Goal: Task Accomplishment & Management: Manage account settings

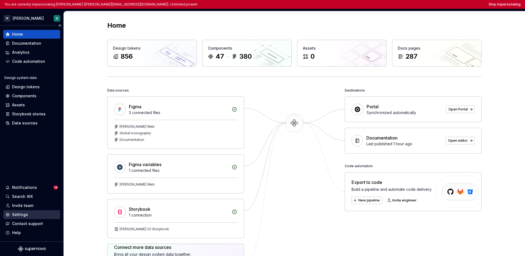
click at [15, 216] on div "Settings" at bounding box center [20, 214] width 16 height 5
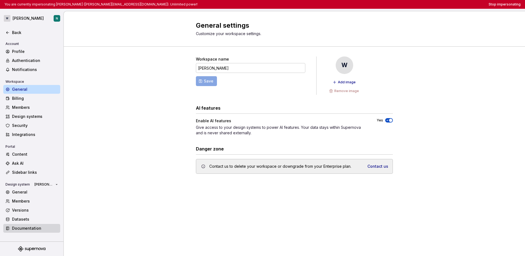
click at [27, 224] on div "Documentation" at bounding box center [31, 228] width 57 height 9
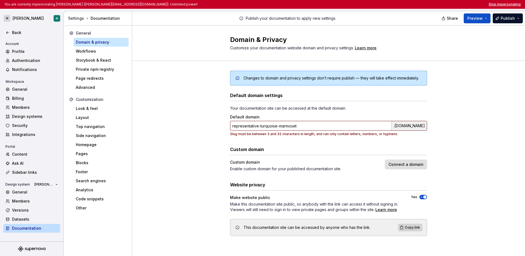
click at [502, 5] on button "Stop impersonating" at bounding box center [505, 4] width 32 height 4
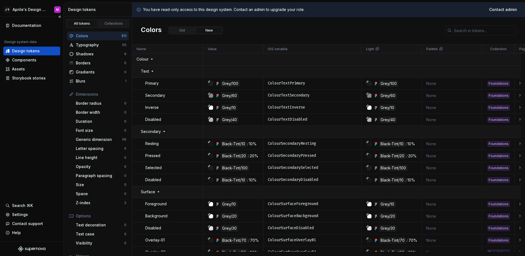
click at [21, 135] on div "Documentation Design system data Design tokens Components Assets Storybook stor…" at bounding box center [32, 129] width 64 height 225
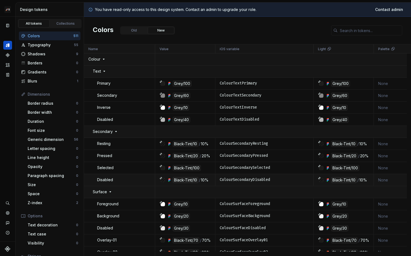
scroll to position [7, 0]
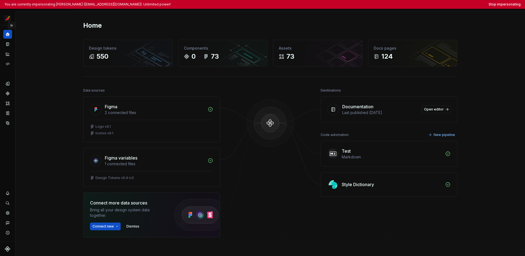
click at [11, 24] on button "Expand sidebar" at bounding box center [12, 26] width 8 height 8
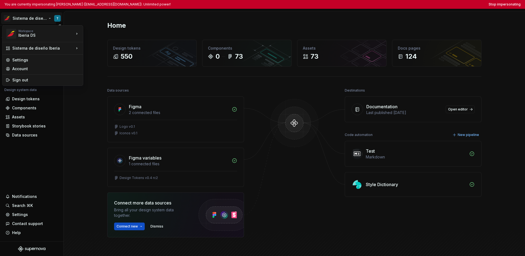
click at [17, 18] on html "You are currently impersonating Tania (sanga.tmoreno@iberia.es). Unlimited powe…" at bounding box center [262, 128] width 525 height 256
click at [28, 179] on html "You are currently impersonating Tania (sanga.tmoreno@iberia.es). Unlimited powe…" at bounding box center [262, 128] width 525 height 256
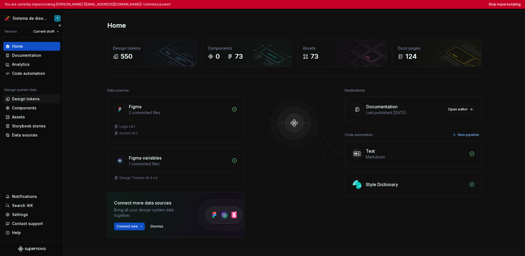
click at [33, 100] on div "Design tokens" at bounding box center [26, 98] width 28 height 5
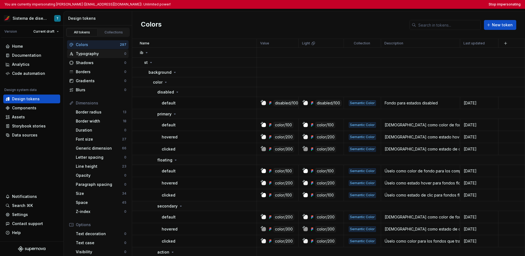
click at [110, 53] on div "Typography" at bounding box center [100, 53] width 48 height 5
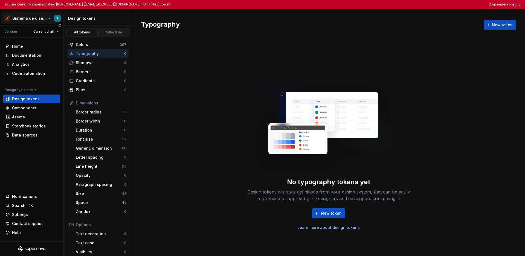
click at [37, 19] on html "You are currently impersonating Tania (sanga.tmoreno@iberia.es). Unlimited powe…" at bounding box center [262, 128] width 525 height 256
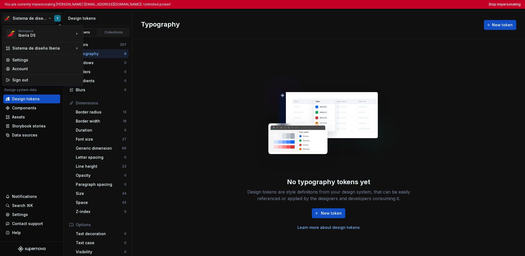
click at [28, 160] on html "You are currently impersonating Tania (sanga.tmoreno@iberia.es). Unlimited powe…" at bounding box center [262, 128] width 525 height 256
click at [28, 20] on html "You are currently impersonating Tania (sanga.tmoreno@iberia.es). Unlimited powe…" at bounding box center [262, 128] width 525 height 256
click at [32, 140] on html "You are currently impersonating Tania (sanga.tmoreno@iberia.es). Unlimited powe…" at bounding box center [262, 128] width 525 height 256
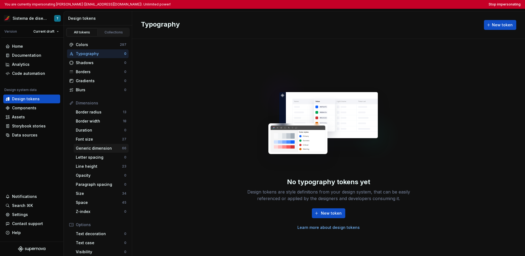
click at [95, 145] on div "Generic dimension 66" at bounding box center [101, 148] width 55 height 9
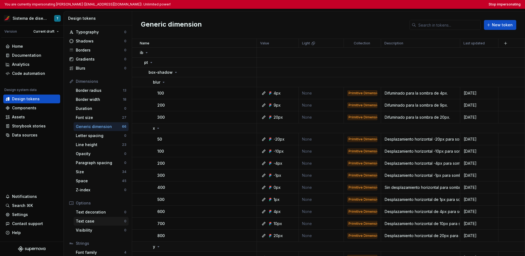
scroll to position [53, 0]
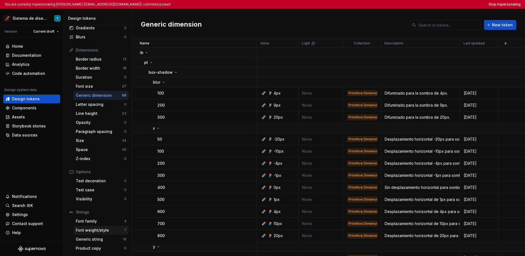
click at [111, 231] on div "Font weight/style" at bounding box center [100, 229] width 48 height 5
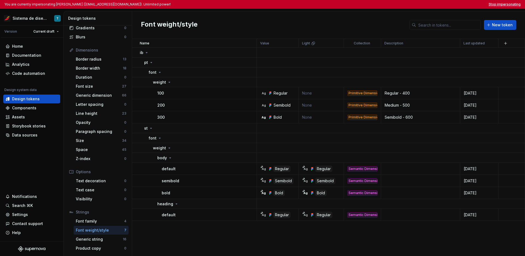
click at [411, 5] on button "Stop impersonating" at bounding box center [505, 4] width 32 height 4
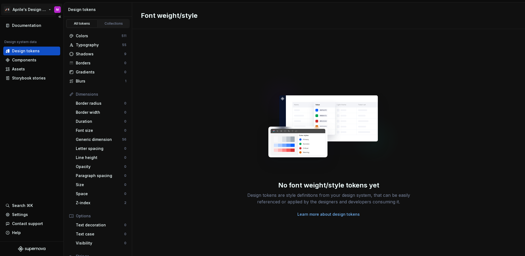
click at [41, 12] on html "🚀S Aprile's Design System M Documentation Design system data Design tokens Comp…" at bounding box center [262, 128] width 525 height 256
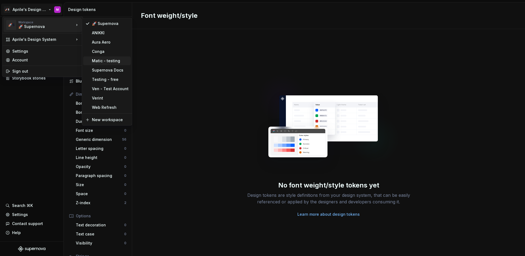
click at [108, 60] on div "Matic - testing" at bounding box center [110, 60] width 37 height 5
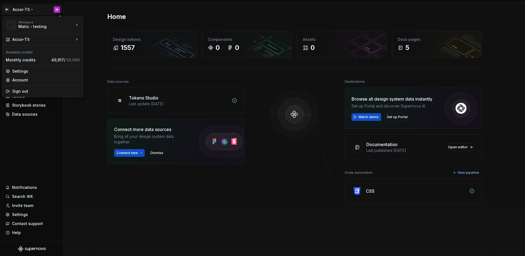
click at [28, 10] on html "M- Accor-TS M Home Documentation Analytics Code automation Design system data D…" at bounding box center [262, 128] width 525 height 256
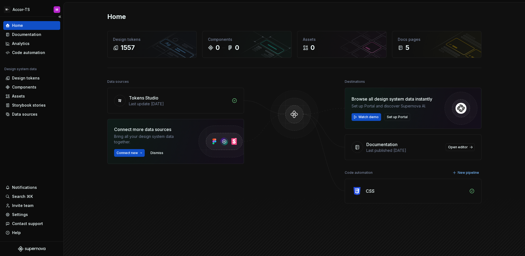
click at [29, 134] on html "M- Accor-TS M Home Documentation Analytics Code automation Design system data D…" at bounding box center [262, 128] width 525 height 256
click at [30, 36] on div "Documentation" at bounding box center [26, 34] width 29 height 5
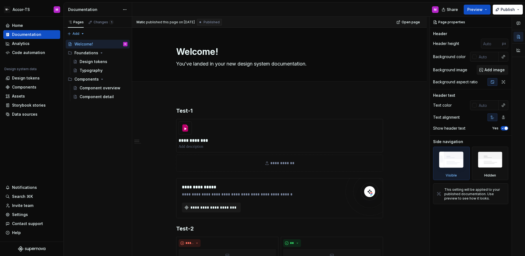
type textarea "*"
click at [27, 218] on div "Settings" at bounding box center [31, 214] width 57 height 9
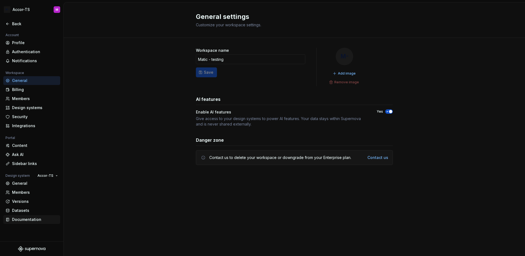
click at [29, 222] on div "Documentation" at bounding box center [31, 219] width 57 height 9
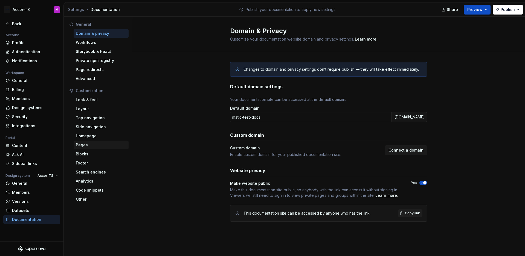
click at [101, 142] on div "Pages" at bounding box center [101, 144] width 51 height 5
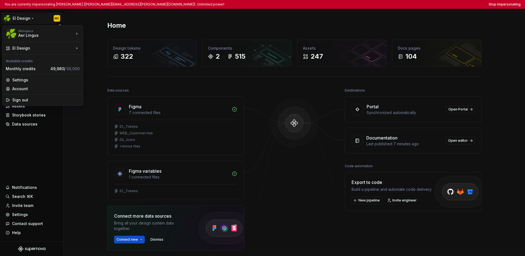
click at [24, 16] on html "You are currently impersonating [PERSON_NAME] ([PERSON_NAME][EMAIL_ADDRESS][PER…" at bounding box center [262, 128] width 525 height 256
click at [5, 139] on html "You are currently impersonating [PERSON_NAME] ([PERSON_NAME][EMAIL_ADDRESS][PER…" at bounding box center [262, 128] width 525 height 256
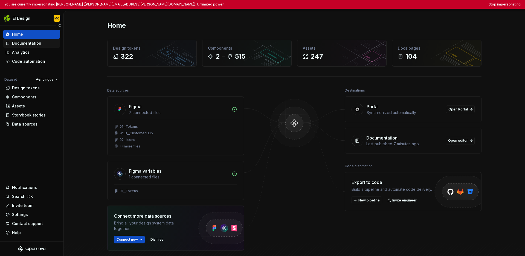
click at [25, 44] on div "Documentation" at bounding box center [26, 43] width 29 height 5
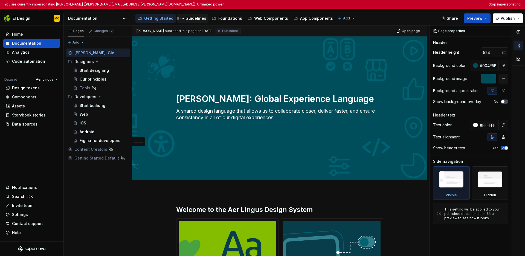
click at [195, 18] on div "Guidelines" at bounding box center [196, 18] width 21 height 5
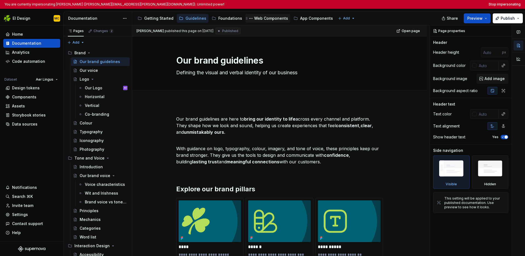
click at [260, 18] on div "Web Components" at bounding box center [271, 18] width 34 height 5
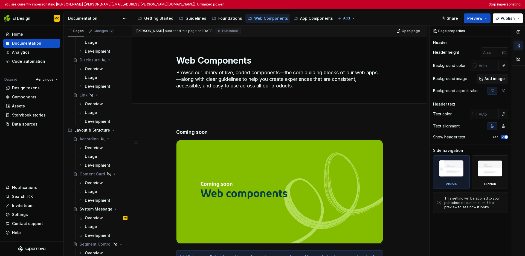
scroll to position [4, 0]
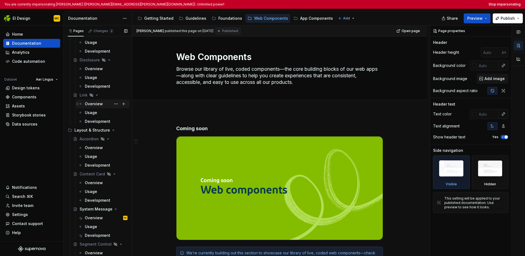
click at [92, 102] on div "Overview" at bounding box center [94, 103] width 18 height 5
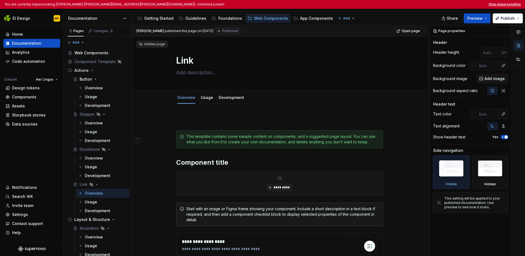
type textarea "*"
click at [411, 5] on button "Stop impersonating" at bounding box center [505, 4] width 32 height 4
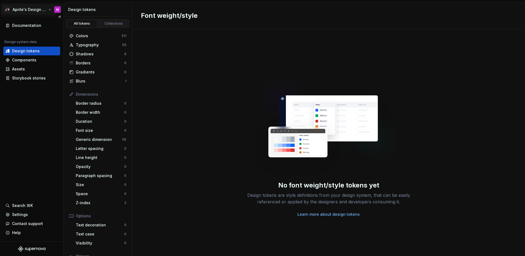
click at [36, 13] on html "🚀S Aprile's Design System M Documentation Design system data Design tokens Comp…" at bounding box center [262, 128] width 525 height 256
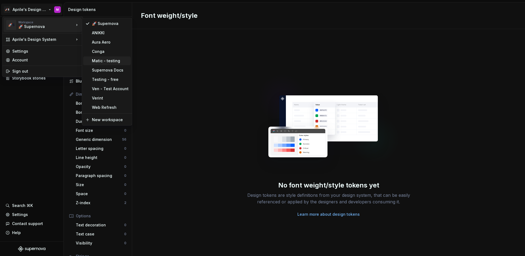
click at [115, 62] on div "Matic - testing" at bounding box center [110, 60] width 37 height 5
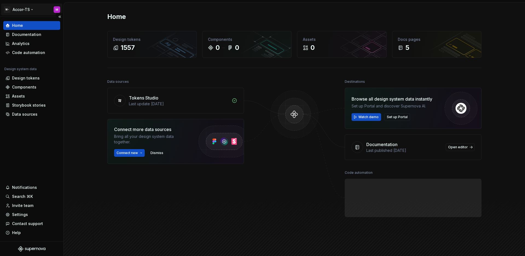
click at [29, 11] on html "M- Accor-TS M Home Documentation Analytics Code automation Design system data D…" at bounding box center [262, 128] width 525 height 256
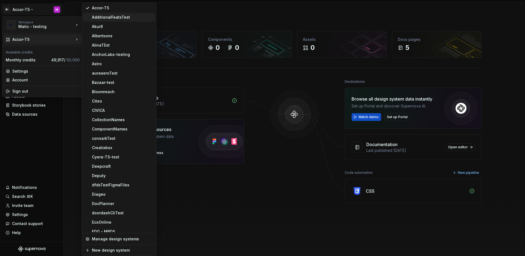
click at [108, 17] on div "AdditionalFeatsTest" at bounding box center [122, 17] width 61 height 5
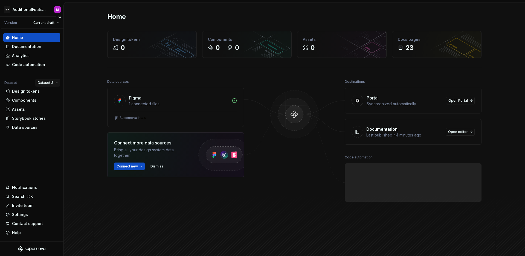
click at [44, 84] on html "M- AdditionalFeatsTest M Version Current draft Home Documentation Analytics Cod…" at bounding box center [262, 128] width 525 height 256
click at [49, 90] on div "Dataset 1" at bounding box center [60, 93] width 47 height 9
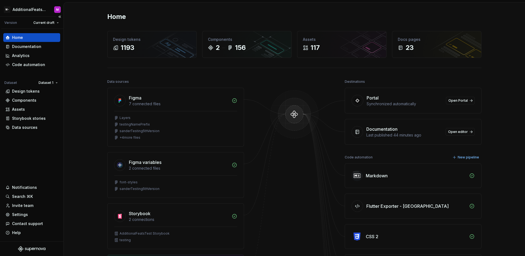
click at [62, 115] on div "Home Documentation Analytics Code automation Dataset Dataset 1 Design tokens Co…" at bounding box center [32, 135] width 64 height 212
click at [70, 112] on div "Home Design tokens 1193 Components 2 156 Assets 117 Docs pages 23 Data sources …" at bounding box center [295, 216] width 462 height 429
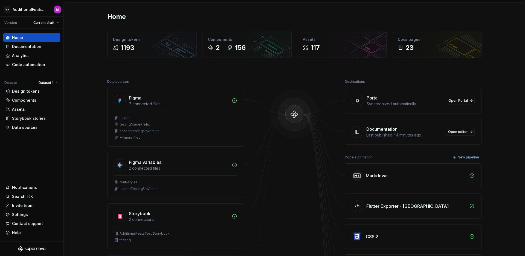
click at [70, 112] on div "Home Design tokens 1193 Components 2 156 Assets 117 Docs pages 23 Data sources …" at bounding box center [295, 216] width 462 height 429
click at [74, 98] on div "Home Design tokens 1193 Components 2 156 Assets 117 Docs pages 23 Data sources …" at bounding box center [295, 216] width 462 height 429
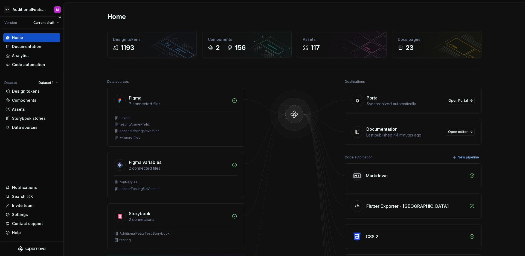
click at [32, 166] on div "Home Documentation Analytics Code automation Dataset Dataset 1 Design tokens Co…" at bounding box center [32, 135] width 64 height 212
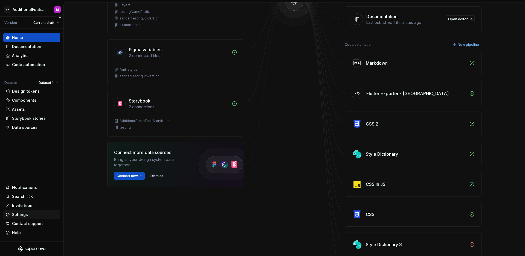
click at [25, 214] on div "Settings" at bounding box center [20, 214] width 16 height 5
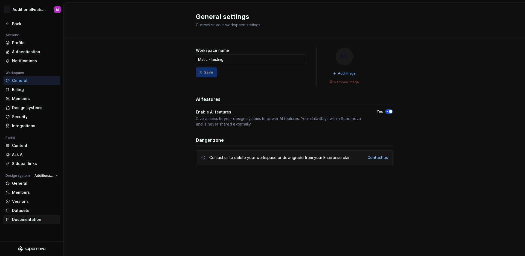
click at [26, 220] on div "Documentation" at bounding box center [35, 219] width 46 height 5
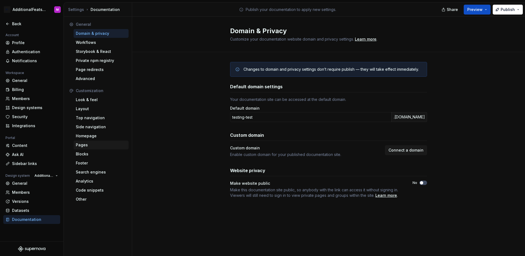
click at [99, 145] on div "Pages" at bounding box center [101, 144] width 51 height 5
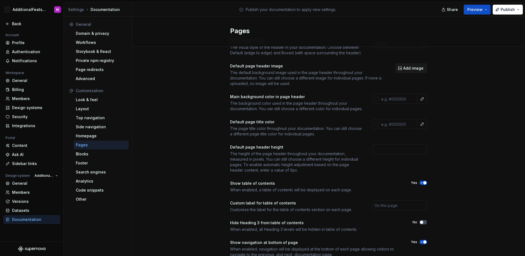
scroll to position [44, 0]
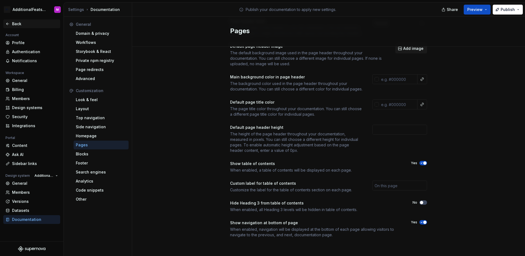
click at [8, 26] on div "Back" at bounding box center [31, 23] width 53 height 5
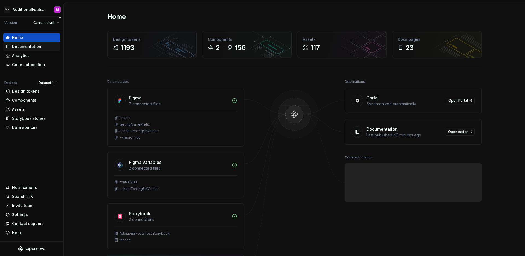
click at [37, 47] on div "Documentation" at bounding box center [26, 46] width 29 height 5
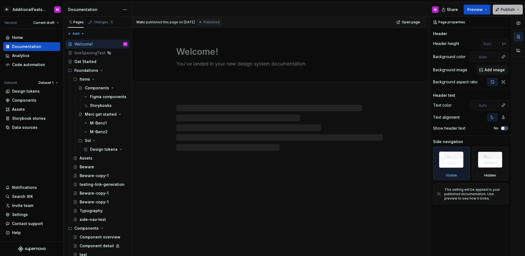
click at [505, 8] on span "Publish" at bounding box center [508, 9] width 14 height 5
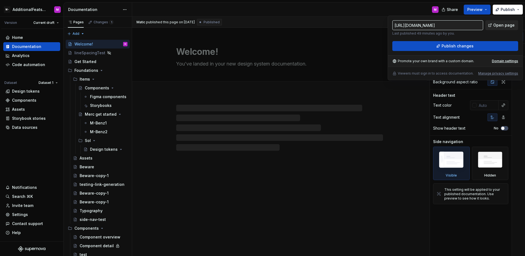
click at [499, 26] on span "Open page" at bounding box center [504, 24] width 21 height 5
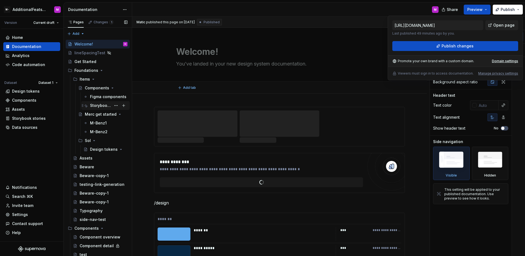
type textarea "*"
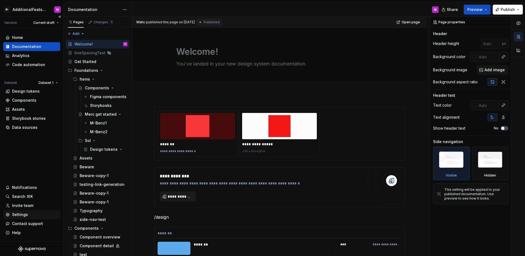
click at [23, 215] on div "Settings" at bounding box center [20, 214] width 16 height 5
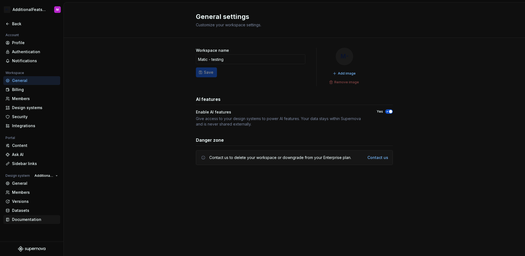
click at [24, 221] on div "Documentation" at bounding box center [35, 219] width 46 height 5
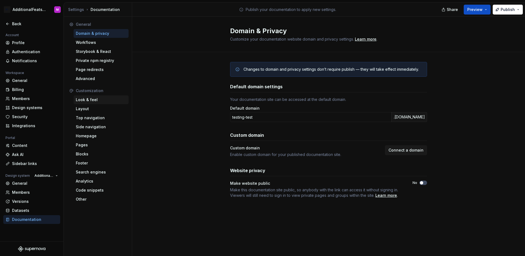
click at [99, 98] on div "Look & feel" at bounding box center [101, 99] width 51 height 5
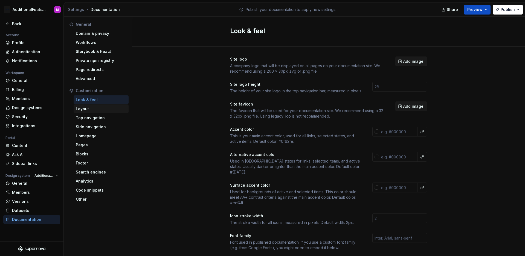
click at [100, 109] on div "Layout" at bounding box center [101, 108] width 51 height 5
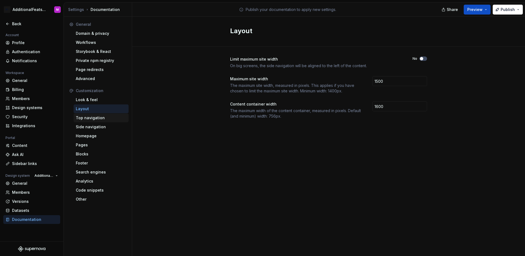
click at [102, 117] on div "Top navigation" at bounding box center [101, 117] width 51 height 5
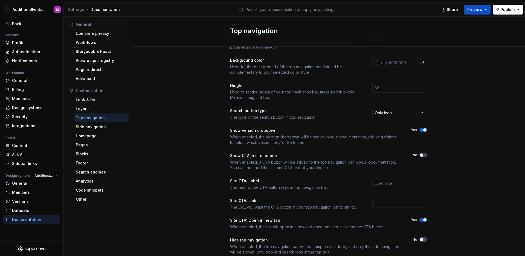
scroll to position [41, 0]
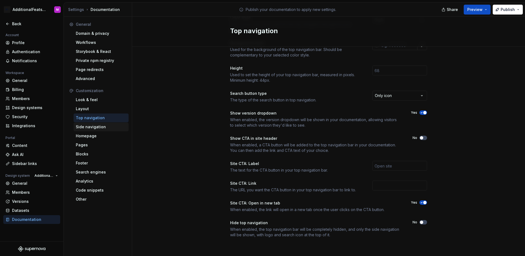
click at [108, 125] on div "Side navigation" at bounding box center [101, 126] width 51 height 5
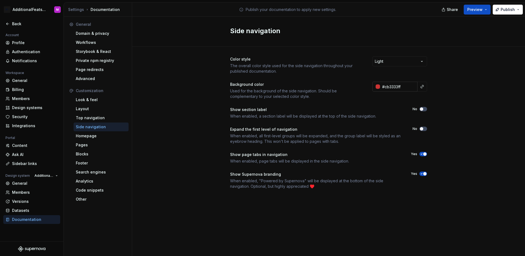
click at [379, 87] on div at bounding box center [378, 86] width 4 height 4
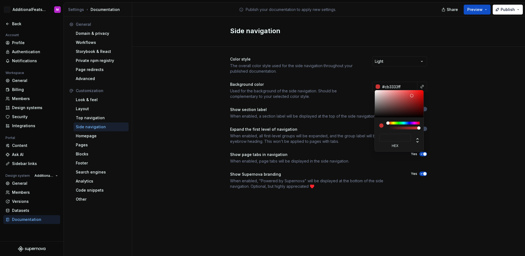
click at [471, 125] on html "M- AdditionalFeatsTest M Back Account Profile Authentication Notifications Work…" at bounding box center [262, 128] width 525 height 256
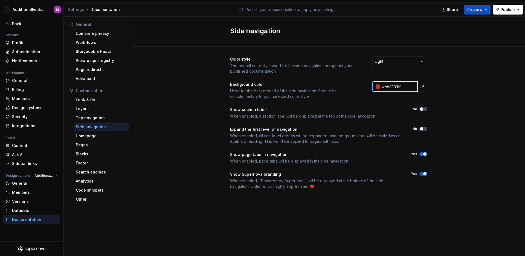
click at [388, 88] on input "#cb3333ff" at bounding box center [399, 87] width 38 height 10
click at [400, 87] on input "#cb3333ff" at bounding box center [399, 87] width 38 height 10
type input "#CB3333FF"
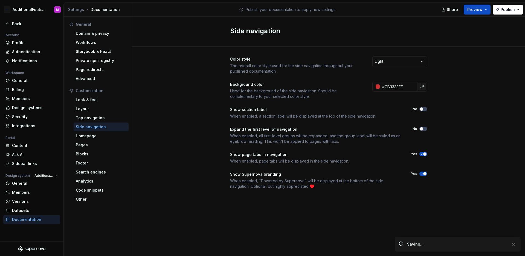
click at [423, 88] on button "button" at bounding box center [423, 87] width 8 height 8
click at [447, 88] on html "M- AdditionalFeatsTest M Back Account Profile Authentication Notifications Work…" at bounding box center [262, 128] width 525 height 256
click at [413, 87] on input "#CB3333FF" at bounding box center [399, 87] width 38 height 10
click at [440, 87] on div "Color style The overall color style used for the side navigation throughout you…" at bounding box center [328, 128] width 393 height 163
click at [449, 88] on div "Color style The overall color style used for the side navigation throughout you…" at bounding box center [328, 128] width 393 height 163
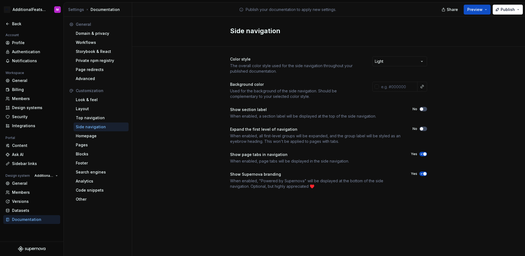
click at [424, 153] on span "button" at bounding box center [425, 153] width 3 height 3
click at [449, 148] on div "Color style The overall color style used for the side navigation throughout you…" at bounding box center [328, 128] width 393 height 163
click at [13, 28] on div "Back" at bounding box center [31, 23] width 57 height 9
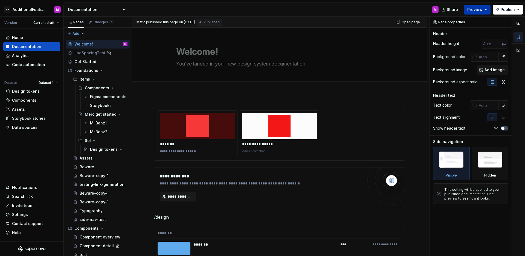
click at [490, 10] on button "Preview" at bounding box center [477, 10] width 27 height 10
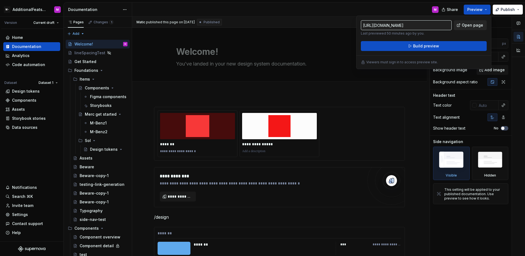
click at [480, 24] on span "Open page" at bounding box center [472, 24] width 21 height 5
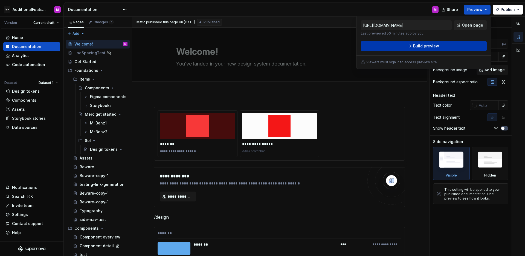
click at [439, 46] on button "Build preview" at bounding box center [424, 46] width 126 height 10
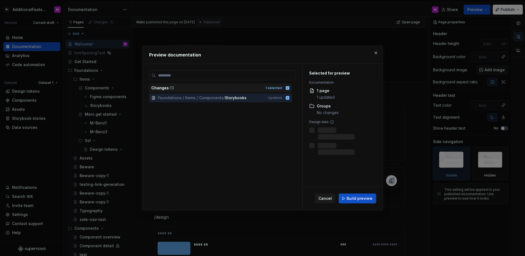
click at [355, 193] on div "Cancel Build preview" at bounding box center [343, 198] width 80 height 23
click at [359, 194] on button "Build preview" at bounding box center [358, 198] width 38 height 10
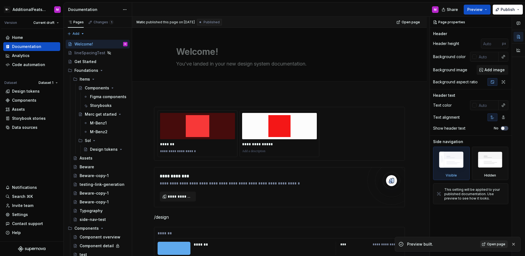
click at [503, 245] on span "Open page" at bounding box center [496, 244] width 18 height 4
click at [25, 214] on div "Settings" at bounding box center [20, 214] width 16 height 5
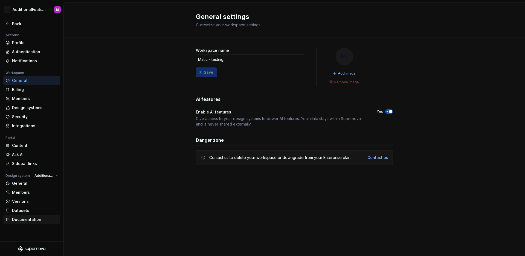
click at [29, 220] on div "Documentation" at bounding box center [35, 219] width 46 height 5
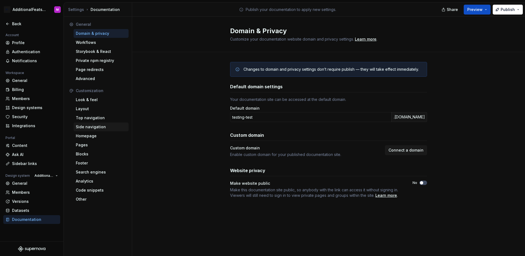
click at [96, 123] on div "Side navigation" at bounding box center [101, 126] width 55 height 9
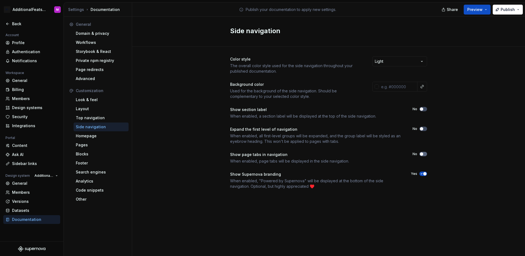
click at [424, 155] on icon "button" at bounding box center [422, 153] width 4 height 3
click at [18, 24] on div "Back" at bounding box center [35, 23] width 46 height 5
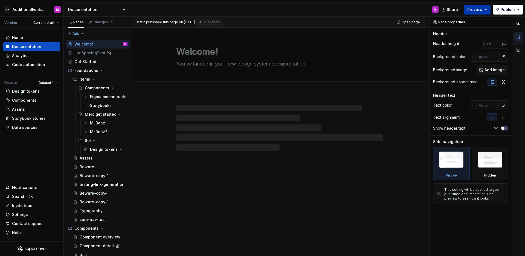
click at [476, 10] on span "Preview" at bounding box center [475, 9] width 15 height 5
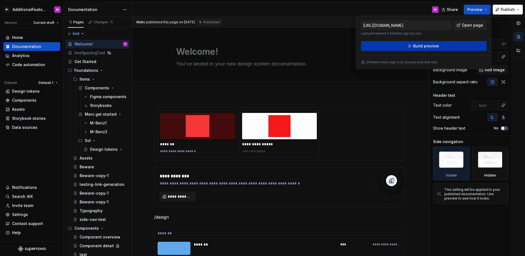
click at [469, 47] on button "Build preview" at bounding box center [424, 46] width 126 height 10
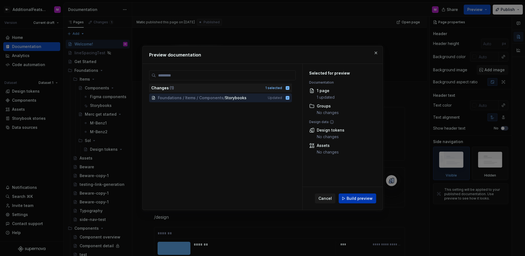
click at [355, 201] on span "Build preview" at bounding box center [360, 197] width 26 height 5
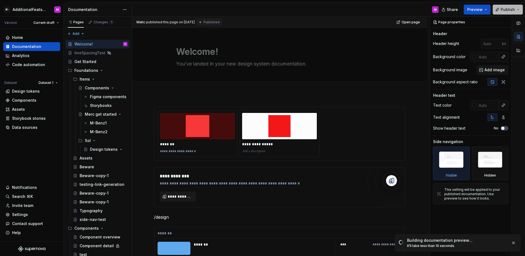
click at [514, 12] on button "Publish" at bounding box center [508, 10] width 30 height 10
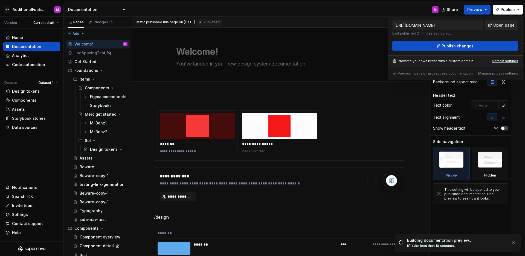
click at [508, 24] on span "Open page" at bounding box center [504, 24] width 21 height 5
type textarea "*"
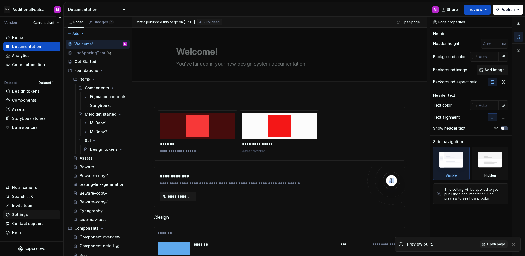
click at [24, 217] on div "Settings" at bounding box center [31, 214] width 57 height 9
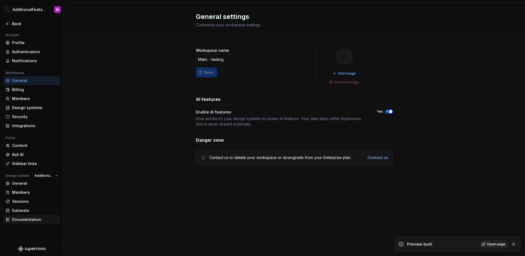
click at [32, 220] on div "Documentation" at bounding box center [35, 219] width 46 height 5
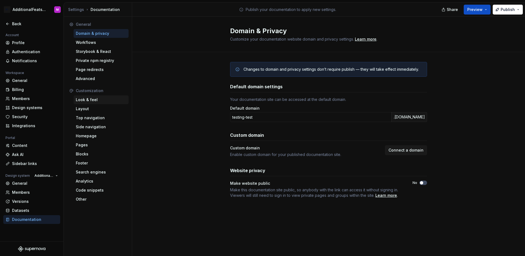
click at [97, 99] on div "Look & feel" at bounding box center [101, 99] width 51 height 5
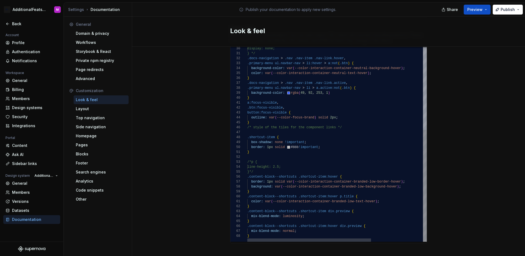
scroll to position [34, 2]
click at [304, 231] on div "display: none; } */ .docs-navigation > .nav .nav-item .nav-link.hover , .primar…" at bounding box center [375, 72] width 255 height 338
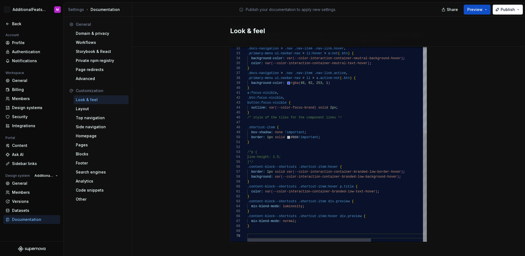
scroll to position [5, 2]
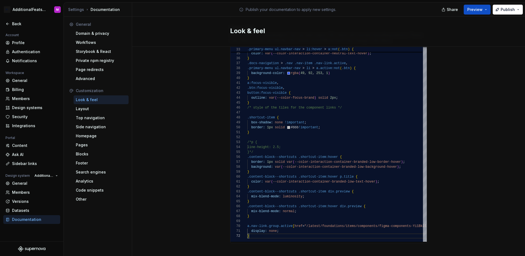
type textarea "**********"
click at [8, 25] on icon at bounding box center [7, 24] width 4 height 4
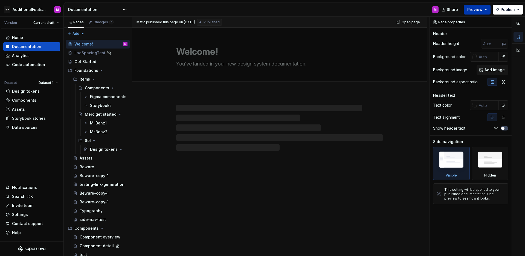
click at [486, 7] on button "Preview" at bounding box center [477, 10] width 27 height 10
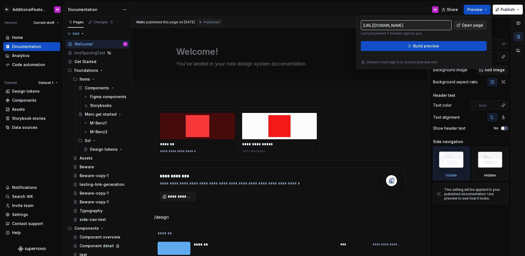
click at [477, 25] on span "Open page" at bounding box center [472, 24] width 21 height 5
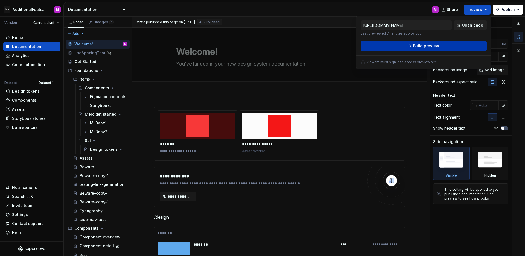
click at [425, 44] on span "Build preview" at bounding box center [426, 45] width 26 height 5
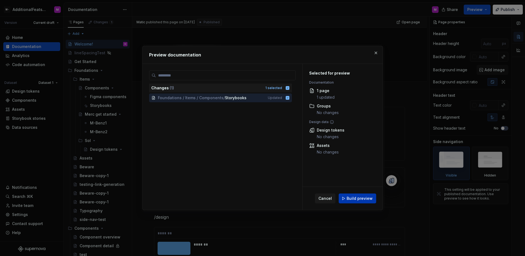
click at [366, 198] on span "Build preview" at bounding box center [360, 197] width 26 height 5
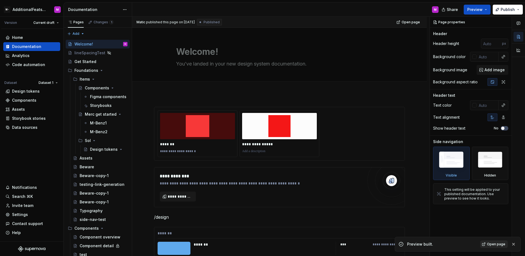
click at [499, 240] on link "Open page" at bounding box center [495, 244] width 28 height 8
type textarea "*"
click at [19, 215] on div "Settings" at bounding box center [20, 214] width 16 height 5
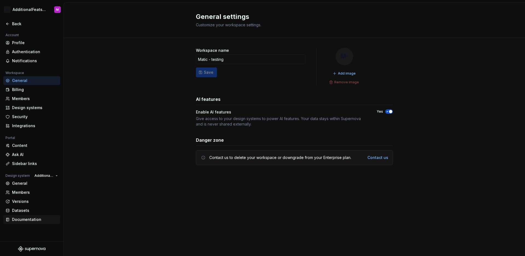
click at [22, 221] on div "Documentation" at bounding box center [35, 219] width 46 height 5
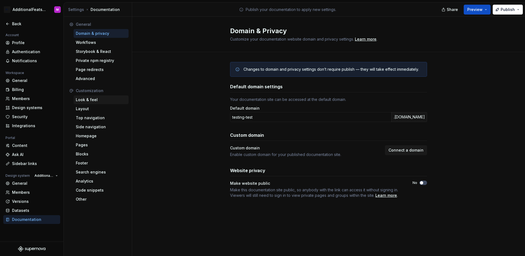
click at [82, 99] on div "Look & feel" at bounding box center [101, 99] width 51 height 5
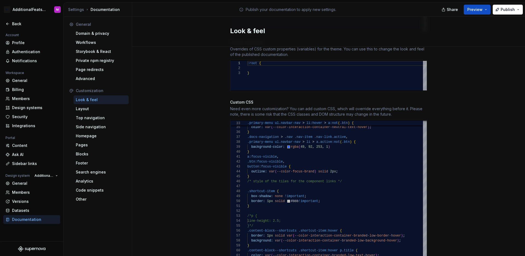
scroll to position [352, 0]
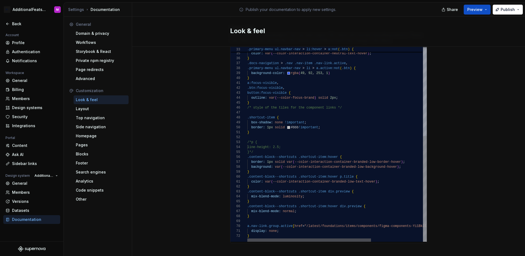
click at [262, 238] on div at bounding box center [310, 239] width 124 height 3
click at [260, 229] on div "background-color: var ( --color-interaction-container-neutral-background-h over…" at bounding box center [375, 62] width 255 height 358
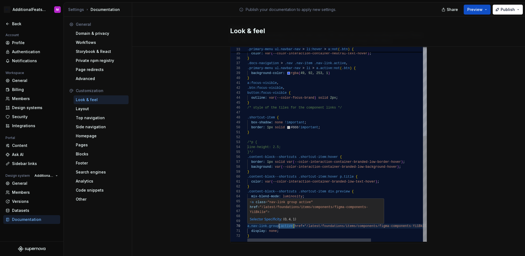
scroll to position [44, 32]
drag, startPoint x: 292, startPoint y: 220, endPoint x: 278, endPoint y: 220, distance: 14.2
click at [278, 220] on div "background-color: var ( --color-interaction-container-neutral-background-h over…" at bounding box center [375, 62] width 255 height 358
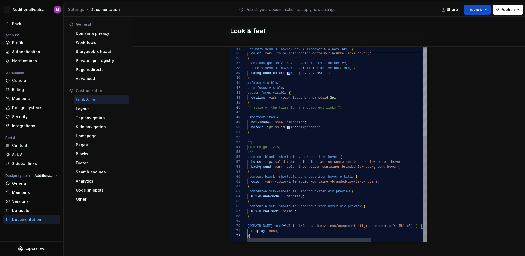
scroll to position [5, 2]
click at [311, 229] on div "background-color: var ( --color-interaction-container-neutral-background-h over…" at bounding box center [375, 62] width 255 height 358
click at [294, 226] on div "background-color: var ( --color-interaction-container-neutral-background-h over…" at bounding box center [375, 62] width 255 height 358
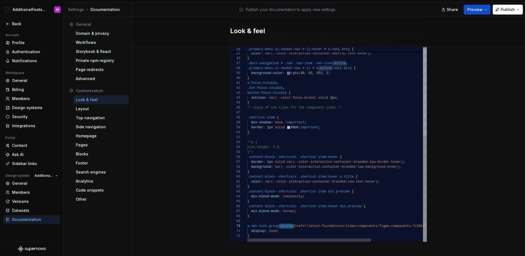
drag, startPoint x: 291, startPoint y: 220, endPoint x: 278, endPoint y: 218, distance: 13.3
click at [278, 218] on div "background-color: var ( --color-interaction-container-neutral-background-h over…" at bounding box center [375, 62] width 255 height 358
click at [297, 224] on div "background-color: var ( --color-interaction-container-neutral-background-h over…" at bounding box center [375, 62] width 255 height 358
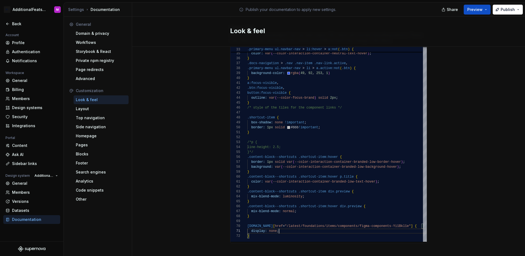
type textarea "**********"
click at [13, 24] on div "Back" at bounding box center [35, 23] width 46 height 5
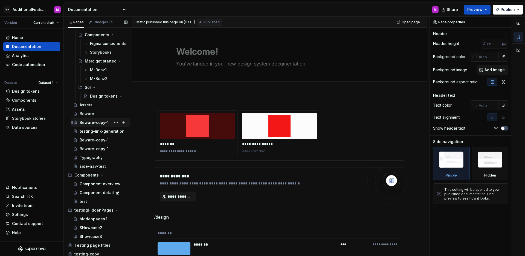
scroll to position [54, 0]
click at [84, 130] on div "testing-link-generation" at bounding box center [95, 129] width 31 height 5
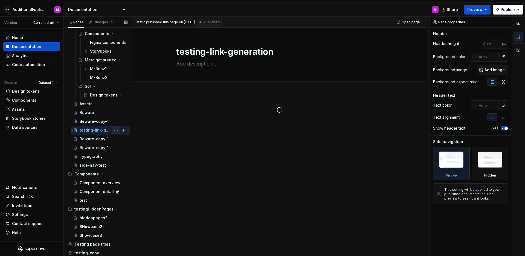
click at [115, 130] on button "Page tree" at bounding box center [116, 130] width 8 height 8
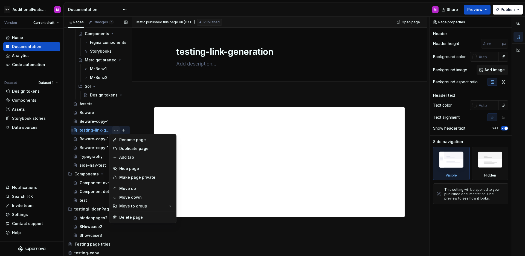
type textarea "*"
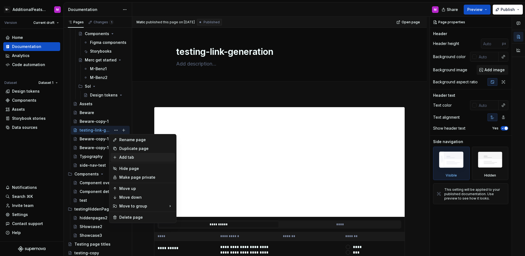
click at [121, 158] on div "Add tab" at bounding box center [146, 156] width 54 height 5
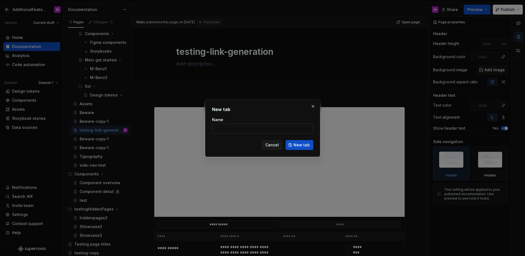
click at [239, 130] on input "Name" at bounding box center [262, 128] width 101 height 10
type input "B"
type input "A"
click at [306, 146] on span "New tab" at bounding box center [302, 144] width 16 height 5
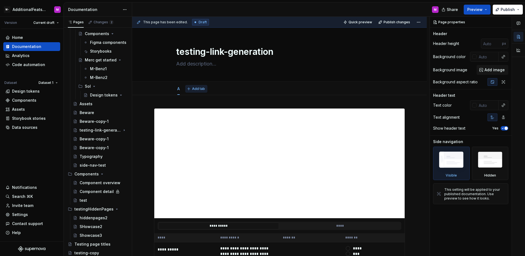
click at [194, 87] on span "Add tab" at bounding box center [198, 89] width 13 height 4
type textarea "*"
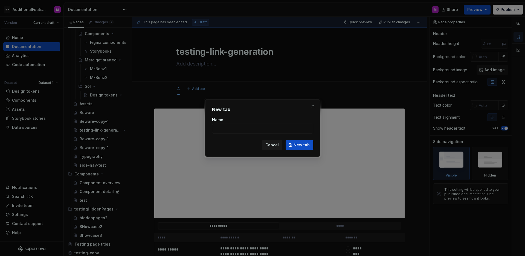
click at [275, 99] on div "New tab Name Cancel New tab" at bounding box center [262, 127] width 115 height 57
click at [283, 129] on input "Name" at bounding box center [262, 128] width 101 height 10
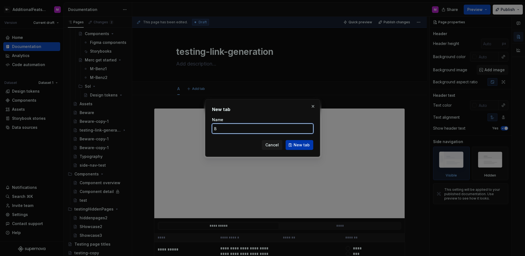
type input "B"
click at [301, 147] on button "New tab" at bounding box center [300, 145] width 28 height 10
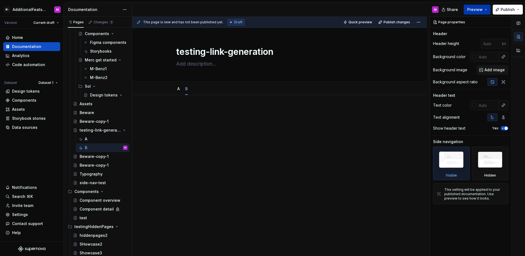
click at [485, 10] on button "Preview" at bounding box center [477, 10] width 27 height 10
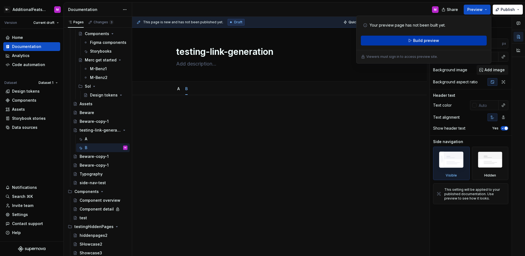
click at [441, 43] on button "Build preview" at bounding box center [424, 41] width 126 height 10
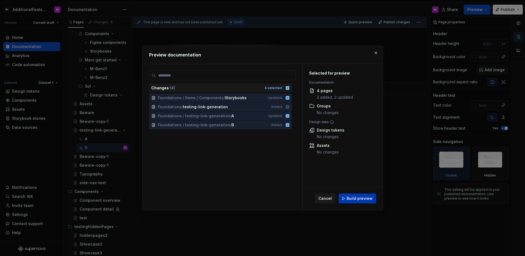
click at [355, 196] on span "Build preview" at bounding box center [360, 197] width 26 height 5
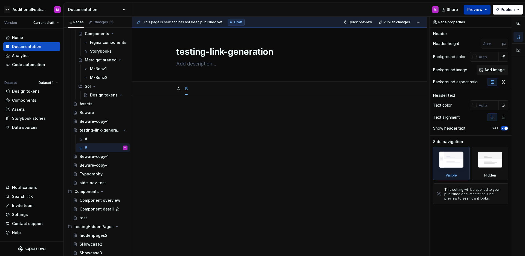
click at [470, 8] on span "Preview" at bounding box center [475, 9] width 15 height 5
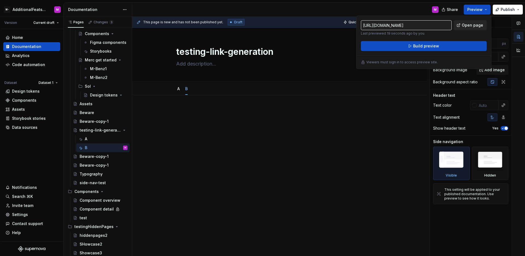
click at [473, 24] on span "Open page" at bounding box center [472, 24] width 21 height 5
type textarea "*"
click at [29, 213] on div "Settings" at bounding box center [31, 214] width 53 height 5
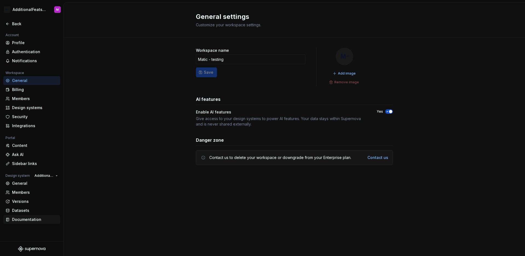
click at [26, 218] on div "Documentation" at bounding box center [35, 219] width 46 height 5
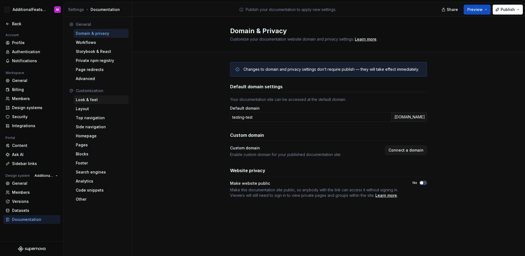
click at [102, 101] on div "Look & feel" at bounding box center [101, 99] width 51 height 5
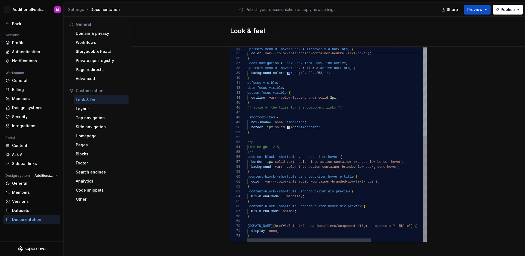
scroll to position [44, 32]
click at [277, 221] on div "background-color: var ( --color-interaction-container-neutral-background-h over…" at bounding box center [375, 62] width 255 height 358
type textarea "**********"
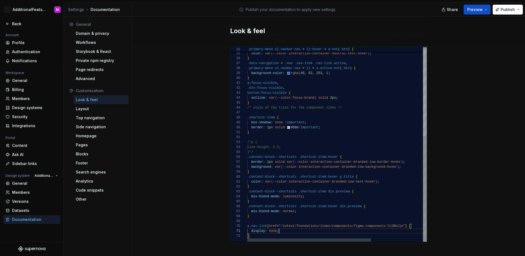
click at [288, 225] on div "background-color: var ( --color-interaction-container-neutral-background-h over…" at bounding box center [375, 62] width 255 height 358
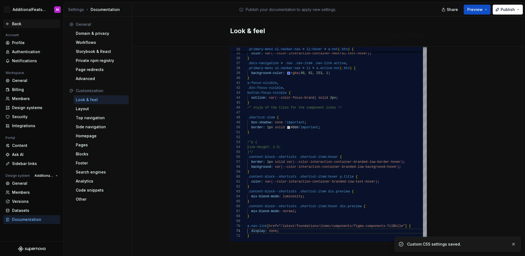
click at [6, 25] on icon at bounding box center [7, 24] width 4 height 4
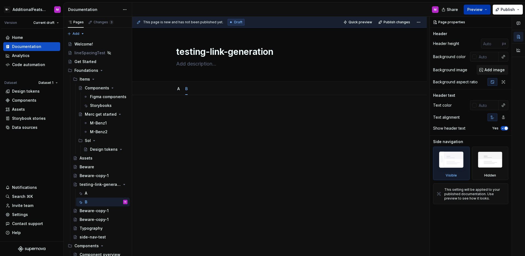
click at [479, 10] on span "Preview" at bounding box center [475, 9] width 15 height 5
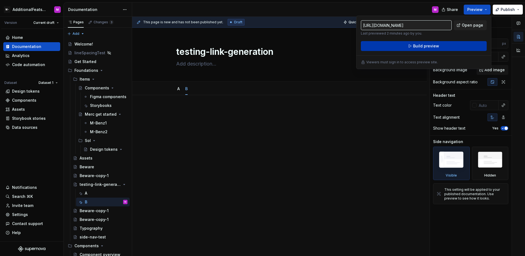
click at [467, 43] on button "Build preview" at bounding box center [424, 46] width 126 height 10
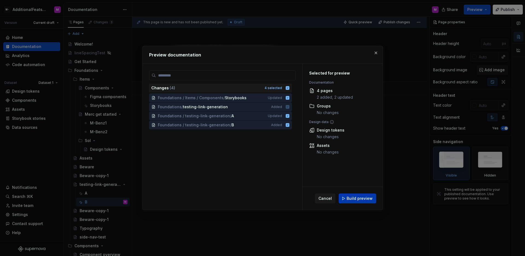
click at [358, 194] on button "Build preview" at bounding box center [358, 198] width 38 height 10
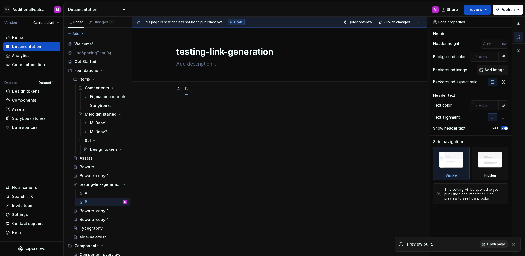
click at [496, 246] on span "Open page" at bounding box center [496, 244] width 18 height 4
type textarea "*"
click at [28, 215] on div "Settings" at bounding box center [31, 214] width 53 height 5
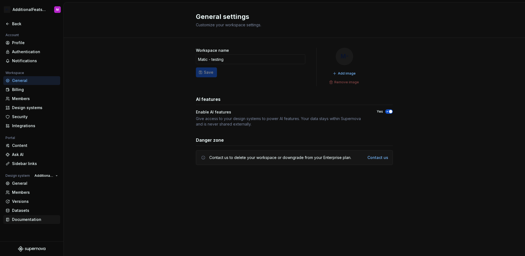
click at [26, 221] on div "Documentation" at bounding box center [35, 219] width 46 height 5
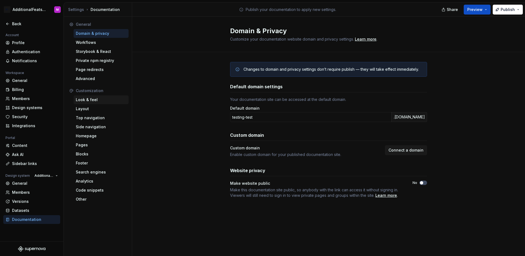
click at [84, 102] on div "Look & feel" at bounding box center [101, 99] width 51 height 5
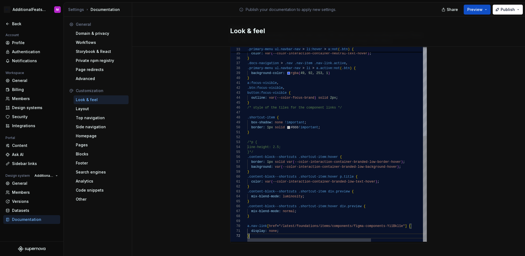
scroll to position [44, 0]
drag, startPoint x: 264, startPoint y: 229, endPoint x: 232, endPoint y: 218, distance: 33.3
click at [248, 218] on div "background-color: var ( --color-interaction-container-neutral-background-h over…" at bounding box center [375, 62] width 255 height 358
type textarea "**********"
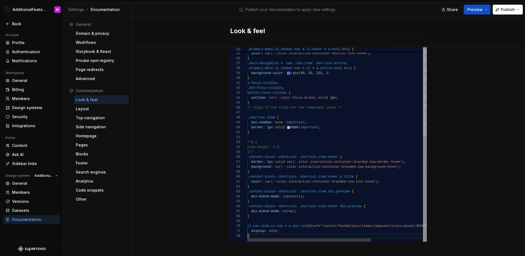
click at [295, 225] on div "background-color: var ( --color-interaction-container-neutral-background-h over…" at bounding box center [375, 62] width 255 height 358
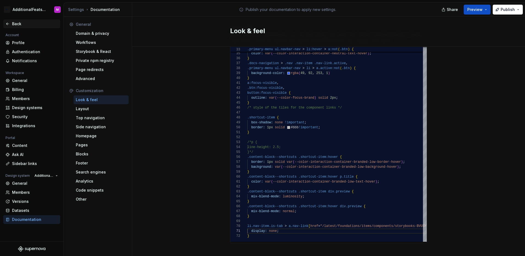
click at [8, 25] on icon at bounding box center [7, 24] width 4 height 4
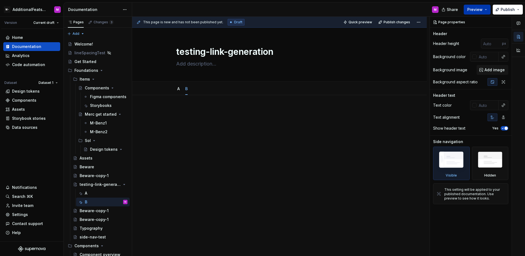
click at [480, 10] on span "Preview" at bounding box center [475, 9] width 15 height 5
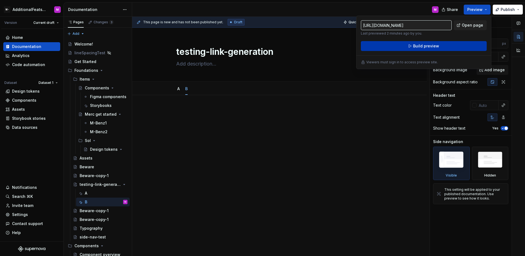
click at [445, 45] on button "Build preview" at bounding box center [424, 46] width 126 height 10
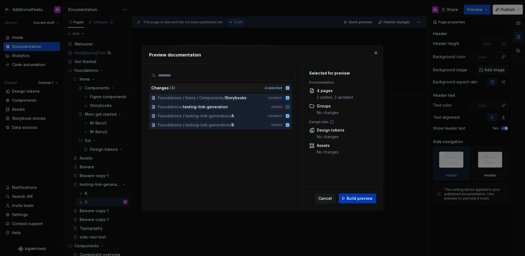
click at [360, 196] on span "Build preview" at bounding box center [360, 197] width 26 height 5
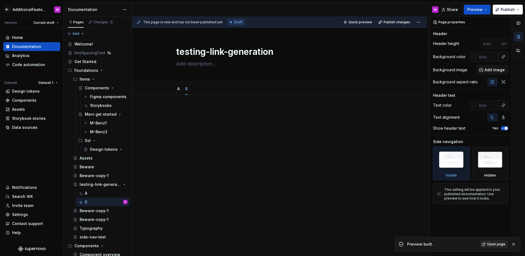
click at [497, 242] on span "Open page" at bounding box center [496, 244] width 18 height 4
type textarea "*"
click at [24, 214] on div "Settings" at bounding box center [20, 214] width 16 height 5
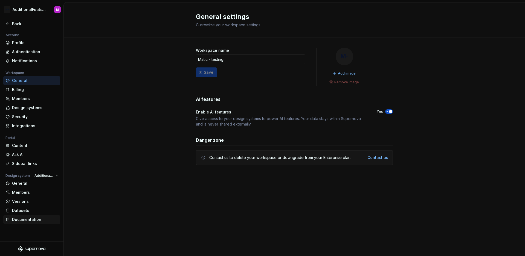
click at [30, 218] on div "Documentation" at bounding box center [35, 219] width 46 height 5
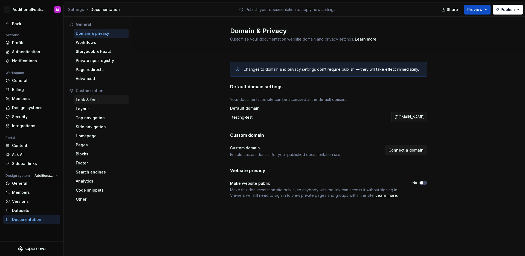
click at [96, 102] on div "Look & feel" at bounding box center [101, 99] width 55 height 9
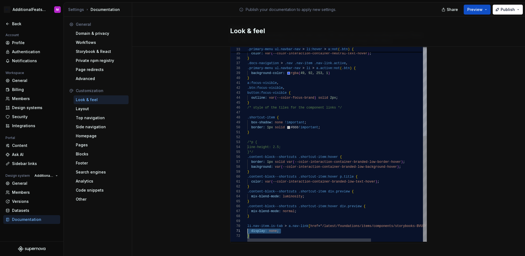
scroll to position [44, 0]
drag, startPoint x: 258, startPoint y: 231, endPoint x: 241, endPoint y: 222, distance: 19.0
click at [248, 222] on div "background-color: var ( --color-interaction-container-neutral-background-h over…" at bounding box center [375, 62] width 255 height 358
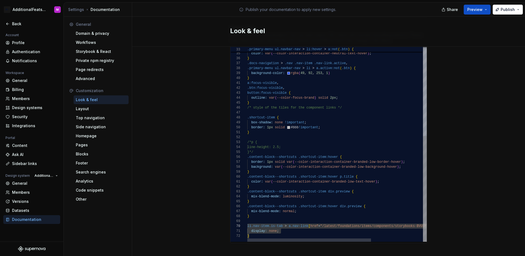
scroll to position [44, 109]
click at [353, 221] on div "background-color: var ( --color-interaction-container-neutral-background-h over…" at bounding box center [375, 62] width 255 height 358
type textarea "**********"
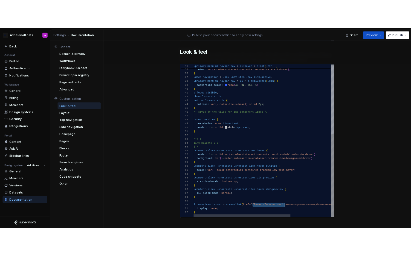
scroll to position [44, 115]
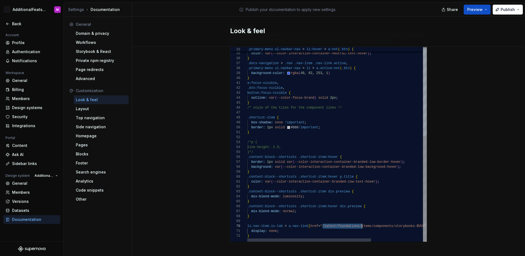
drag, startPoint x: 321, startPoint y: 220, endPoint x: 359, endPoint y: 221, distance: 38.3
click at [359, 221] on div "background-color: var ( --color-interaction-container-neutral-background-h over…" at bounding box center [375, 62] width 255 height 358
click at [35, 226] on div "Account Profile Authentication Notifications Workspace General Billing Members …" at bounding box center [32, 129] width 64 height 195
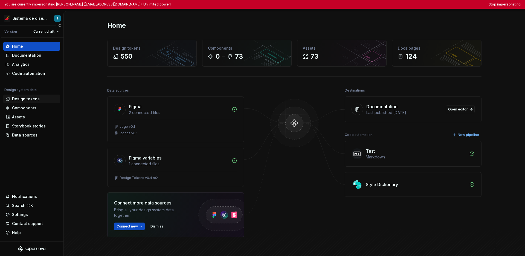
click at [31, 100] on div "Design tokens" at bounding box center [26, 98] width 28 height 5
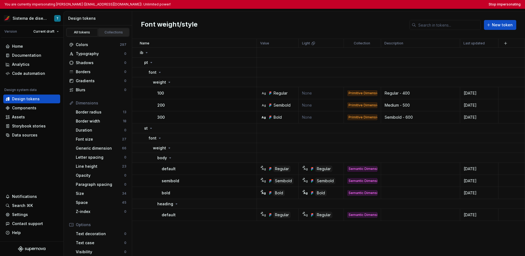
click at [111, 34] on div "Collections" at bounding box center [113, 32] width 27 height 4
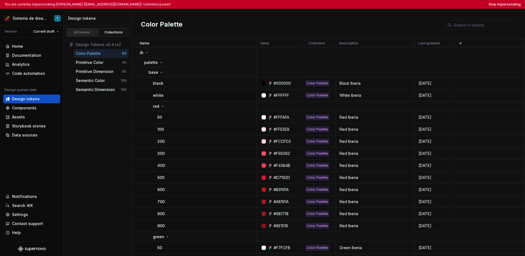
click at [87, 32] on div "All tokens" at bounding box center [81, 32] width 27 height 4
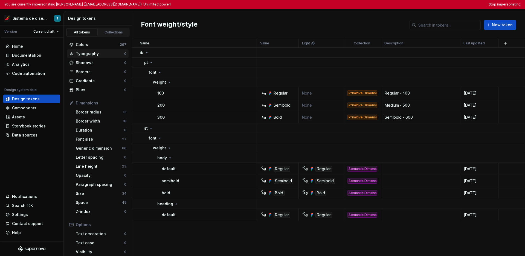
click at [103, 54] on div "Typography" at bounding box center [100, 53] width 48 height 5
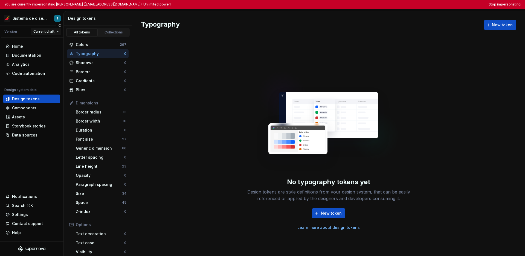
click at [47, 32] on html "You are currently impersonating Tania (sanga.tmoreno@iberia.es). Unlimited powe…" at bounding box center [262, 128] width 525 height 256
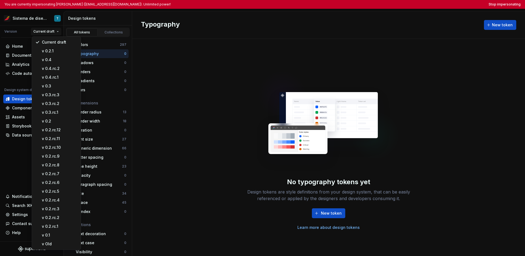
click at [33, 19] on html "You are currently impersonating Tania (sanga.tmoreno@iberia.es). Unlimited powe…" at bounding box center [262, 128] width 525 height 256
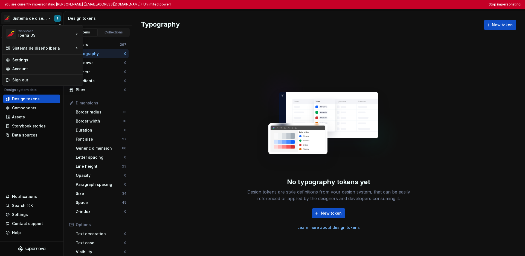
click at [33, 18] on html "You are currently impersonating Tania (sanga.tmoreno@iberia.es). Unlimited powe…" at bounding box center [262, 128] width 525 height 256
click at [33, 151] on html "You are currently impersonating Tania (sanga.tmoreno@iberia.es). Unlimited powe…" at bounding box center [262, 128] width 525 height 256
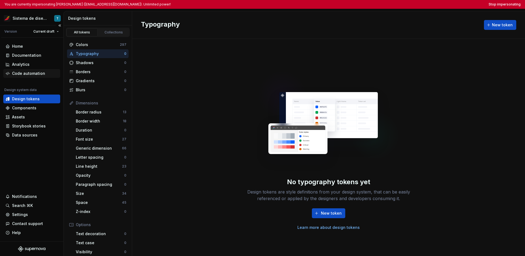
click at [34, 76] on div "Code automation" at bounding box center [28, 73] width 33 height 5
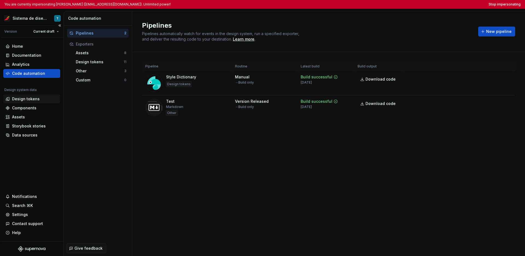
click at [28, 97] on div "Design tokens" at bounding box center [26, 98] width 28 height 5
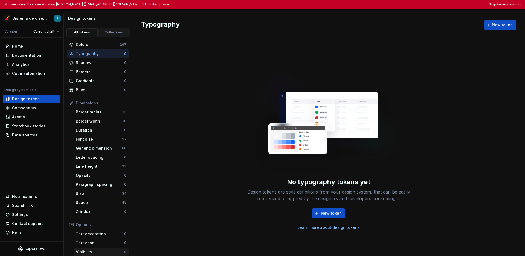
scroll to position [53, 0]
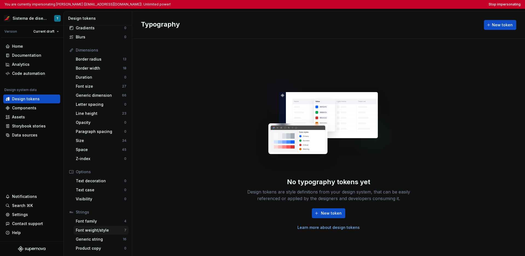
click at [110, 229] on div "Font weight/style" at bounding box center [100, 229] width 48 height 5
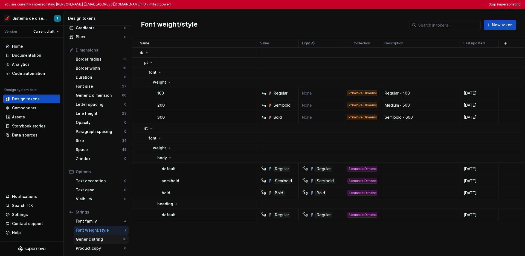
click at [101, 239] on div "Generic string" at bounding box center [99, 238] width 47 height 5
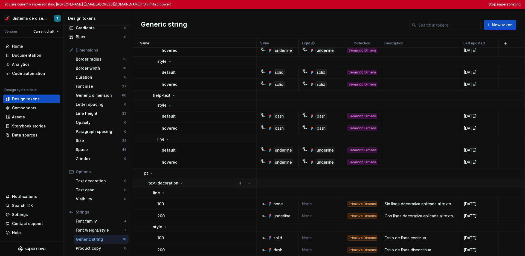
scroll to position [139, 0]
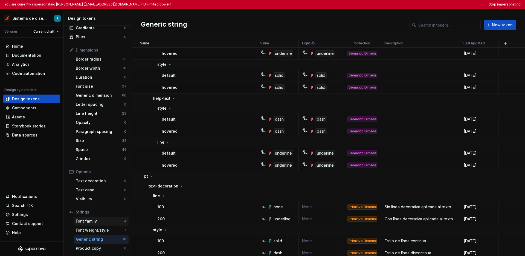
click at [97, 223] on div "Font family" at bounding box center [100, 220] width 48 height 5
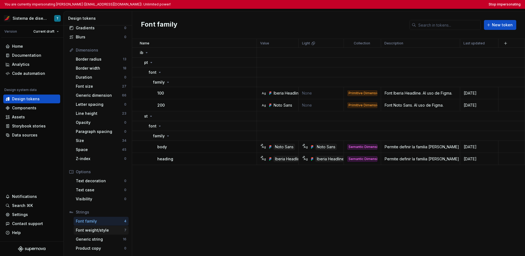
click at [100, 229] on div "Font weight/style" at bounding box center [100, 229] width 48 height 5
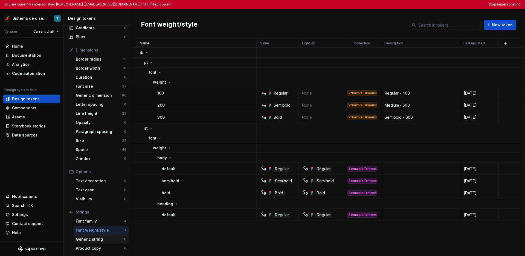
click at [105, 239] on div "Generic string" at bounding box center [99, 238] width 47 height 5
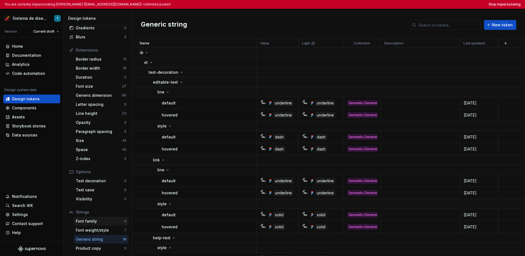
click at [100, 223] on div "Font family" at bounding box center [100, 220] width 48 height 5
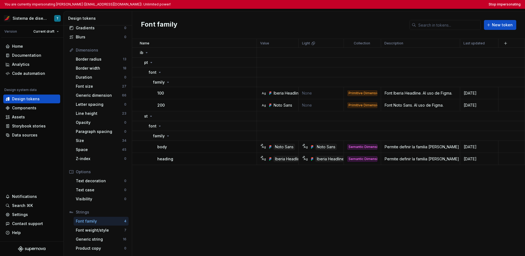
scroll to position [31, 0]
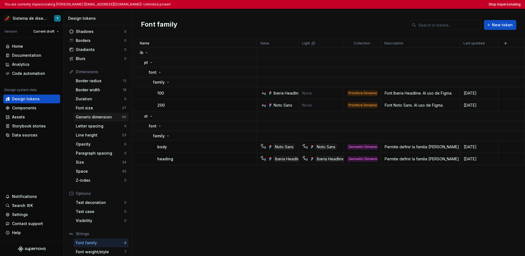
click at [111, 115] on div "Generic dimension" at bounding box center [99, 116] width 46 height 5
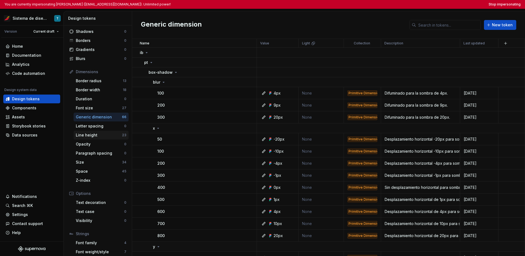
click at [101, 132] on div "Line height" at bounding box center [99, 134] width 46 height 5
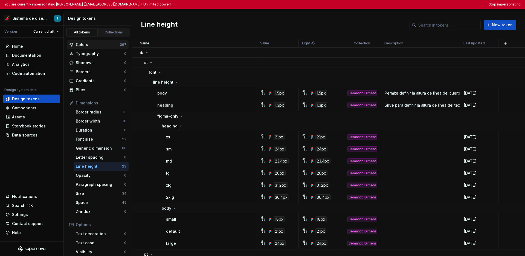
click at [104, 45] on div "Colors" at bounding box center [98, 44] width 44 height 5
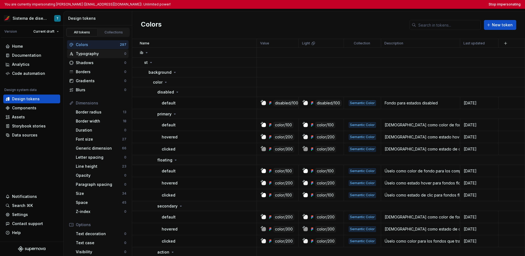
click at [100, 55] on div "Typography" at bounding box center [100, 53] width 48 height 5
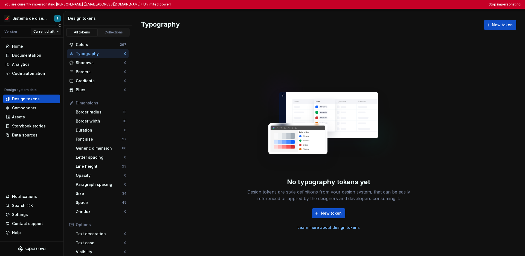
click at [45, 30] on html "You are currently impersonating Tania (sanga.tmoreno@iberia.es). Unlimited powe…" at bounding box center [262, 128] width 525 height 256
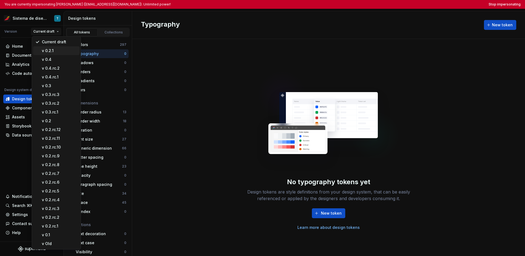
click at [49, 53] on div "v 0.2.1" at bounding box center [60, 50] width 36 height 5
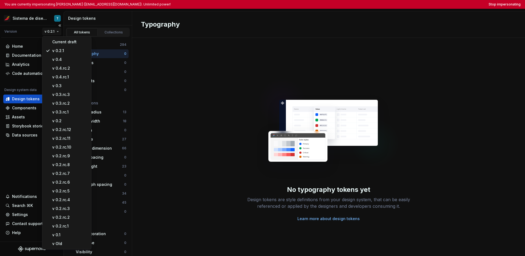
click at [56, 34] on html "You are currently impersonating Tania (sanga.tmoreno@iberia.es). Unlimited powe…" at bounding box center [262, 128] width 525 height 256
click at [52, 44] on div "Current draft" at bounding box center [70, 41] width 36 height 5
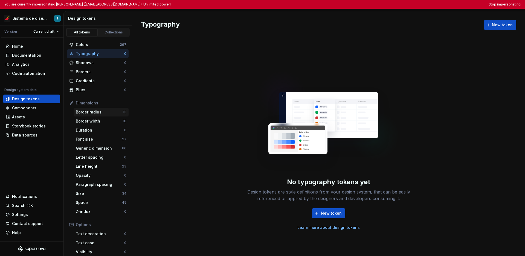
click at [104, 112] on div "Border radius" at bounding box center [99, 111] width 47 height 5
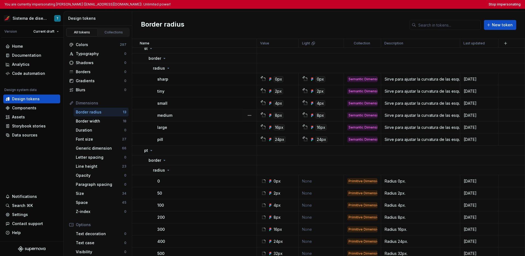
scroll to position [18, 0]
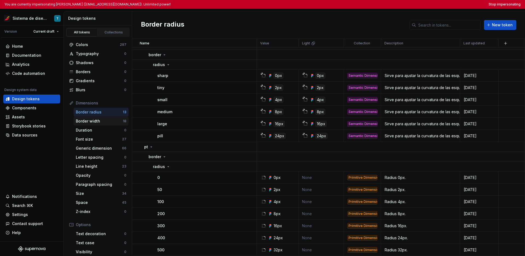
click at [105, 120] on div "Border width" at bounding box center [99, 120] width 47 height 5
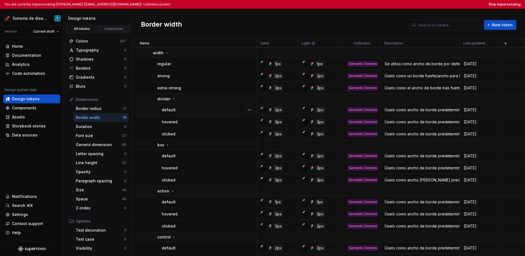
scroll to position [57, 0]
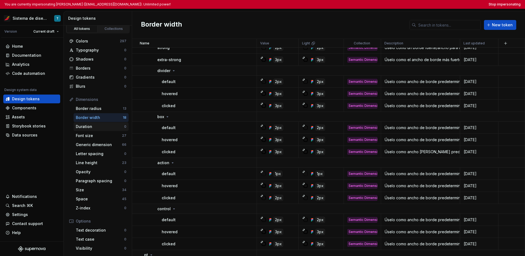
click at [105, 124] on div "Duration" at bounding box center [100, 126] width 48 height 5
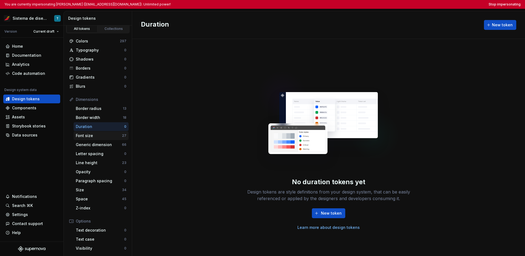
click at [104, 136] on div "Font size" at bounding box center [99, 135] width 46 height 5
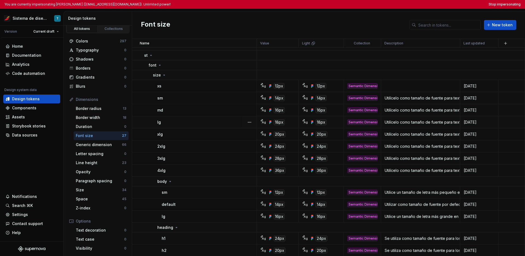
scroll to position [16, 0]
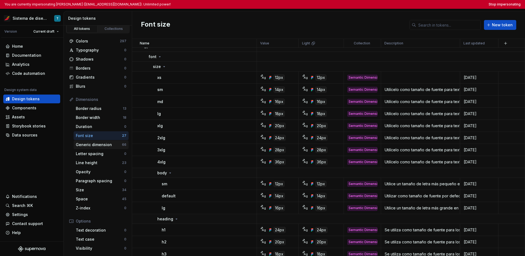
click at [105, 143] on div "Generic dimension" at bounding box center [99, 144] width 46 height 5
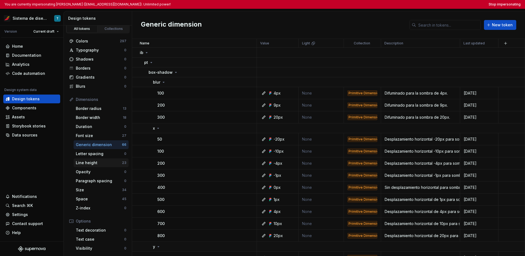
click at [103, 161] on div "Line height" at bounding box center [99, 162] width 46 height 5
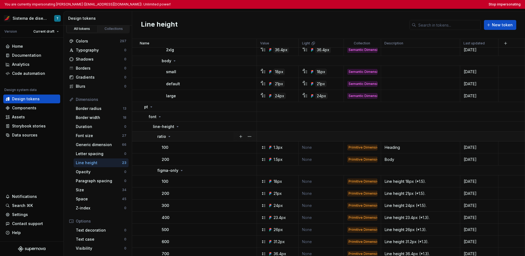
scroll to position [187, 0]
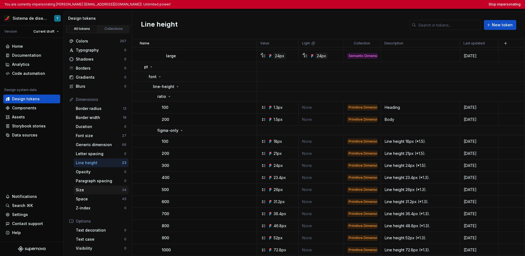
click at [96, 190] on div "Size" at bounding box center [99, 189] width 46 height 5
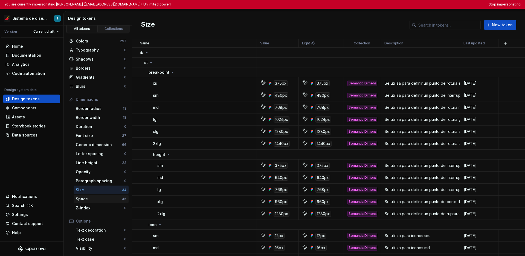
click at [95, 202] on div "Space 45" at bounding box center [101, 198] width 55 height 9
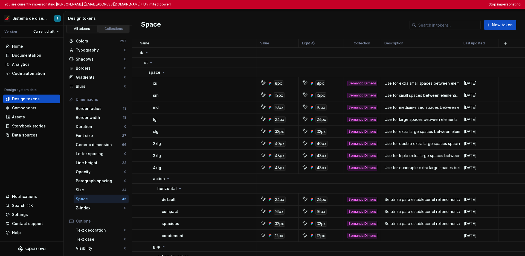
click at [111, 29] on div "Collections" at bounding box center [113, 29] width 27 height 4
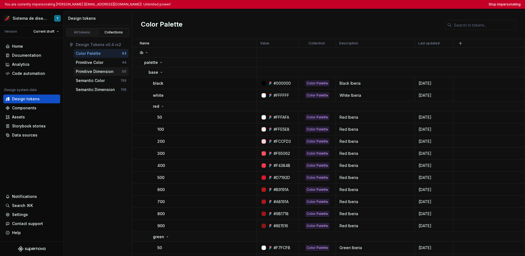
click at [105, 75] on div "Primitive Dimension 95" at bounding box center [101, 71] width 55 height 9
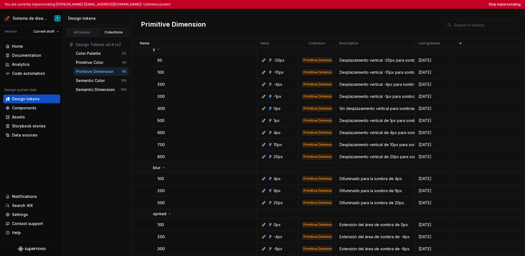
scroll to position [1173, 0]
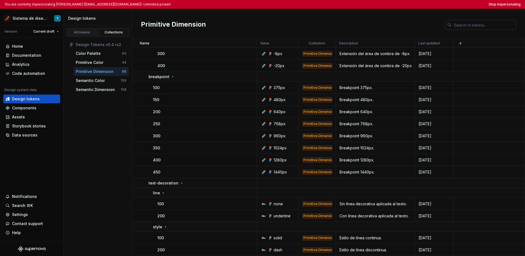
click at [411, 25] on input "text" at bounding box center [484, 25] width 65 height 10
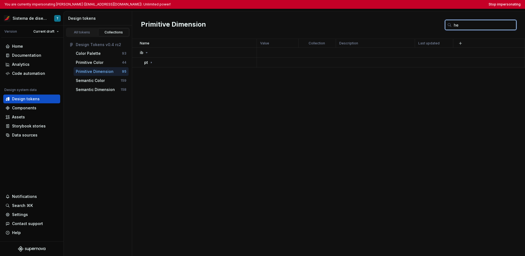
type input "h"
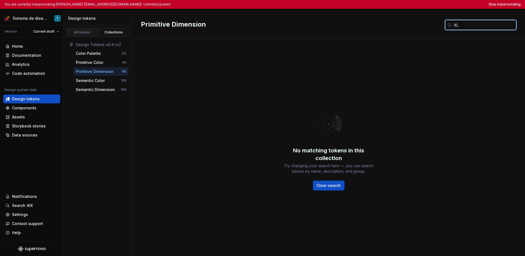
type input "X"
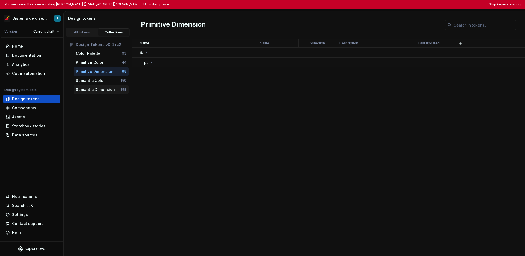
click at [99, 87] on div "Semantic Dimension" at bounding box center [95, 89] width 39 height 5
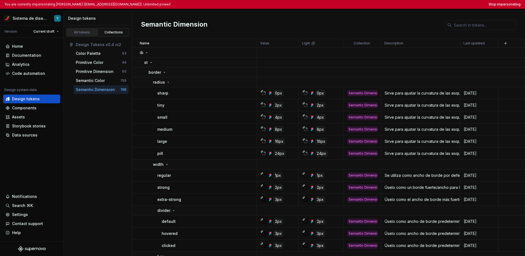
click at [81, 31] on div "All tokens" at bounding box center [81, 32] width 27 height 4
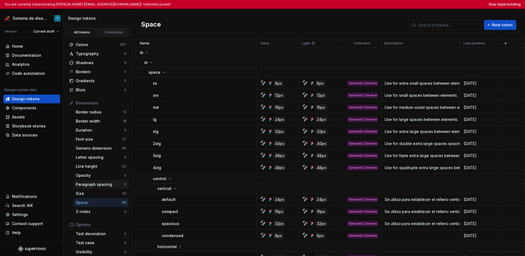
scroll to position [53, 0]
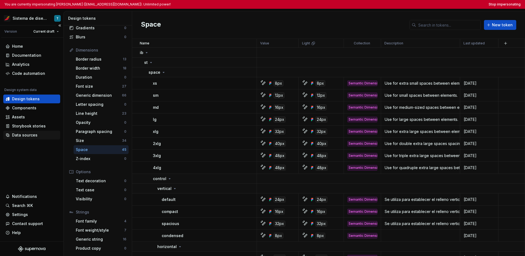
click at [26, 134] on div "Data sources" at bounding box center [24, 134] width 25 height 5
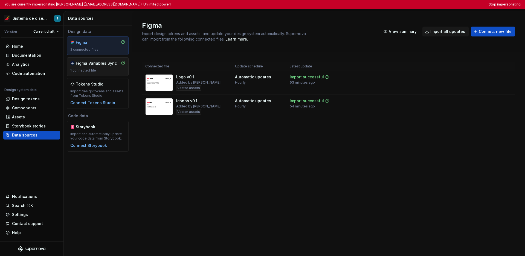
click at [108, 67] on div "Figma Variables Sync 1 connected file" at bounding box center [97, 67] width 55 height 12
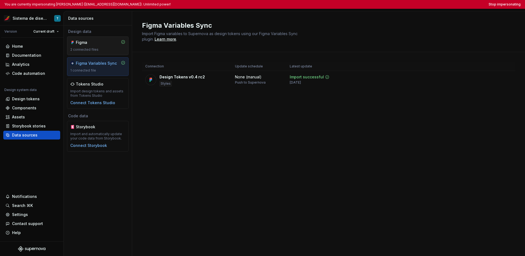
click at [102, 48] on div "2 connected files" at bounding box center [97, 49] width 55 height 4
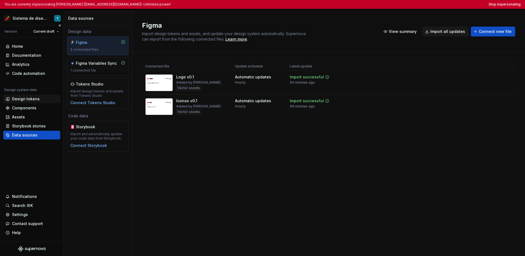
click at [34, 97] on div "Design tokens" at bounding box center [26, 98] width 28 height 5
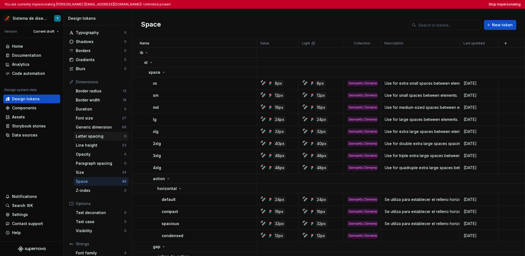
scroll to position [53, 0]
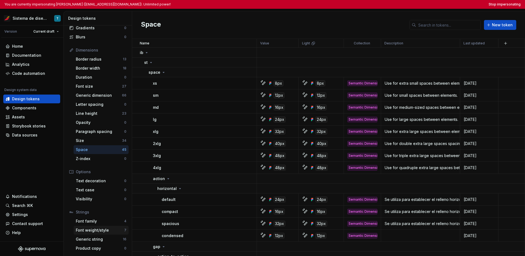
click at [103, 232] on div "Font weight/style" at bounding box center [100, 229] width 48 height 5
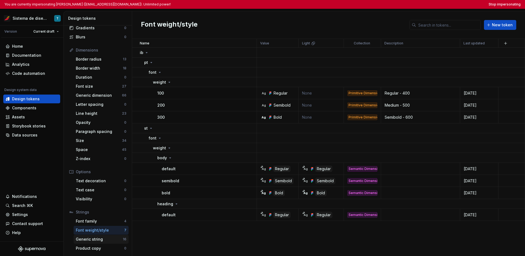
click at [92, 240] on div "Generic string" at bounding box center [99, 238] width 47 height 5
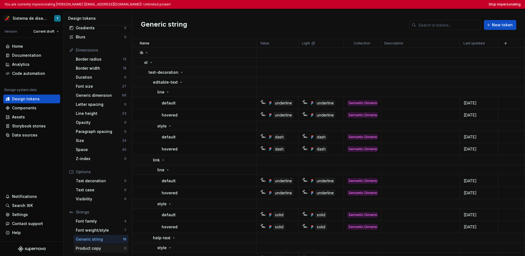
click at [97, 249] on div "Product copy" at bounding box center [100, 247] width 48 height 5
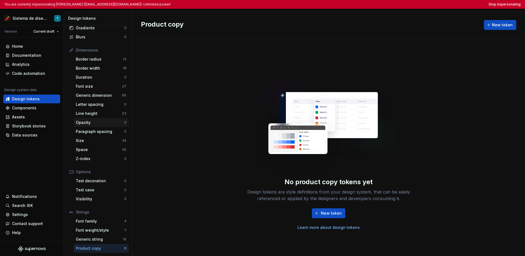
scroll to position [46, 0]
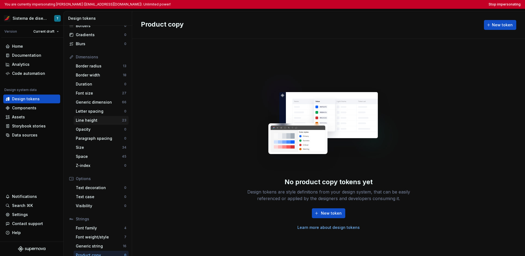
click at [99, 122] on div "Line height" at bounding box center [99, 119] width 46 height 5
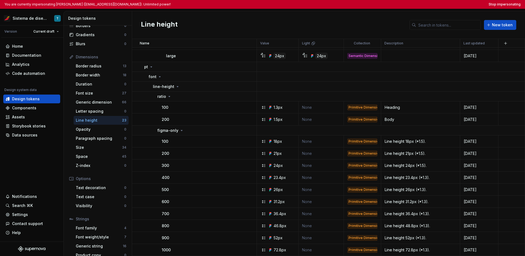
scroll to position [53, 0]
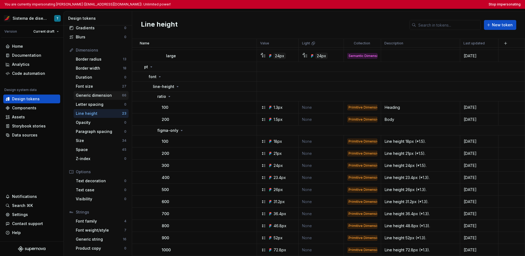
click at [105, 94] on div "Generic dimension" at bounding box center [99, 95] width 46 height 5
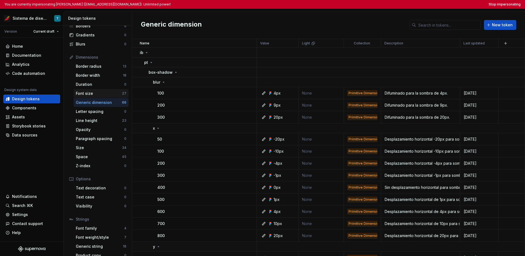
scroll to position [42, 0]
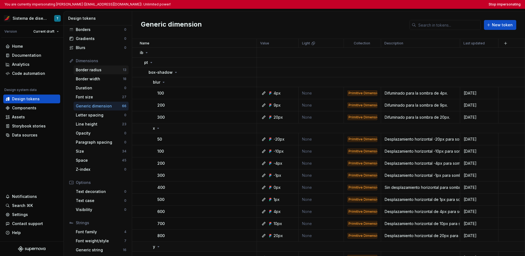
click at [100, 73] on div "Border radius 13" at bounding box center [101, 69] width 55 height 9
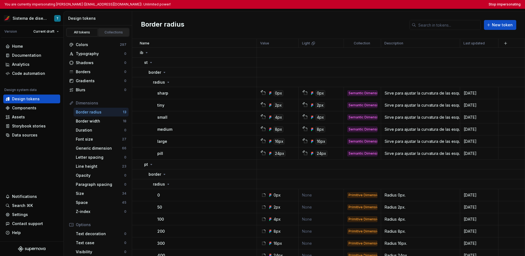
click at [101, 32] on div "Collections" at bounding box center [113, 32] width 27 height 4
click at [106, 32] on div "Collections" at bounding box center [113, 32] width 27 height 4
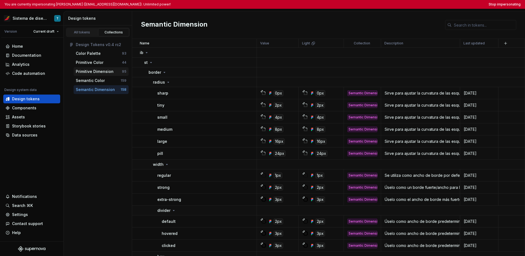
click at [107, 74] on div "Primitive Dimension" at bounding box center [95, 71] width 38 height 5
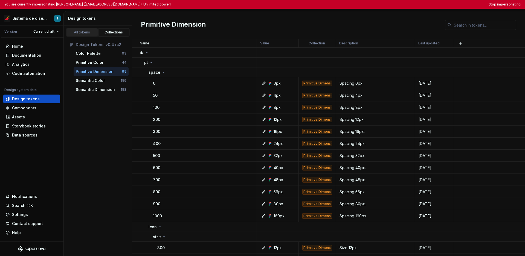
click at [87, 32] on div "All tokens" at bounding box center [81, 32] width 27 height 4
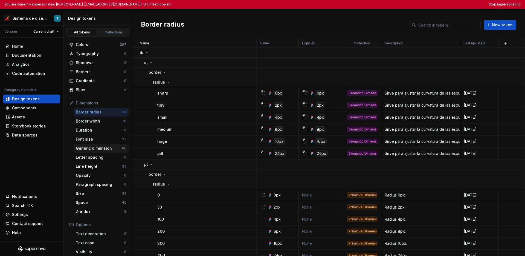
click at [107, 147] on div "Generic dimension" at bounding box center [99, 147] width 46 height 5
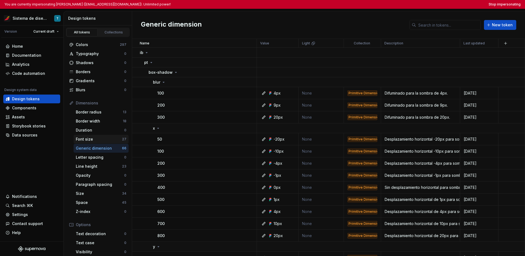
click at [96, 137] on div "Font size" at bounding box center [99, 138] width 46 height 5
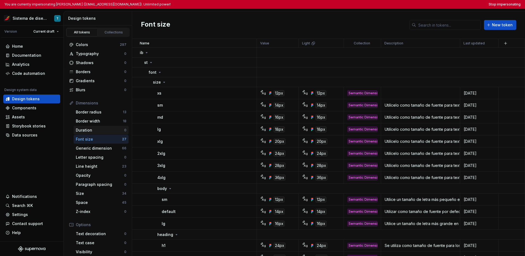
click at [96, 132] on div "Duration" at bounding box center [100, 129] width 48 height 5
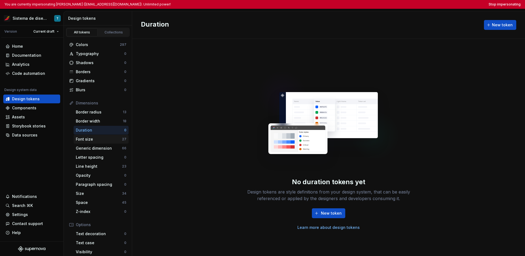
click at [97, 138] on div "Font size" at bounding box center [99, 138] width 46 height 5
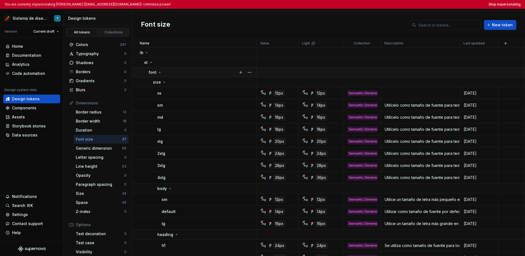
scroll to position [3, 0]
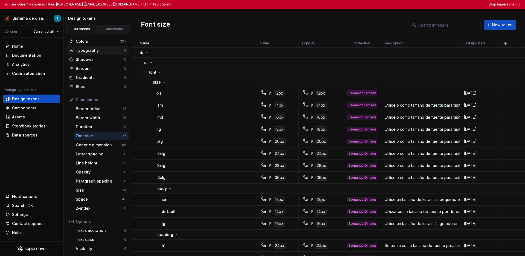
click at [93, 51] on div "Typography" at bounding box center [100, 50] width 48 height 5
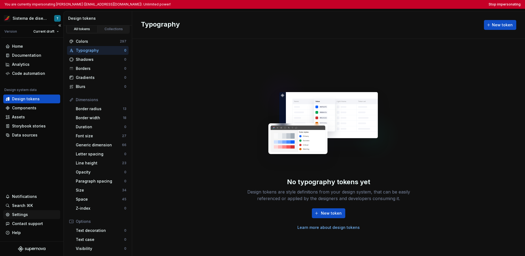
click at [25, 214] on div "Settings" at bounding box center [20, 214] width 16 height 5
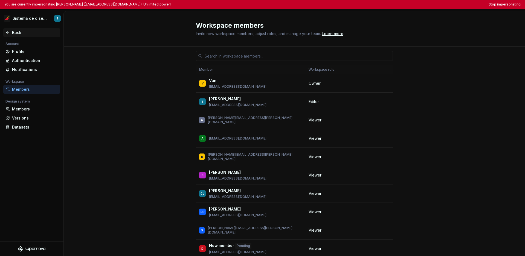
click at [19, 32] on div "Back" at bounding box center [35, 32] width 46 height 5
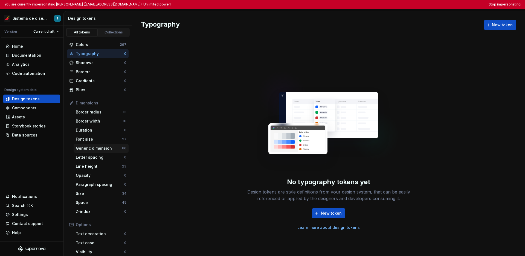
click at [97, 150] on div "Generic dimension" at bounding box center [99, 147] width 46 height 5
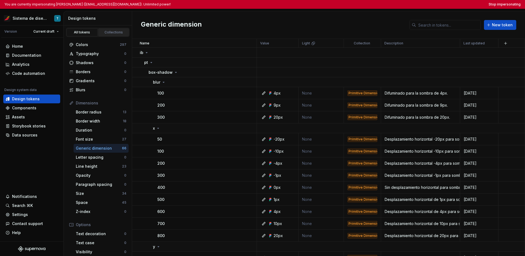
click at [107, 32] on div "Collections" at bounding box center [113, 32] width 27 height 4
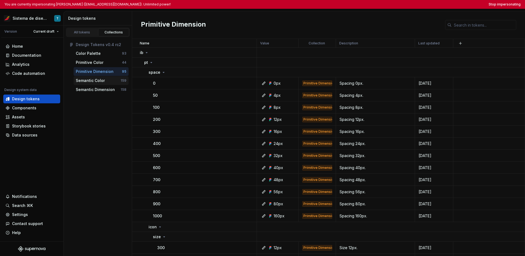
click at [93, 82] on div "Semantic Color" at bounding box center [90, 80] width 29 height 5
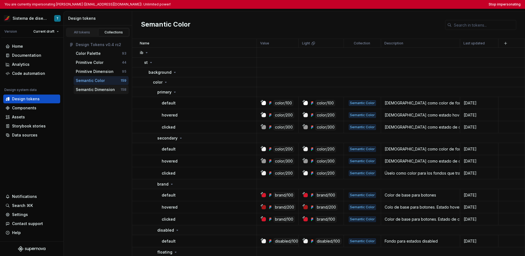
click at [95, 90] on div "Semantic Dimension" at bounding box center [95, 89] width 39 height 5
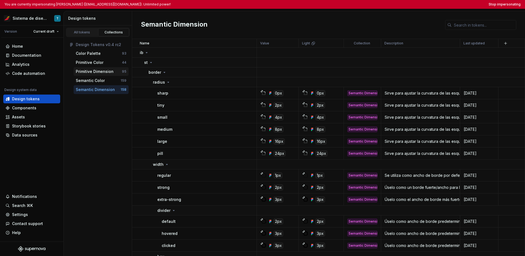
click at [100, 73] on div "Primitive Dimension" at bounding box center [95, 71] width 38 height 5
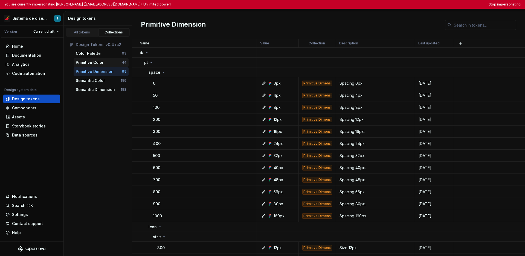
click at [100, 64] on div "Primitive Color" at bounding box center [90, 62] width 28 height 5
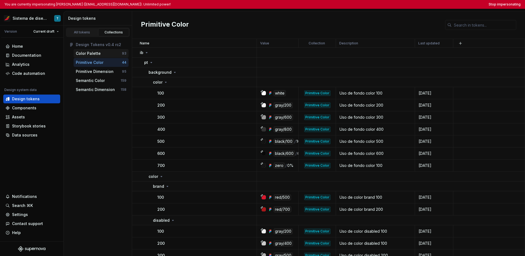
click at [100, 54] on div "Color Palette" at bounding box center [99, 53] width 46 height 5
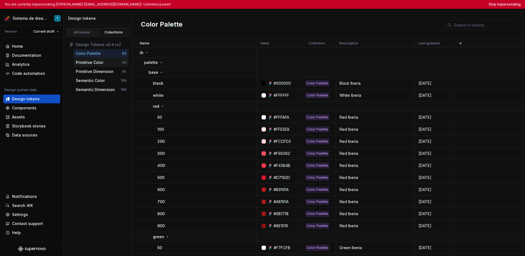
click at [102, 60] on div "Primitive Color" at bounding box center [90, 62] width 28 height 5
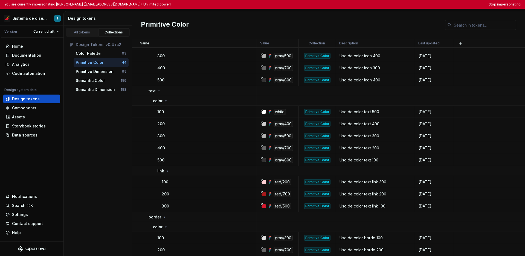
scroll to position [549, 0]
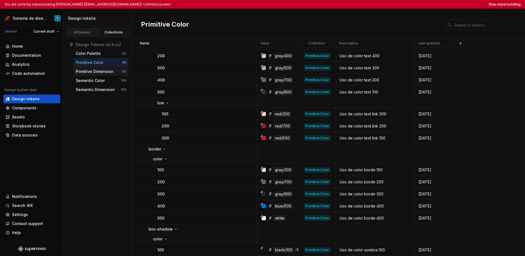
click at [96, 70] on div "Primitive Dimension" at bounding box center [95, 71] width 38 height 5
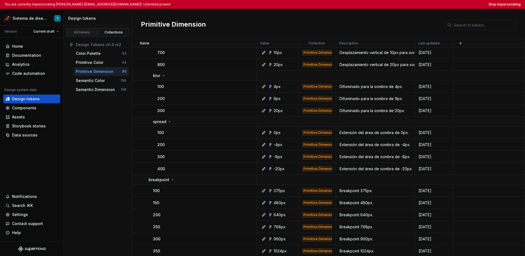
scroll to position [1173, 0]
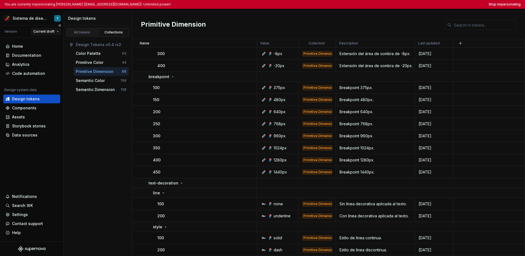
click at [42, 31] on html "You are currently impersonating Tania (sanga.tmoreno@iberia.es). Unlimited powe…" at bounding box center [262, 128] width 525 height 256
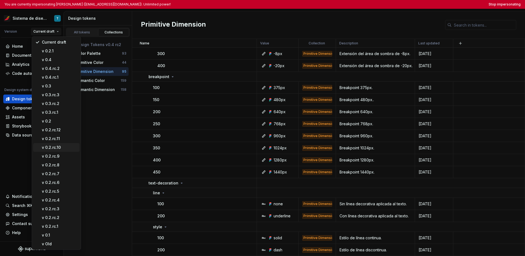
click at [53, 145] on div "v 0.2.rc.10" at bounding box center [60, 147] width 36 height 5
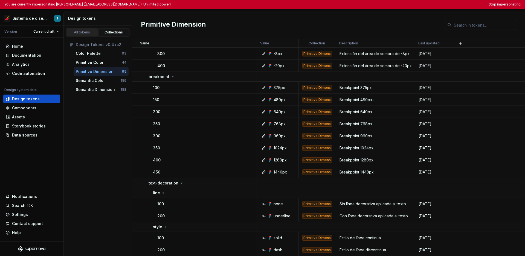
click at [81, 32] on div "All tokens" at bounding box center [81, 32] width 27 height 4
click at [83, 33] on div "All tokens" at bounding box center [81, 32] width 27 height 4
click at [90, 136] on div "All tokens Collections Design Tokens v0.4 rc2 Color Palette 93 Primitive Color …" at bounding box center [98, 140] width 68 height 230
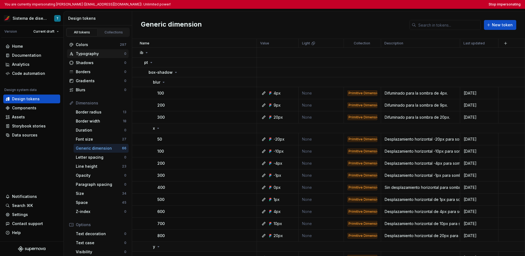
click at [97, 54] on div "Typography" at bounding box center [100, 53] width 48 height 5
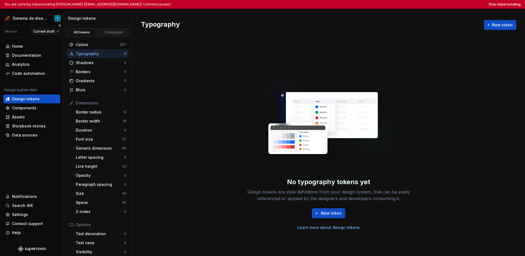
click at [42, 34] on html "You are currently impersonating Tania (sanga.tmoreno@iberia.es). Unlimited powe…" at bounding box center [262, 128] width 525 height 256
click at [17, 153] on html "You are currently impersonating Tania (sanga.tmoreno@iberia.es). Unlimited powe…" at bounding box center [262, 128] width 525 height 256
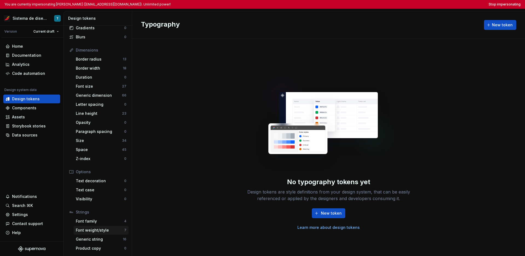
click at [107, 230] on div "Font weight/style" at bounding box center [100, 229] width 48 height 5
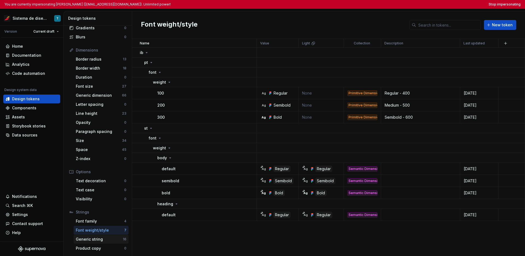
click at [89, 237] on div "Generic string" at bounding box center [99, 238] width 47 height 5
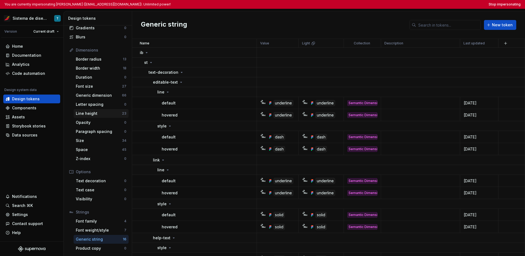
scroll to position [46, 0]
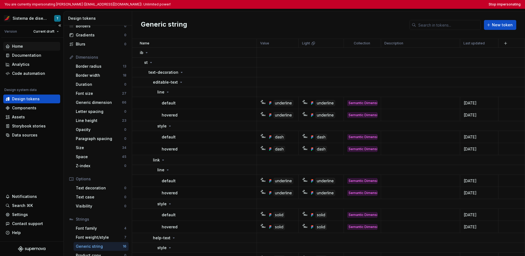
click at [24, 45] on div "Home" at bounding box center [31, 46] width 53 height 5
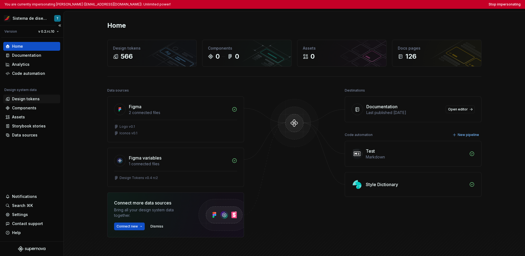
click at [30, 99] on div "Design tokens" at bounding box center [26, 98] width 28 height 5
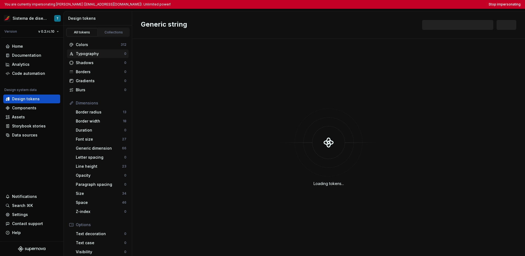
click at [87, 55] on div "Typography" at bounding box center [100, 53] width 48 height 5
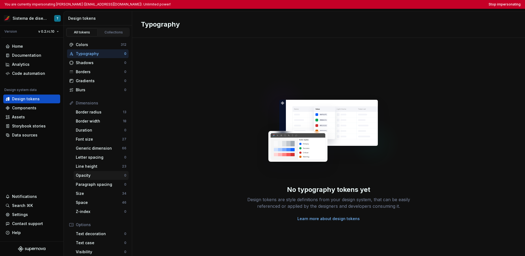
scroll to position [53, 0]
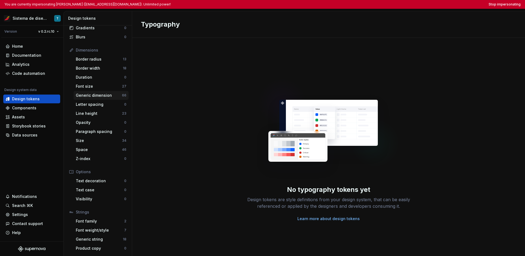
click at [101, 95] on div "Generic dimension" at bounding box center [99, 95] width 46 height 5
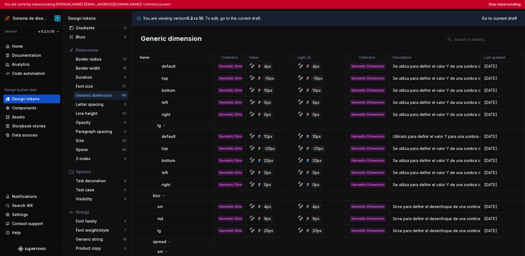
scroll to position [848, 0]
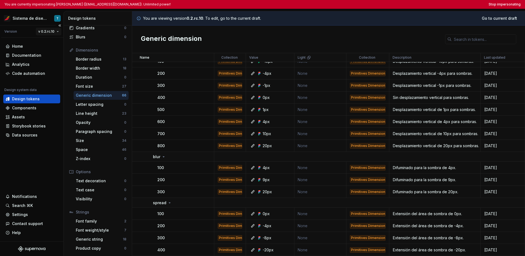
click at [40, 33] on html "You are currently impersonating Tania (sanga.tmoreno@iberia.es). Unlimited powe…" at bounding box center [262, 128] width 525 height 256
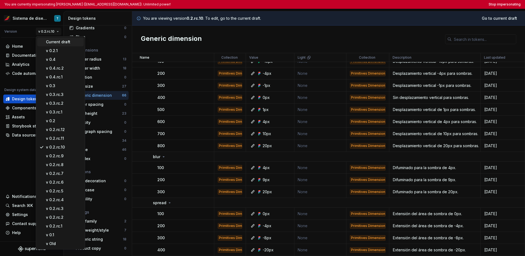
click at [44, 41] on div "Current draft" at bounding box center [60, 42] width 47 height 9
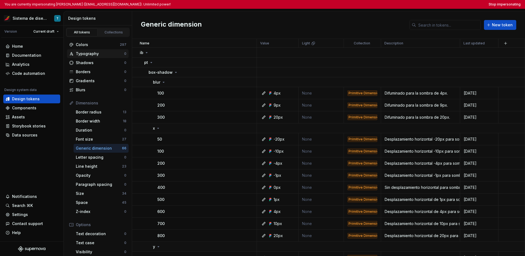
click at [97, 53] on div "Typography" at bounding box center [100, 53] width 48 height 5
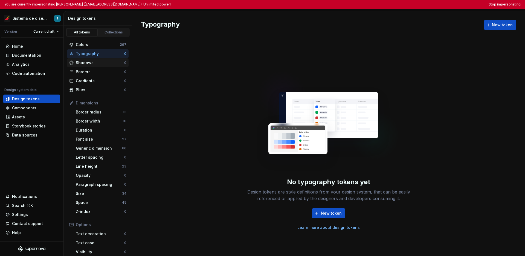
click at [99, 62] on div "Shadows" at bounding box center [100, 62] width 48 height 5
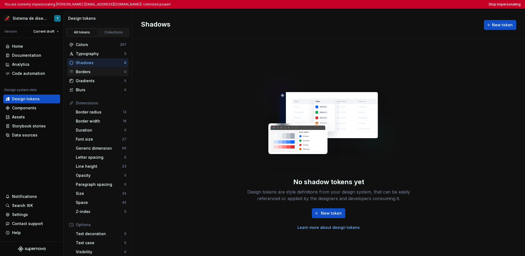
click at [102, 70] on div "Borders" at bounding box center [100, 71] width 48 height 5
click at [101, 78] on div "Gradients" at bounding box center [100, 80] width 48 height 5
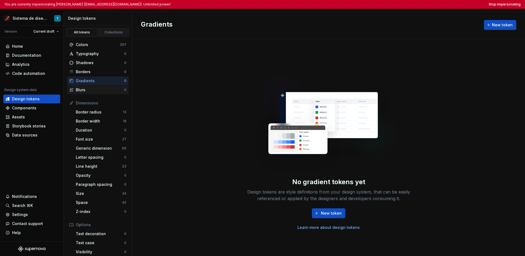
click at [100, 89] on div "Blurs" at bounding box center [100, 89] width 48 height 5
click at [104, 113] on div "Border radius" at bounding box center [99, 111] width 47 height 5
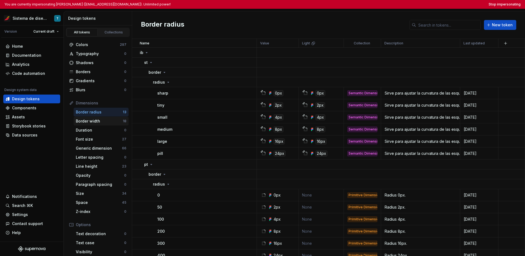
click at [104, 119] on div "Border width" at bounding box center [99, 120] width 47 height 5
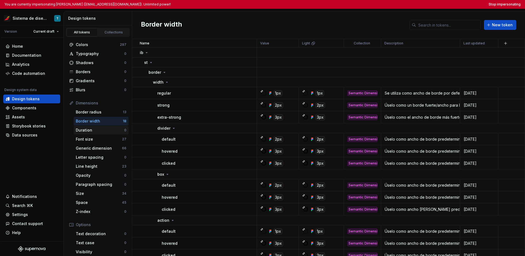
click at [102, 128] on div "Duration" at bounding box center [100, 129] width 48 height 5
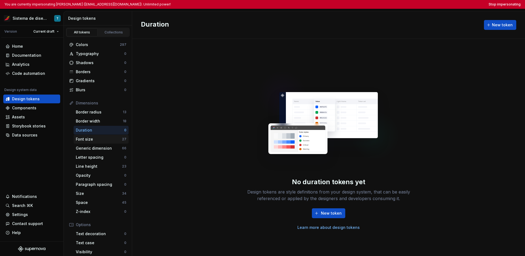
click at [102, 138] on div "Font size" at bounding box center [99, 138] width 46 height 5
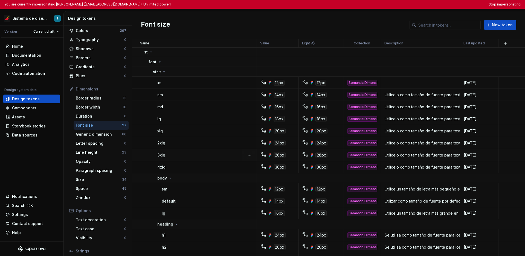
scroll to position [126, 0]
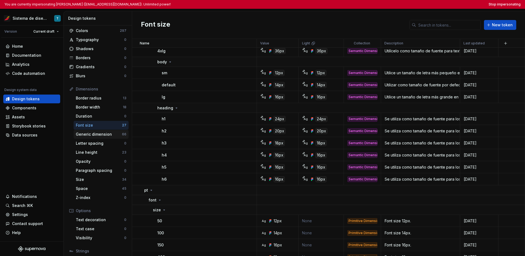
click at [108, 136] on div "Generic dimension" at bounding box center [99, 133] width 46 height 5
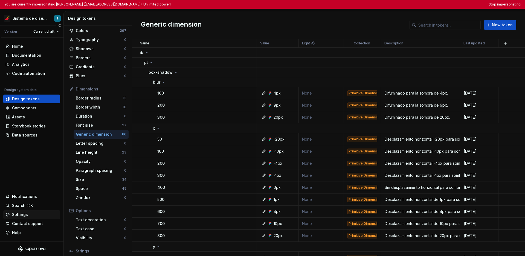
click at [18, 213] on div "Settings" at bounding box center [20, 214] width 16 height 5
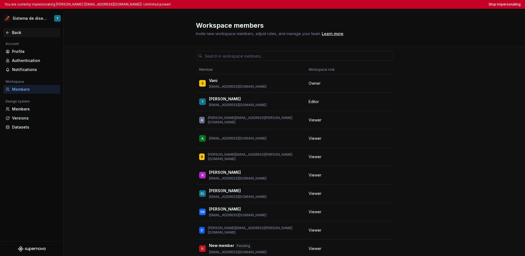
click at [11, 30] on div "Back" at bounding box center [31, 32] width 53 height 5
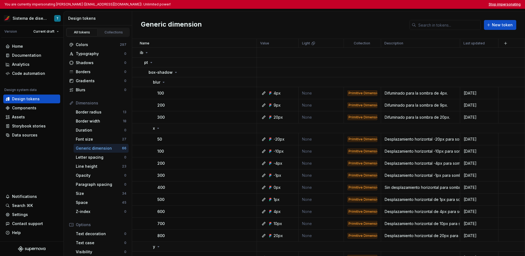
click at [411, 6] on button "Stop impersonating" at bounding box center [505, 4] width 32 height 4
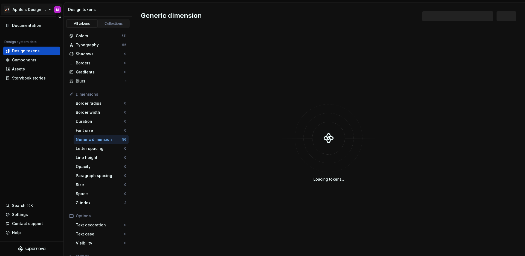
click at [41, 8] on html "🚀S Aprile's Design System M Documentation Design system data Design tokens Comp…" at bounding box center [262, 128] width 525 height 256
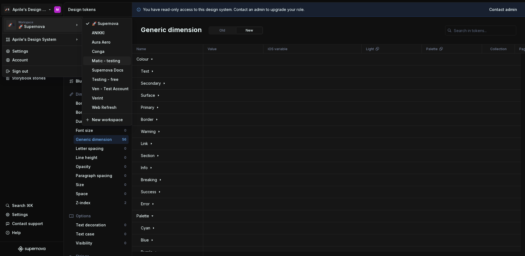
click at [109, 62] on div "Matic - testing" at bounding box center [110, 60] width 37 height 5
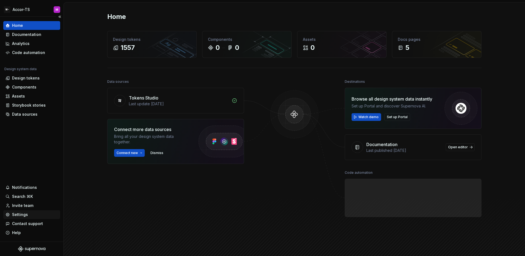
click at [22, 214] on div "Settings" at bounding box center [20, 214] width 16 height 5
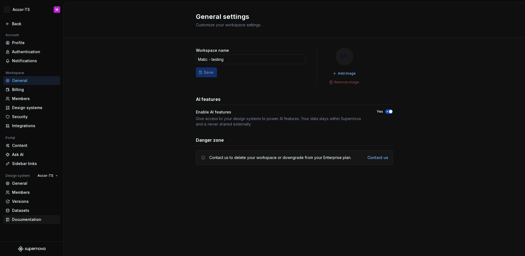
click at [26, 222] on div "Documentation" at bounding box center [35, 219] width 46 height 5
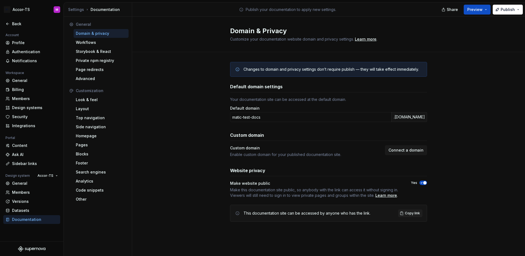
drag, startPoint x: 390, startPoint y: 117, endPoint x: 431, endPoint y: 117, distance: 41.1
click at [431, 117] on div "Changes to domain and privacy settings don’t require publish — they will take e…" at bounding box center [328, 147] width 393 height 190
copy div ".[DOMAIN_NAME]"
click at [156, 96] on div "Changes to domain and privacy settings don’t require publish — they will take e…" at bounding box center [328, 147] width 393 height 190
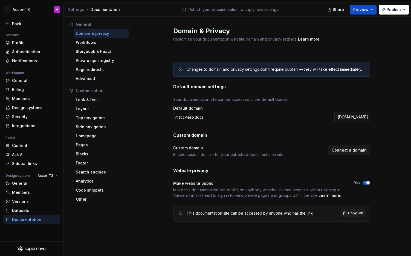
click at [78, 215] on div "General Domain & privacy Workflows Storybook & React Private npm registry Page …" at bounding box center [98, 136] width 68 height 239
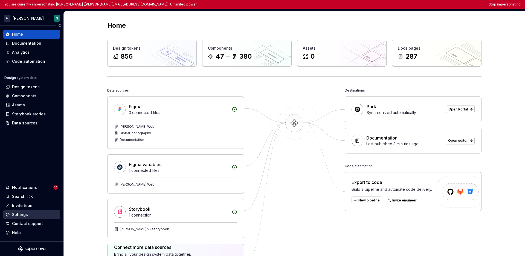
click at [27, 214] on div "Settings" at bounding box center [31, 214] width 53 height 5
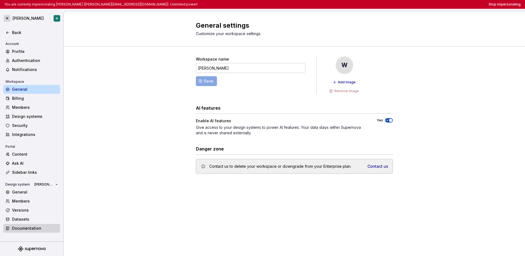
click at [27, 228] on div "Documentation" at bounding box center [35, 227] width 46 height 5
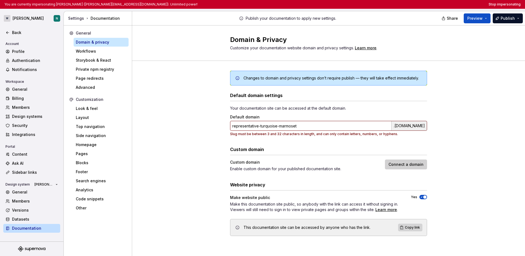
click at [401, 165] on span "Connect a domain" at bounding box center [406, 164] width 35 height 5
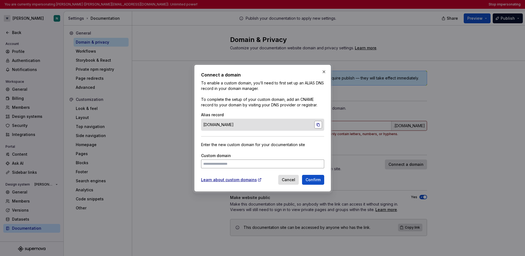
click at [317, 124] on button "button" at bounding box center [319, 125] width 8 height 8
click at [294, 179] on span "Cancel" at bounding box center [288, 179] width 13 height 5
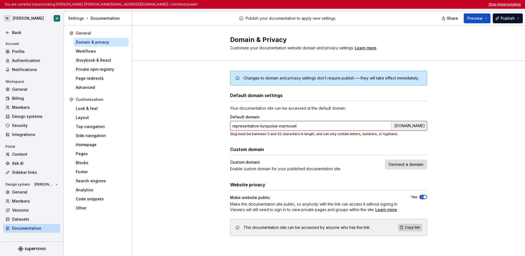
click at [411, 5] on button "Stop impersonating" at bounding box center [505, 4] width 32 height 4
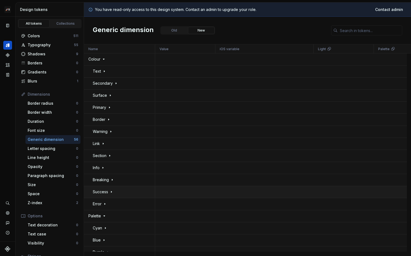
scroll to position [7, 0]
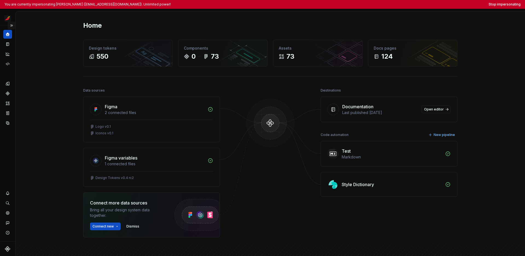
click at [14, 27] on button "Expand sidebar" at bounding box center [12, 26] width 8 height 8
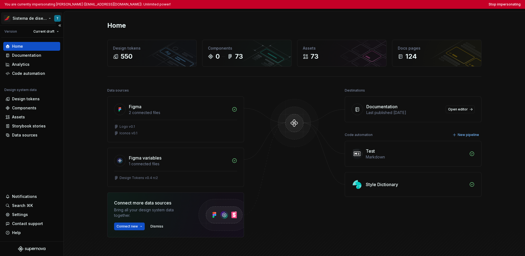
click at [20, 21] on html "You are currently impersonating [PERSON_NAME] ([EMAIL_ADDRESS][DOMAIN_NAME]). U…" at bounding box center [262, 128] width 525 height 256
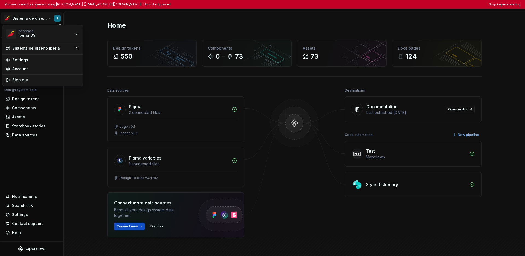
click at [33, 151] on html "You are currently impersonating Tania (sanga.tmoreno@iberia.es). Unlimited powe…" at bounding box center [262, 128] width 525 height 256
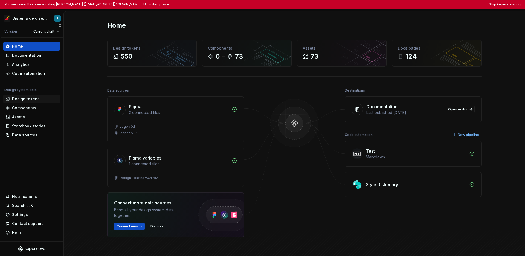
click at [34, 98] on div "Design tokens" at bounding box center [26, 98] width 28 height 5
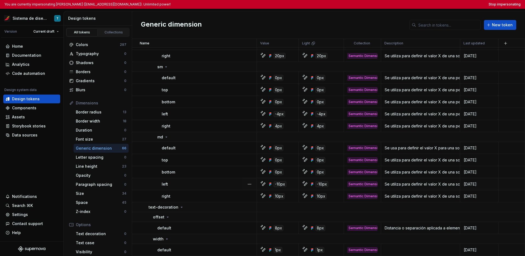
scroll to position [790, 0]
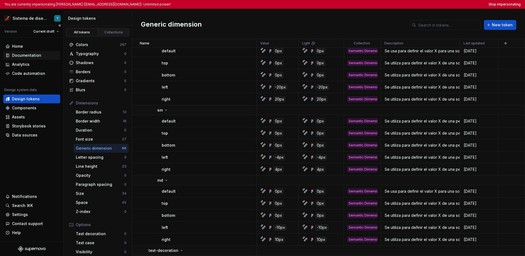
click at [33, 57] on div "Documentation" at bounding box center [26, 55] width 29 height 5
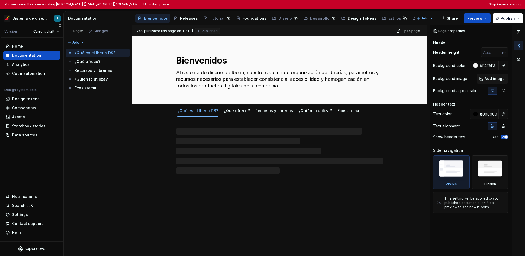
type textarea "*"
click at [32, 100] on div "Design tokens" at bounding box center [26, 98] width 28 height 5
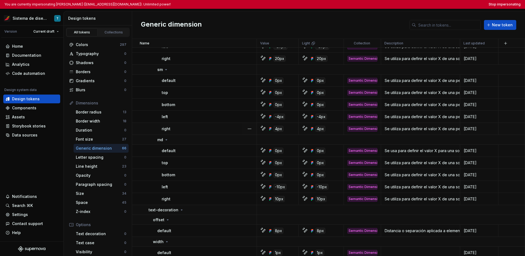
scroll to position [833, 0]
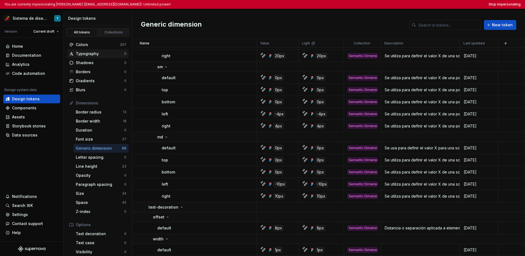
click at [100, 57] on div "Typography 0" at bounding box center [98, 53] width 62 height 9
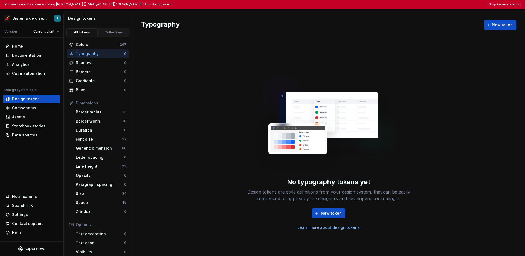
scroll to position [53, 0]
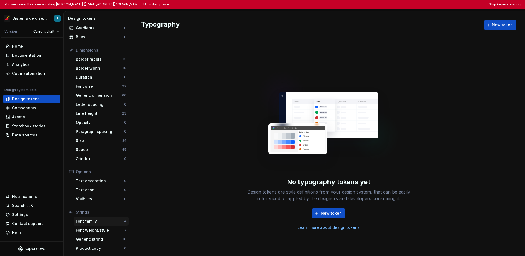
click at [100, 222] on div "Font family" at bounding box center [100, 220] width 48 height 5
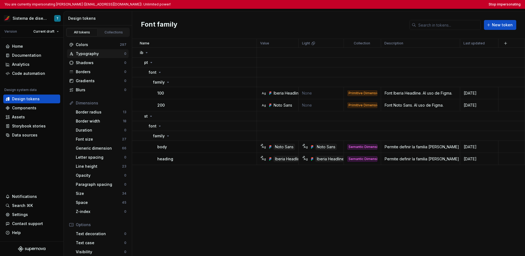
click at [96, 57] on div "Typography 0" at bounding box center [98, 53] width 62 height 9
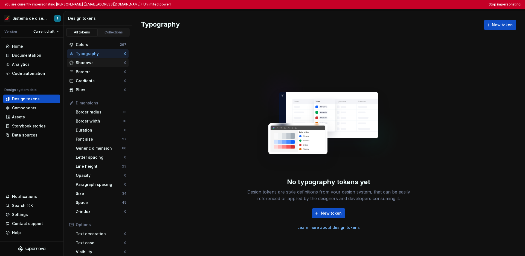
click at [99, 66] on div "Shadows 0" at bounding box center [98, 62] width 62 height 9
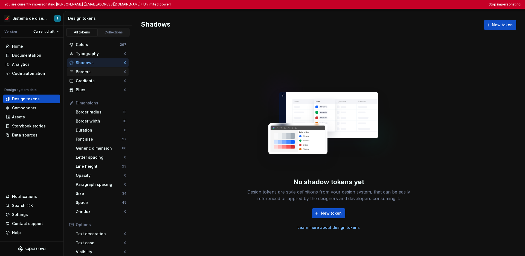
click at [100, 72] on div "Borders" at bounding box center [100, 71] width 48 height 5
click at [100, 80] on div "Gradients" at bounding box center [100, 80] width 48 height 5
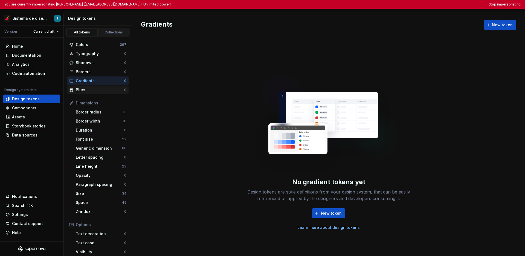
click at [98, 90] on div "Blurs" at bounding box center [100, 89] width 48 height 5
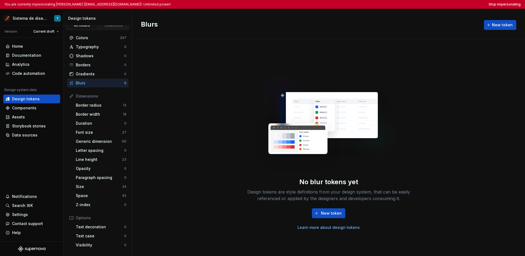
scroll to position [10, 0]
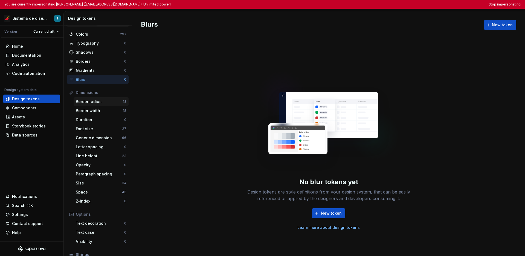
click at [99, 101] on div "Border radius" at bounding box center [99, 101] width 47 height 5
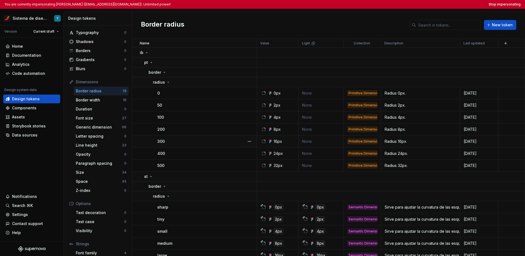
scroll to position [18, 0]
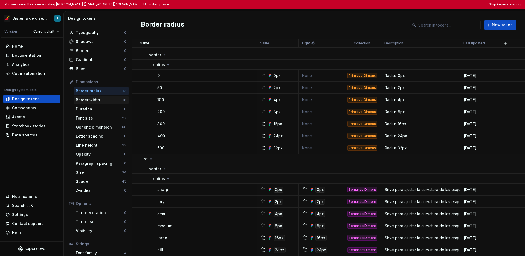
click at [111, 102] on div "Border width" at bounding box center [99, 99] width 47 height 5
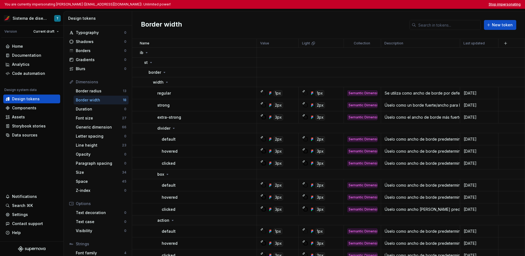
click at [411, 5] on button "Stop impersonating" at bounding box center [505, 4] width 32 height 4
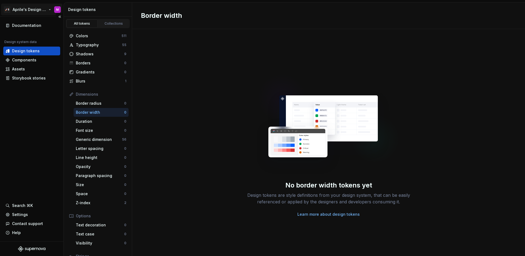
click at [34, 11] on html "🚀S Aprile's Design System M Documentation Design system data Design tokens Comp…" at bounding box center [262, 128] width 525 height 256
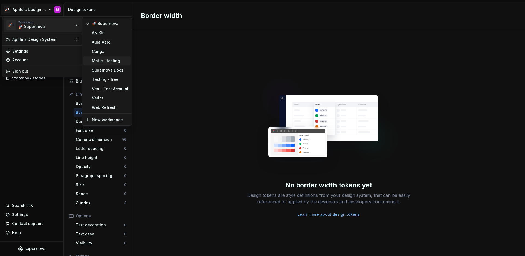
click at [97, 60] on div "Matic - testing" at bounding box center [110, 60] width 37 height 5
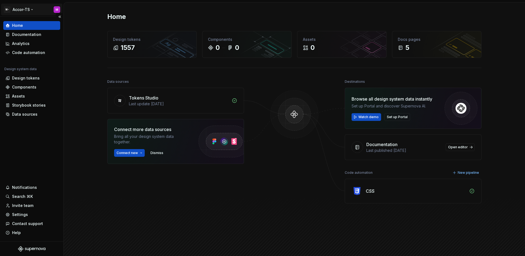
click at [23, 10] on html "M- Accor-TS M Home Documentation Analytics Code automation Design system data D…" at bounding box center [262, 128] width 525 height 256
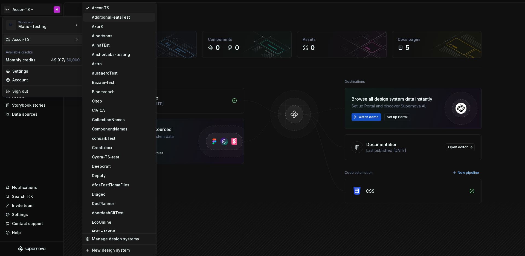
click at [114, 20] on div "AdditionalFeatsTest" at bounding box center [119, 17] width 72 height 9
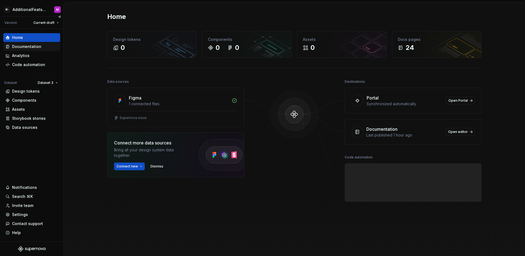
click at [28, 46] on div "Documentation" at bounding box center [26, 46] width 29 height 5
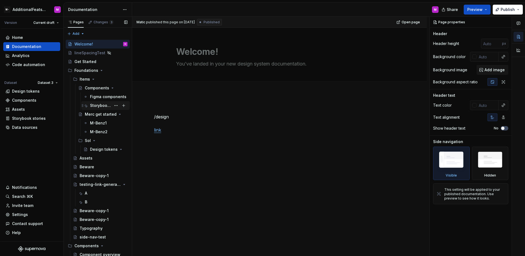
click at [97, 105] on div "Storybooks" at bounding box center [100, 105] width 21 height 5
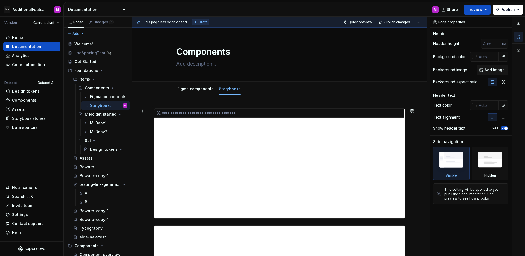
scroll to position [108, 0]
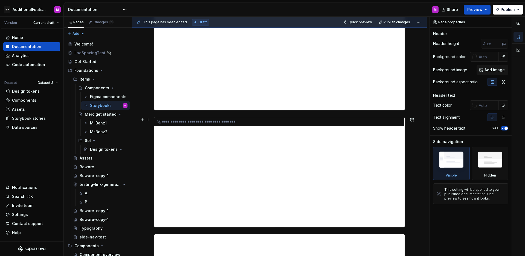
click at [324, 130] on div "**********" at bounding box center [279, 172] width 251 height 110
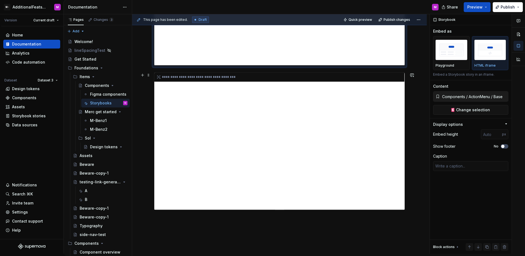
scroll to position [144, 0]
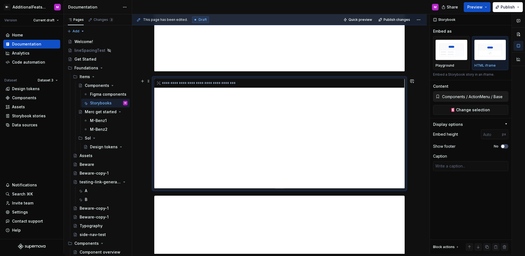
click at [347, 137] on div "**********" at bounding box center [279, 134] width 251 height 110
click at [349, 136] on div "**********" at bounding box center [279, 134] width 251 height 110
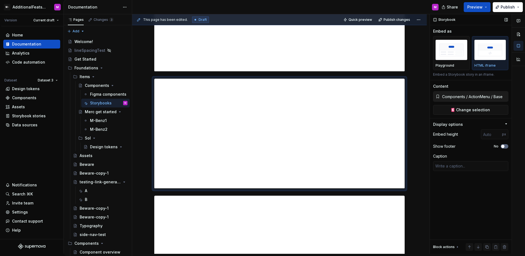
click at [503, 146] on span "button" at bounding box center [503, 146] width 3 height 3
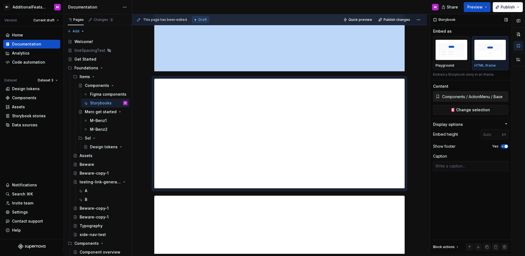
click at [503, 146] on icon "button" at bounding box center [503, 146] width 1 height 1
click at [503, 146] on span "button" at bounding box center [503, 146] width 3 height 3
click at [503, 146] on icon "button" at bounding box center [503, 146] width 1 height 1
click at [503, 146] on span "button" at bounding box center [503, 146] width 3 height 3
click at [503, 146] on icon "button" at bounding box center [503, 146] width 1 height 1
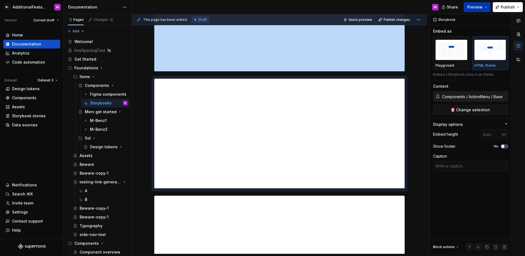
click at [475, 6] on span "Preview" at bounding box center [475, 6] width 15 height 5
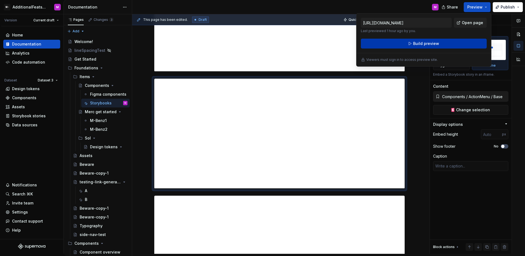
click at [451, 41] on button "Build preview" at bounding box center [424, 44] width 126 height 10
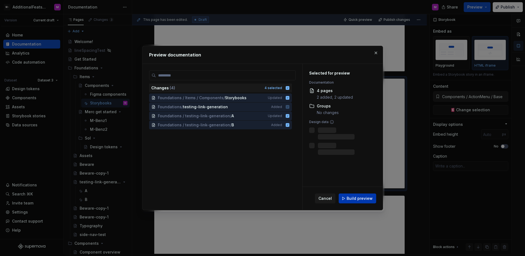
click at [366, 195] on button "Build preview" at bounding box center [358, 198] width 38 height 10
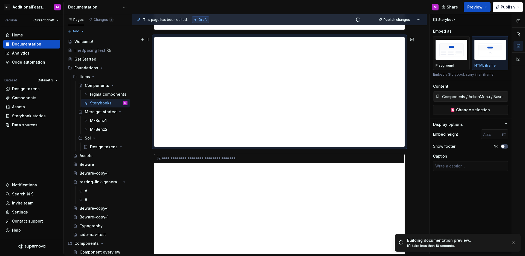
scroll to position [127, 0]
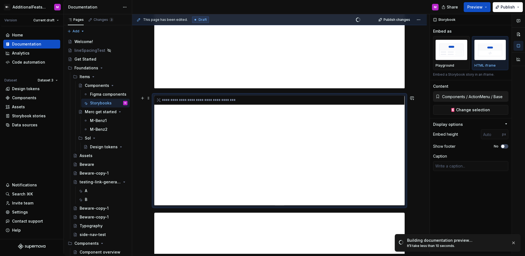
click at [354, 125] on div "**********" at bounding box center [279, 151] width 251 height 110
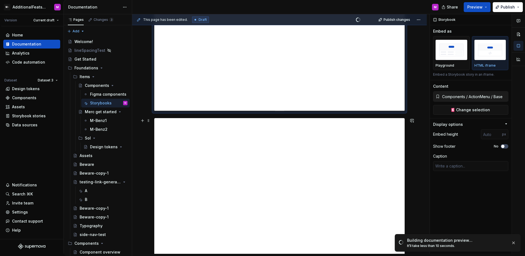
scroll to position [307, 0]
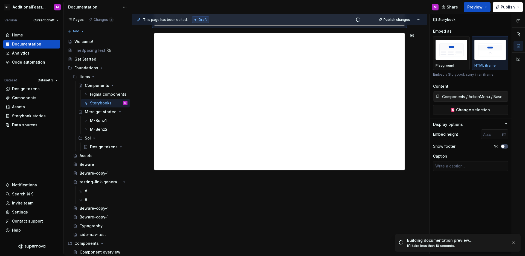
click at [282, 190] on div "**********" at bounding box center [279, 20] width 295 height 468
click at [283, 189] on div "**********" at bounding box center [279, 20] width 295 height 468
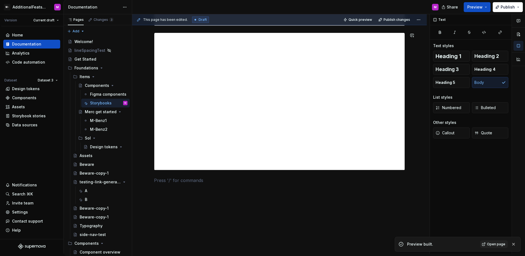
type textarea "*"
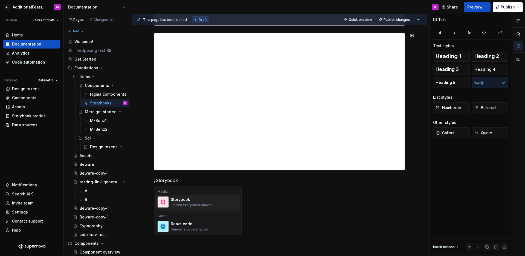
click at [207, 203] on div "Embed Storybook canvas" at bounding box center [192, 205] width 42 height 4
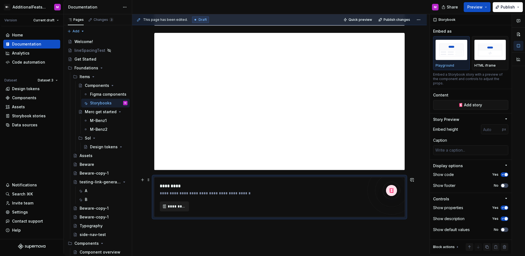
click at [178, 205] on span "*********" at bounding box center [177, 205] width 18 height 5
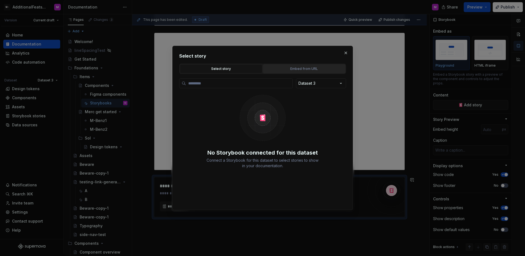
click at [282, 69] on div "Embed from URL" at bounding box center [304, 68] width 79 height 5
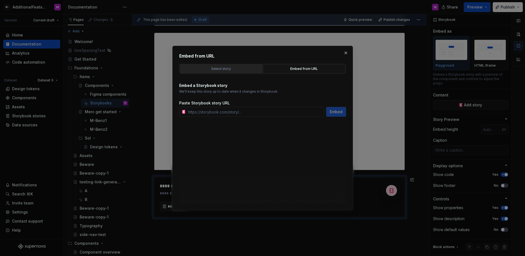
click at [227, 70] on div "Select story" at bounding box center [221, 68] width 79 height 5
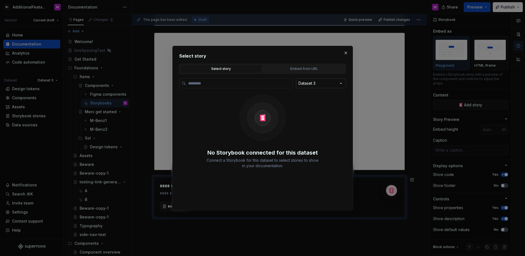
click at [312, 85] on div "Select story Select story Embed from URL Dataset 3 No Storybook connected for t…" at bounding box center [262, 128] width 525 height 256
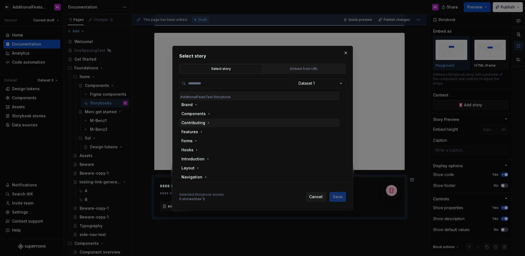
scroll to position [64, 0]
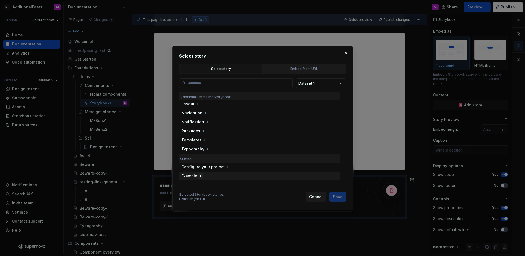
click at [201, 175] on icon "button" at bounding box center [201, 176] width 4 height 4
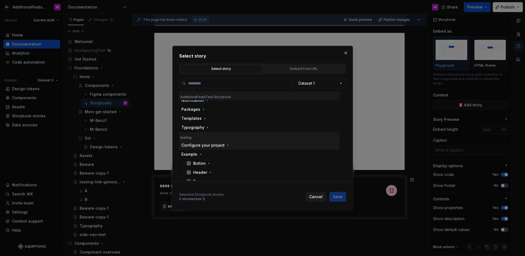
scroll to position [91, 0]
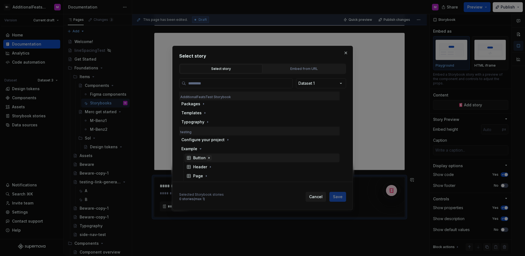
click at [209, 159] on icon "button" at bounding box center [209, 158] width 4 height 4
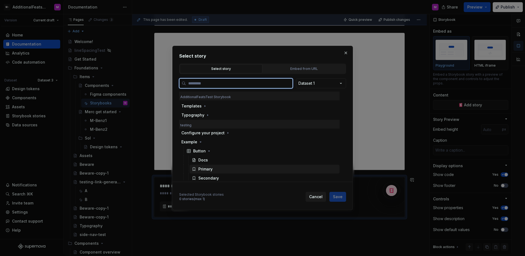
click at [211, 168] on div "Primary" at bounding box center [206, 168] width 14 height 5
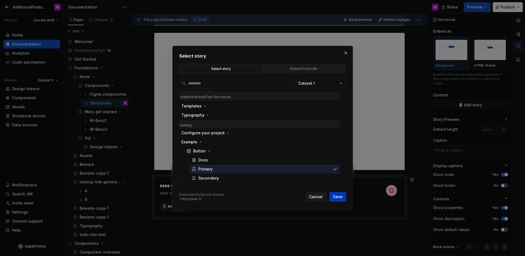
click at [336, 192] on button "Save" at bounding box center [338, 197] width 17 height 10
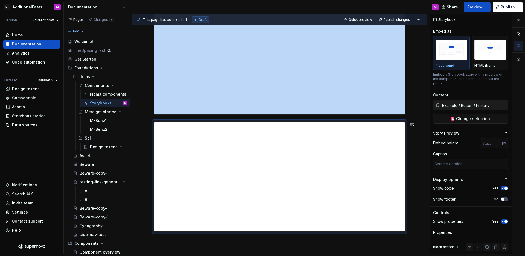
scroll to position [390, 0]
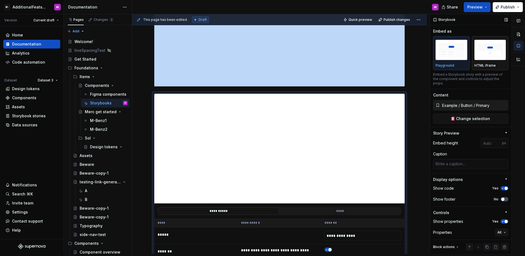
click at [483, 62] on div "HTML iframe" at bounding box center [491, 53] width 32 height 29
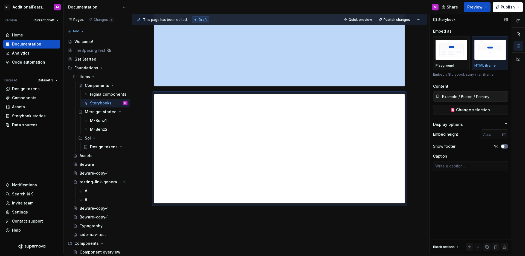
click at [504, 146] on span "button" at bounding box center [503, 146] width 3 height 3
click at [504, 146] on icon "button" at bounding box center [503, 146] width 4 height 3
click at [504, 146] on span "button" at bounding box center [503, 146] width 3 height 3
click at [504, 146] on icon "button" at bounding box center [503, 146] width 4 height 3
click at [504, 146] on span "button" at bounding box center [503, 146] width 3 height 3
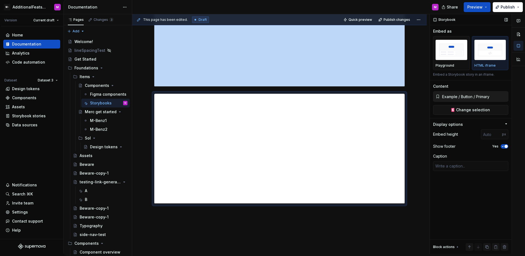
click at [504, 146] on icon "button" at bounding box center [503, 146] width 4 height 3
click at [504, 146] on span "button" at bounding box center [503, 146] width 3 height 3
click at [504, 146] on icon "button" at bounding box center [503, 146] width 4 height 3
click at [504, 146] on span "button" at bounding box center [503, 146] width 3 height 3
click at [504, 146] on icon "button" at bounding box center [503, 146] width 4 height 3
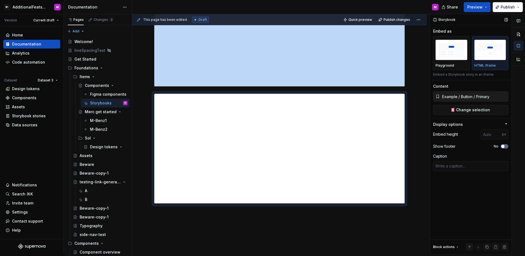
click at [504, 146] on span "button" at bounding box center [503, 146] width 3 height 3
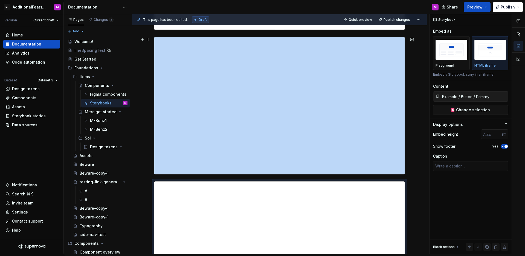
scroll to position [0, 0]
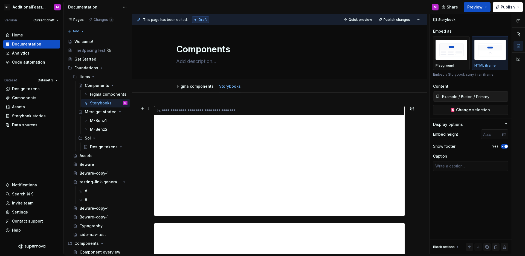
click at [336, 138] on div "**********" at bounding box center [279, 161] width 251 height 110
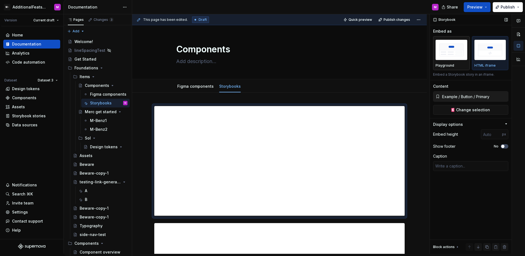
click at [455, 65] on div "Playground" at bounding box center [452, 65] width 32 height 4
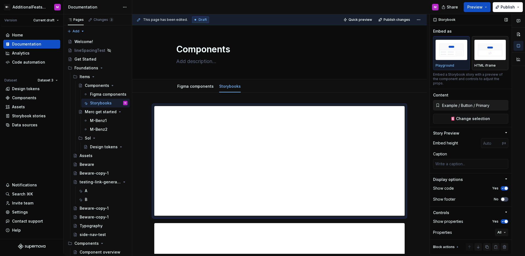
click at [473, 64] on button "HTML iframe" at bounding box center [490, 53] width 37 height 34
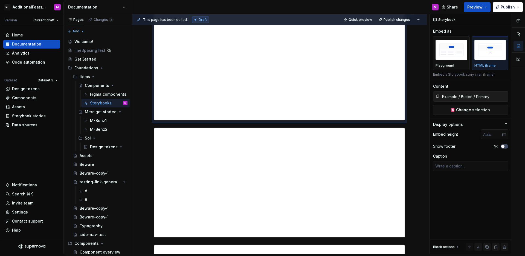
scroll to position [424, 0]
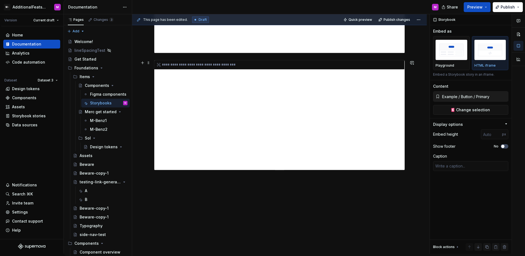
click at [280, 130] on div "**********" at bounding box center [279, 115] width 251 height 110
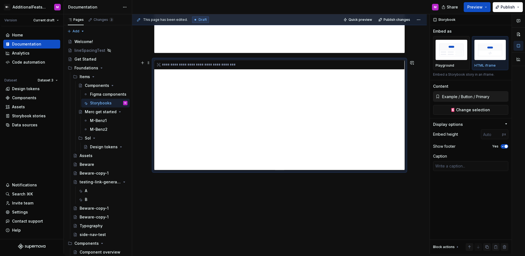
type textarea "*"
type input "https://circuit.sumup.com/?path=/story/components-button--base"
type input "500"
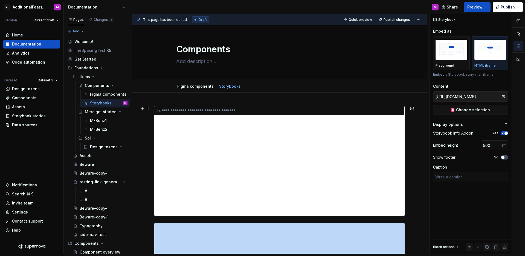
scroll to position [60, 0]
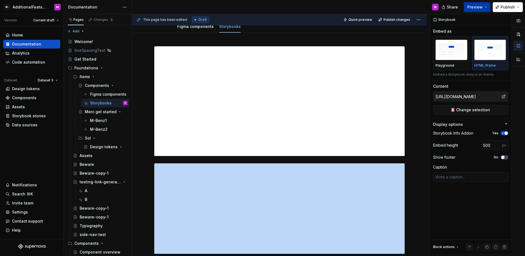
click at [480, 3] on button "Preview" at bounding box center [477, 7] width 27 height 10
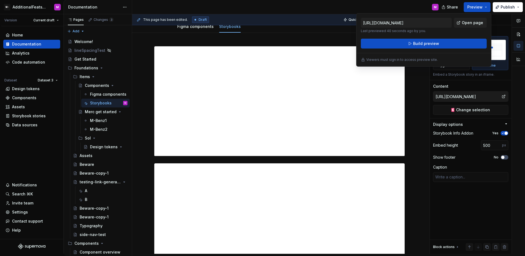
click at [480, 30] on div "https://testing-test.preview.supernova-docs.io/latest/foundations/items/compone…" at bounding box center [424, 25] width 126 height 15
click at [479, 26] on link "Open page" at bounding box center [470, 23] width 33 height 10
type textarea "*"
click at [21, 116] on div "Storybook stories" at bounding box center [29, 115] width 34 height 5
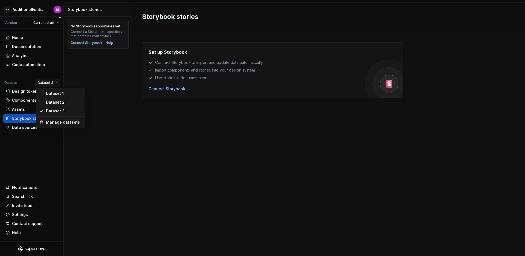
click at [43, 80] on html "M- AdditionalFeatsTest M Version Current draft Home Documentation Analytics Cod…" at bounding box center [262, 128] width 525 height 256
click at [47, 96] on div "Dataset 1" at bounding box center [64, 93] width 36 height 5
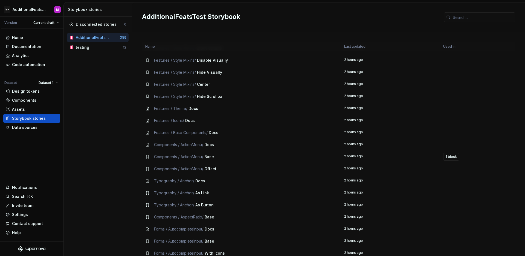
scroll to position [149, 0]
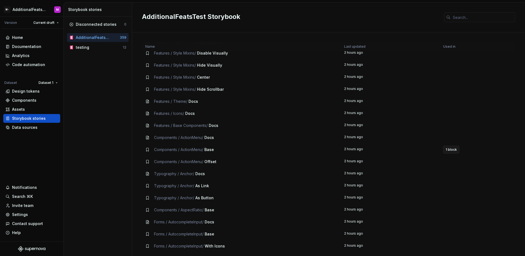
click at [448, 149] on span "1 block" at bounding box center [451, 149] width 11 height 4
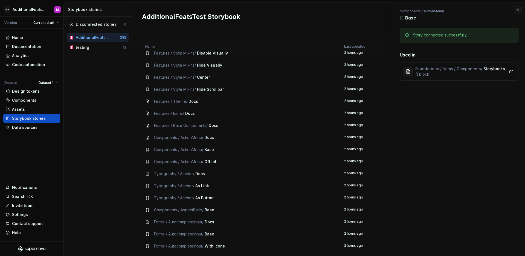
click at [272, 140] on div "Components / ActionMenu / Docs" at bounding box center [241, 137] width 192 height 5
click at [219, 135] on div "Components / ActionMenu / Docs" at bounding box center [241, 137] width 192 height 5
click at [212, 137] on span "Docs" at bounding box center [210, 137] width 10 height 5
drag, startPoint x: 217, startPoint y: 137, endPoint x: 150, endPoint y: 135, distance: 66.8
click at [150, 135] on div "Components / ActionMenu / Docs" at bounding box center [241, 137] width 192 height 5
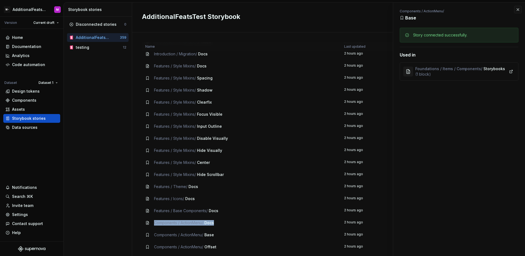
scroll to position [0, 0]
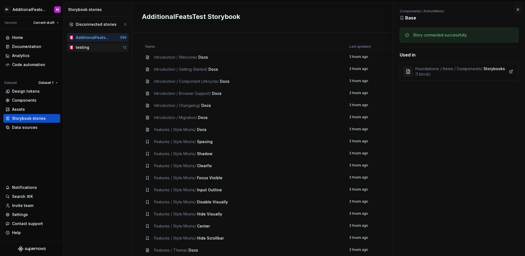
click at [99, 45] on div "testing" at bounding box center [99, 47] width 47 height 5
click at [99, 47] on div "testing" at bounding box center [99, 47] width 47 height 5
click at [100, 46] on div "testing" at bounding box center [99, 47] width 47 height 5
click at [98, 76] on div "Disconnected stories 0 AdditionalFeatsTest Storybook 359 testing 12" at bounding box center [98, 136] width 68 height 239
click at [104, 47] on div "testing" at bounding box center [99, 47] width 47 height 5
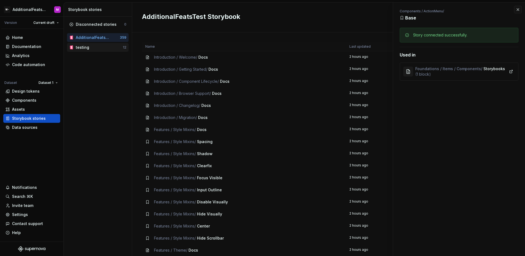
click at [104, 47] on div "testing" at bounding box center [99, 47] width 47 height 5
click at [516, 10] on button "button" at bounding box center [518, 10] width 8 height 8
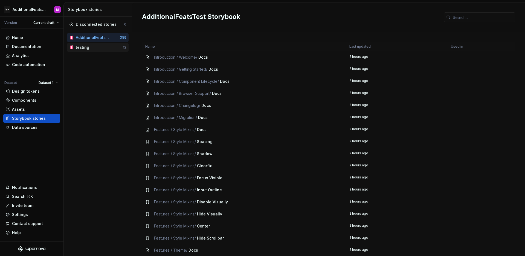
click at [93, 49] on div "testing" at bounding box center [99, 47] width 47 height 5
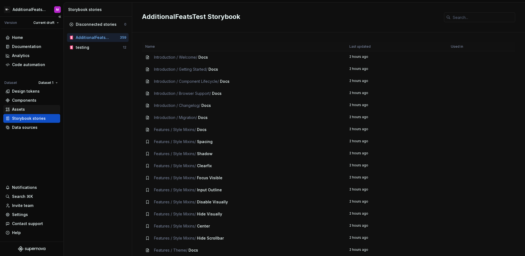
click at [34, 113] on div "Assets" at bounding box center [31, 109] width 57 height 9
click at [34, 110] on div "Assets" at bounding box center [31, 109] width 53 height 5
click at [82, 48] on div "testing" at bounding box center [82, 47] width 13 height 5
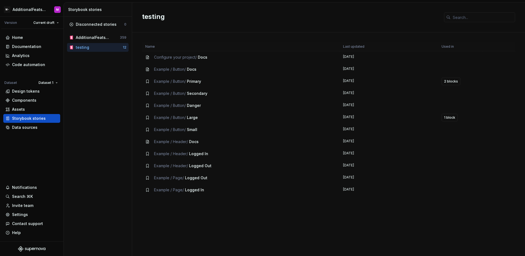
click at [325, 59] on div "Configure your project / Docs" at bounding box center [240, 56] width 191 height 5
click at [195, 56] on span "Configure your project /" at bounding box center [175, 57] width 43 height 5
click at [202, 58] on span "Docs" at bounding box center [203, 57] width 10 height 5
click at [251, 59] on div "Configure your project / Docs" at bounding box center [240, 56] width 191 height 5
click at [227, 74] on td "Example / Button / Docs" at bounding box center [241, 69] width 198 height 12
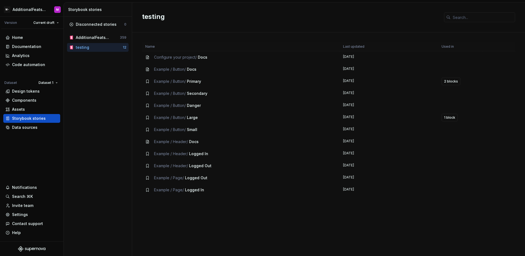
click at [180, 74] on td "Example / Button / Docs" at bounding box center [241, 69] width 198 height 12
click at [146, 71] on icon at bounding box center [147, 69] width 4 height 4
click at [148, 72] on td "Example / Button / Docs" at bounding box center [241, 69] width 198 height 12
click at [146, 69] on icon at bounding box center [147, 69] width 2 height 3
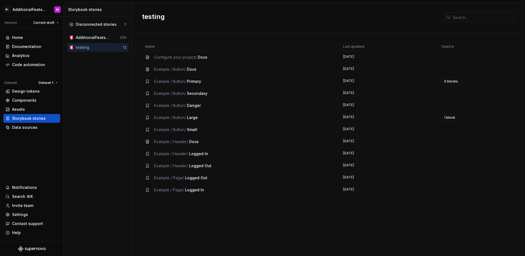
click at [152, 83] on div "Example / Button / Primary" at bounding box center [240, 81] width 191 height 5
click at [163, 81] on span "Example / Button /" at bounding box center [170, 81] width 32 height 5
click at [165, 92] on span "Example / Button /" at bounding box center [170, 93] width 32 height 5
click at [166, 94] on span "Example / Button /" at bounding box center [170, 93] width 32 height 5
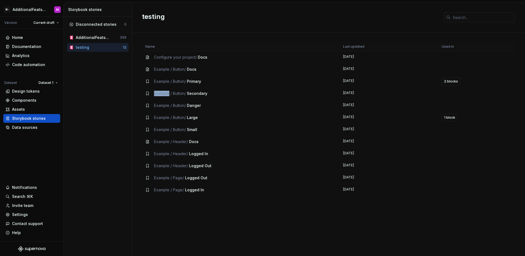
drag, startPoint x: 166, startPoint y: 94, endPoint x: 168, endPoint y: 100, distance: 6.7
click at [166, 94] on span "Example / Button /" at bounding box center [170, 93] width 32 height 5
click at [169, 102] on td "Example / Button / Danger" at bounding box center [241, 105] width 198 height 12
click at [171, 105] on span "Example / Button /" at bounding box center [170, 105] width 32 height 5
drag, startPoint x: 172, startPoint y: 107, endPoint x: 174, endPoint y: 123, distance: 16.0
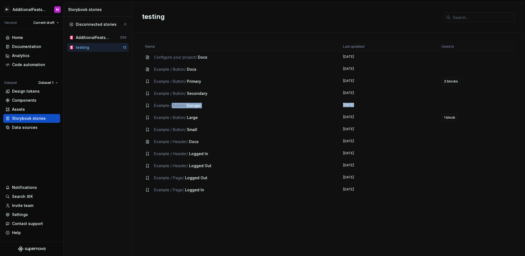
click at [172, 112] on tbody "Configure your project / Docs [DATE] Example / Button / Docs [DATE] Example / B…" at bounding box center [328, 123] width 373 height 145
click at [174, 124] on tbody "Configure your project / Docs [DATE] Example / Button / Docs [DATE] Example / B…" at bounding box center [328, 123] width 373 height 145
drag, startPoint x: 175, startPoint y: 127, endPoint x: 175, endPoint y: 131, distance: 3.6
click at [175, 128] on td "Example / Button / Small" at bounding box center [241, 129] width 198 height 12
click at [176, 132] on td "Example / Button / Small" at bounding box center [241, 129] width 198 height 12
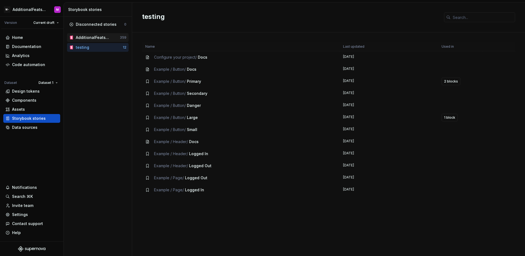
click at [103, 39] on div "AdditionalFeatsTest Storybook" at bounding box center [93, 37] width 35 height 5
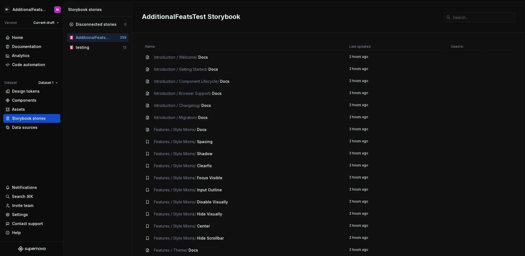
click at [205, 68] on span "Introduction / Getting Started /" at bounding box center [180, 69] width 53 height 5
drag, startPoint x: 222, startPoint y: 67, endPoint x: 227, endPoint y: 68, distance: 5.0
click at [222, 67] on div "Introduction / Getting Started / Docs" at bounding box center [244, 69] width 198 height 5
click at [355, 69] on td "2 hours ago" at bounding box center [397, 69] width 102 height 12
drag, startPoint x: 154, startPoint y: 58, endPoint x: 187, endPoint y: 59, distance: 33.1
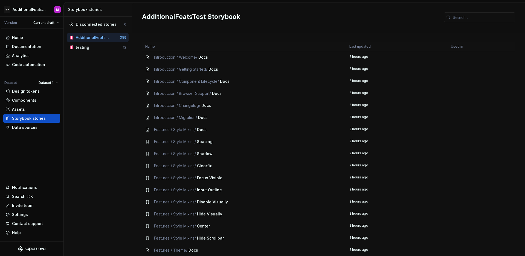
click at [154, 58] on span "Introduction / Welcome /" at bounding box center [175, 57] width 43 height 5
click at [191, 58] on span "Introduction / Welcome /" at bounding box center [175, 57] width 43 height 5
click at [203, 57] on span "Docs" at bounding box center [204, 57] width 10 height 5
click at [204, 57] on span "Docs" at bounding box center [204, 57] width 10 height 5
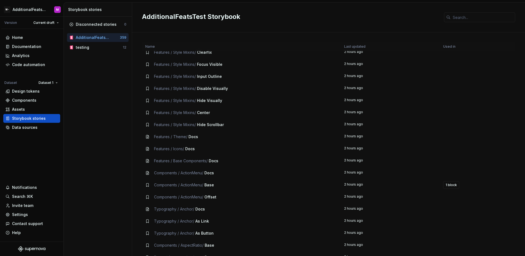
scroll to position [121, 0]
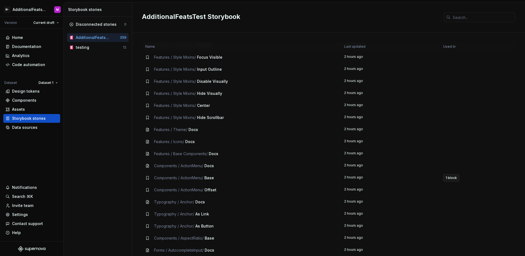
click at [447, 177] on span "1 block" at bounding box center [451, 178] width 11 height 4
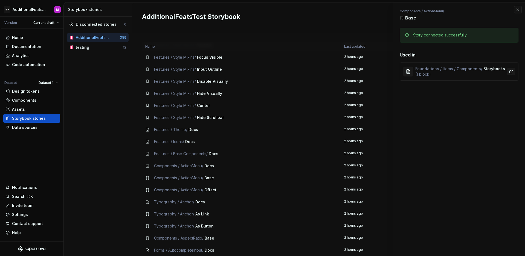
click at [508, 72] on link at bounding box center [512, 72] width 8 height 8
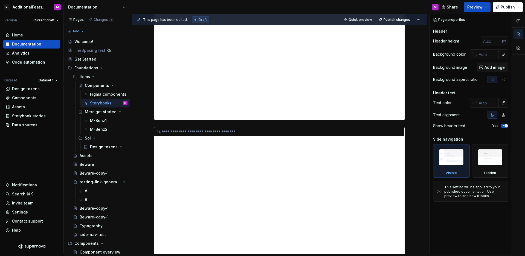
scroll to position [225, 0]
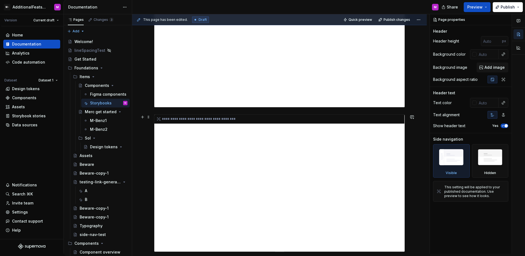
click at [322, 143] on div "**********" at bounding box center [279, 182] width 251 height 137
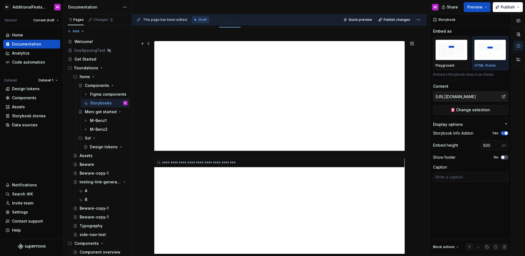
type textarea "*"
type input "Components / ActionMenu / Base"
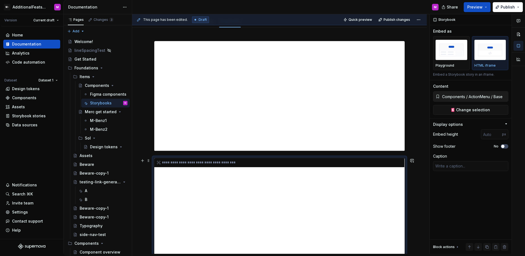
click at [376, 183] on div "**********" at bounding box center [279, 213] width 251 height 110
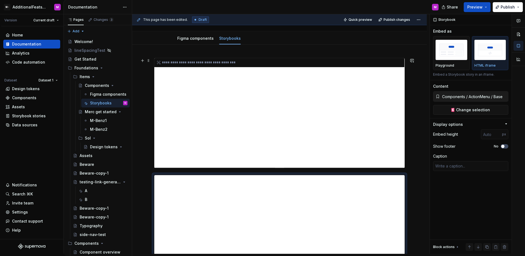
scroll to position [0, 0]
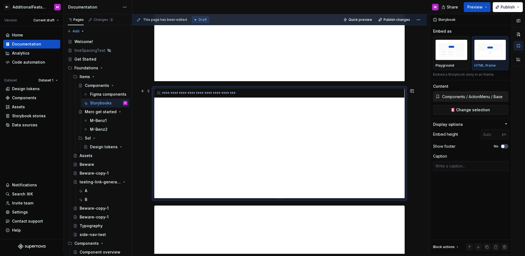
click at [285, 120] on div "**********" at bounding box center [279, 143] width 251 height 110
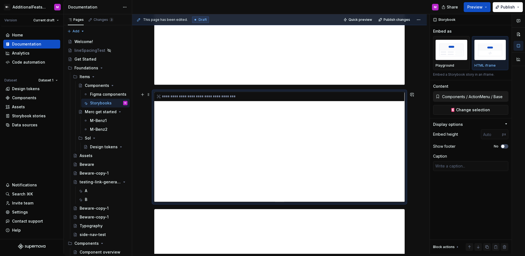
scroll to position [127, 0]
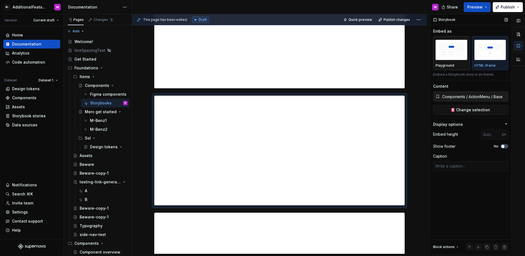
click at [461, 59] on img "button" at bounding box center [452, 50] width 32 height 20
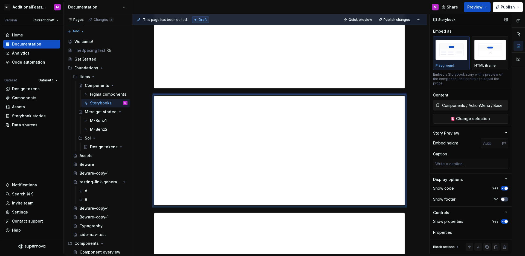
scroll to position [0, 0]
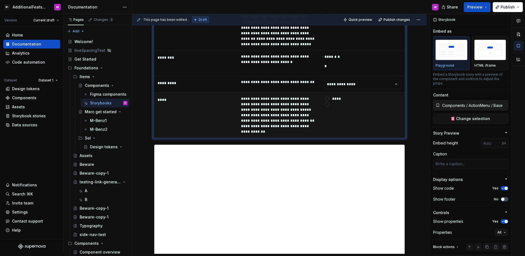
click at [362, 121] on td "****" at bounding box center [363, 115] width 84 height 45
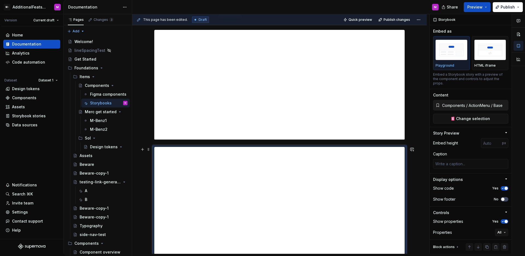
scroll to position [73, 0]
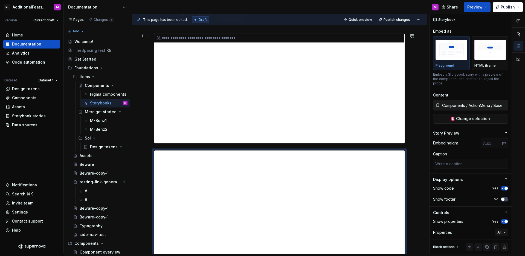
type textarea "*"
type input "Example / Button / Primary"
click at [361, 125] on div "**********" at bounding box center [279, 88] width 251 height 110
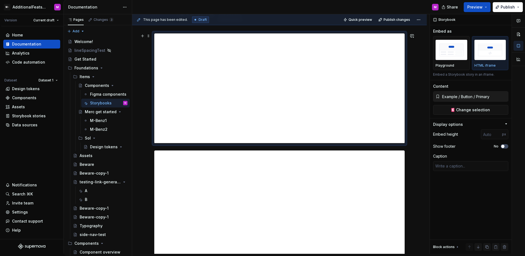
type textarea "*"
type input "Components / ActionMenu / Base"
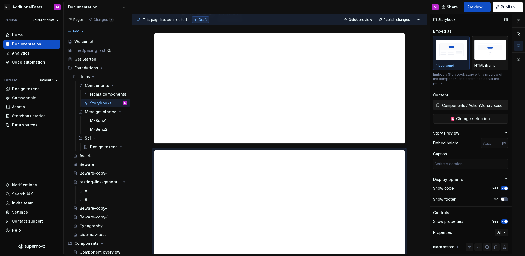
click at [480, 65] on p "HTML iframe" at bounding box center [485, 65] width 21 height 4
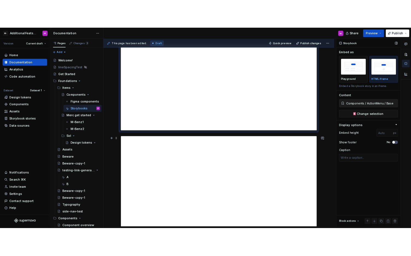
scroll to position [142, 0]
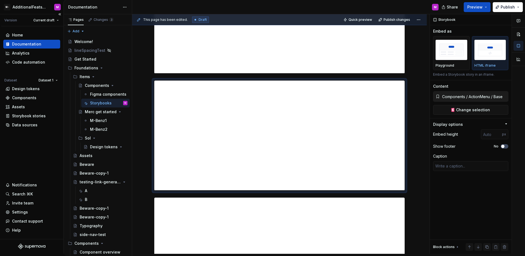
click at [38, 137] on div "Home Documentation Analytics Code automation Dataset Dataset 1 Design tokens Co…" at bounding box center [32, 132] width 64 height 212
type textarea "*"
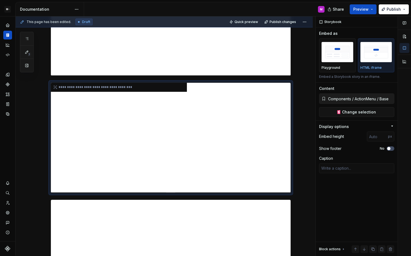
scroll to position [206, 0]
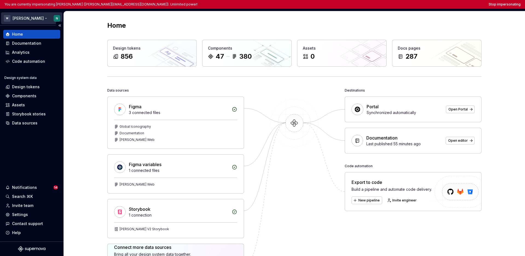
click at [25, 16] on html "You are currently impersonating [PERSON_NAME] ([PERSON_NAME][EMAIL_ADDRESS][DOM…" at bounding box center [262, 128] width 525 height 256
click at [29, 155] on html "You are currently impersonating [PERSON_NAME] ([PERSON_NAME][EMAIL_ADDRESS][DOM…" at bounding box center [262, 128] width 525 height 256
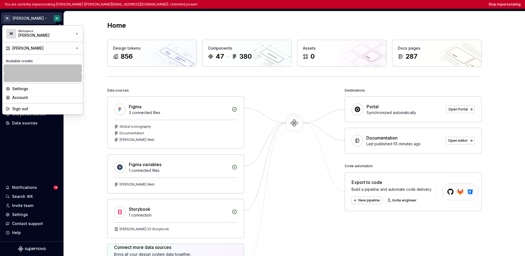
click at [24, 19] on html "You are currently impersonating [PERSON_NAME] ([PERSON_NAME][EMAIL_ADDRESS][DOM…" at bounding box center [262, 128] width 525 height 256
click at [39, 162] on html "You are currently impersonating Nikki (nikki.plyem@docplanner.com). Unlimited p…" at bounding box center [262, 128] width 525 height 256
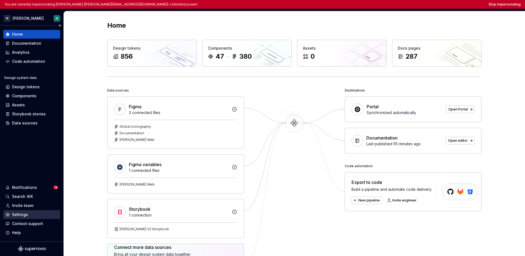
click at [28, 214] on div "Settings" at bounding box center [31, 214] width 53 height 5
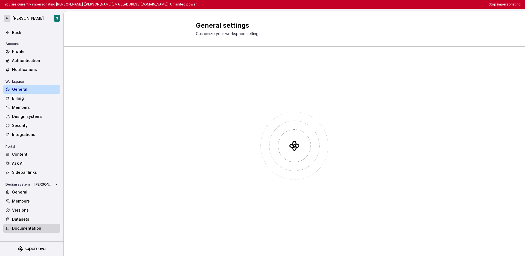
click at [23, 227] on div "Documentation" at bounding box center [35, 227] width 46 height 5
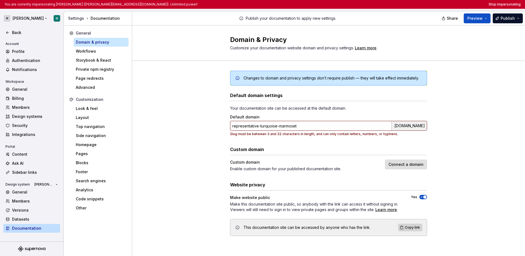
click at [14, 19] on html "You are currently impersonating Nikki (nikki.plyem@docplanner.com). Unlimited p…" at bounding box center [262, 128] width 525 height 256
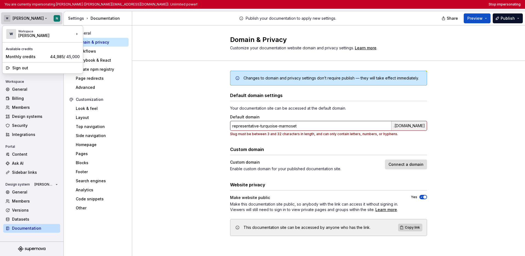
click at [74, 222] on html "You are currently impersonating Nikki (nikki.plyem@docplanner.com). Unlimited p…" at bounding box center [262, 128] width 525 height 256
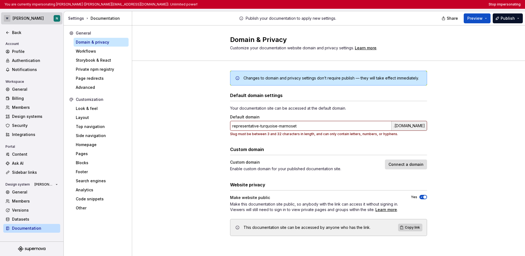
click at [22, 16] on html "You are currently impersonating Nikki (nikki.plyem@docplanner.com). Unlimited p…" at bounding box center [262, 128] width 525 height 256
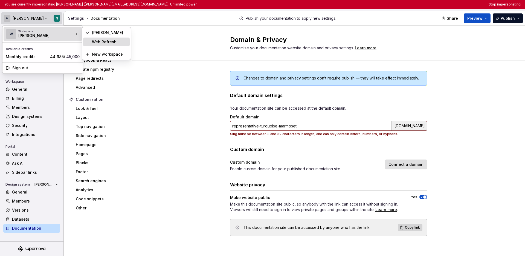
click at [95, 42] on div "Web Refresh" at bounding box center [110, 41] width 36 height 5
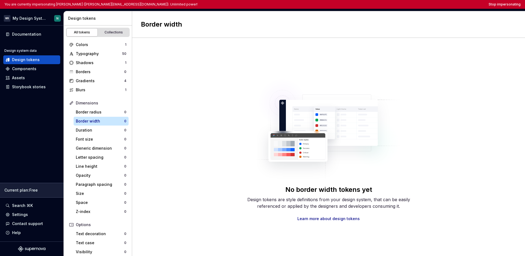
click at [411, 7] on div "You are currently impersonating Nikki (nikki.plyem@docplanner.com). Unlimited p…" at bounding box center [262, 4] width 525 height 9
click at [411, 6] on button "Stop impersonating" at bounding box center [505, 4] width 32 height 4
click at [411, 4] on button "Stop impersonating" at bounding box center [505, 4] width 32 height 4
click at [46, 110] on div "Documentation Design system data Design tokens Components Assets Storybook stor…" at bounding box center [32, 133] width 64 height 216
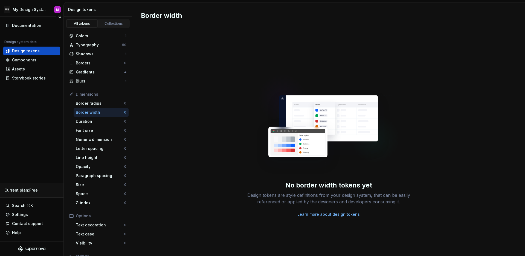
click at [25, 165] on div "Documentation Design system data Design tokens Components Assets Storybook stor…" at bounding box center [32, 129] width 64 height 225
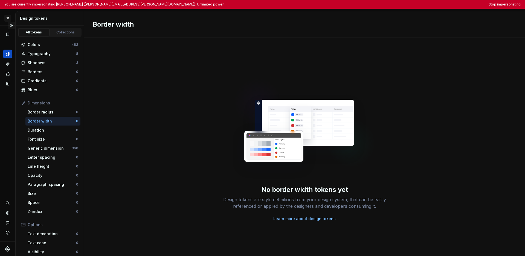
click at [13, 26] on button "Expand sidebar" at bounding box center [12, 26] width 8 height 8
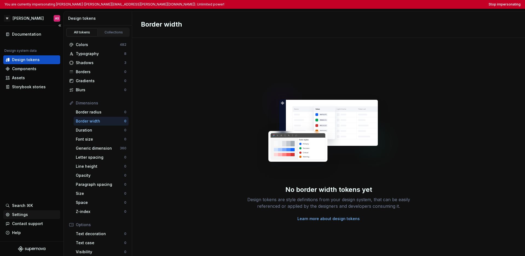
click at [22, 215] on div "Settings" at bounding box center [20, 214] width 16 height 5
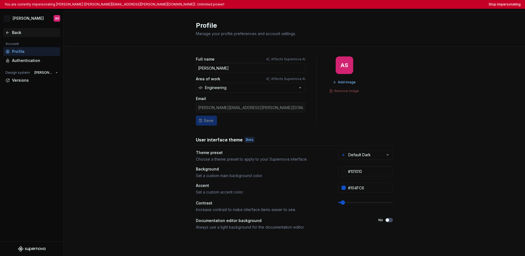
click at [7, 32] on icon at bounding box center [7, 32] width 4 height 4
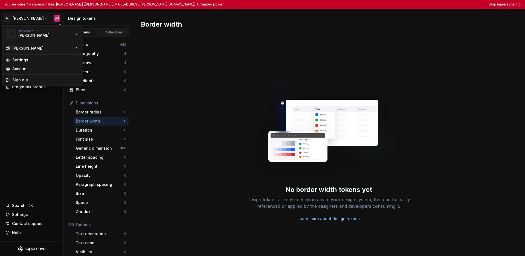
click at [21, 19] on html "You are currently impersonating [PERSON_NAME] ([PERSON_NAME][EMAIL_ADDRESS][PER…" at bounding box center [262, 128] width 525 height 256
click at [95, 58] on div "Web Refresh" at bounding box center [110, 58] width 36 height 5
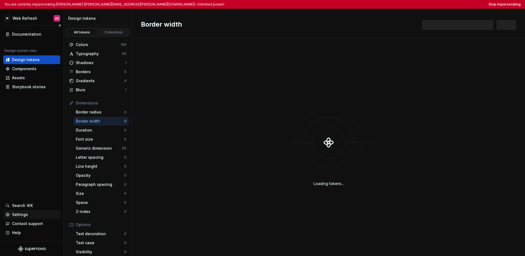
click at [24, 213] on div "Settings" at bounding box center [20, 214] width 16 height 5
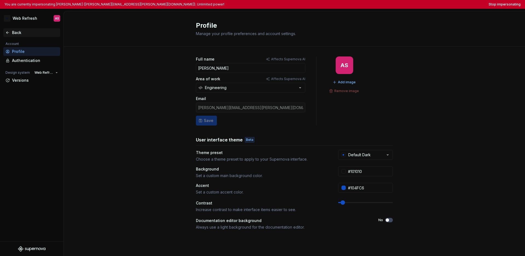
click at [15, 33] on div "Back" at bounding box center [35, 32] width 46 height 5
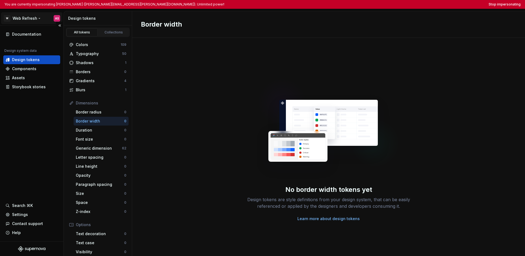
click at [27, 21] on html "You are currently impersonating [PERSON_NAME] ([PERSON_NAME][EMAIL_ADDRESS][PER…" at bounding box center [262, 128] width 525 height 256
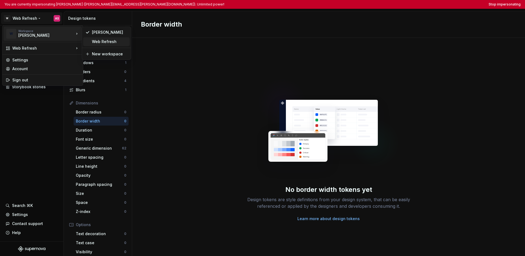
click at [102, 42] on div "Web Refresh" at bounding box center [110, 41] width 36 height 5
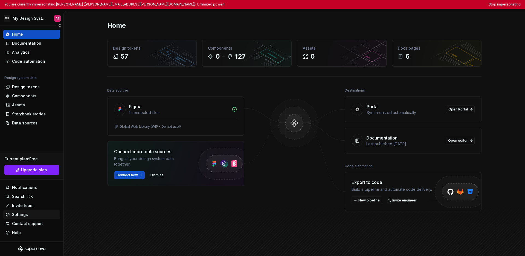
click at [20, 213] on div "Settings" at bounding box center [20, 214] width 16 height 5
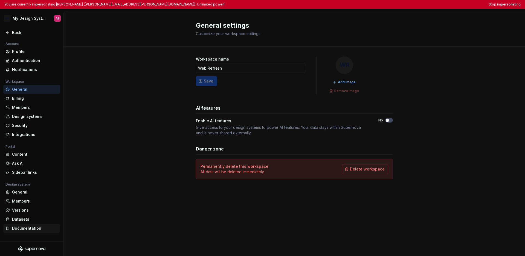
click at [24, 229] on div "Documentation" at bounding box center [35, 227] width 46 height 5
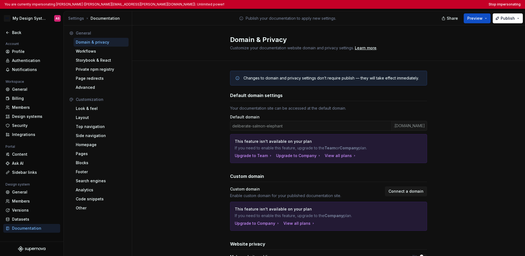
scroll to position [7, 0]
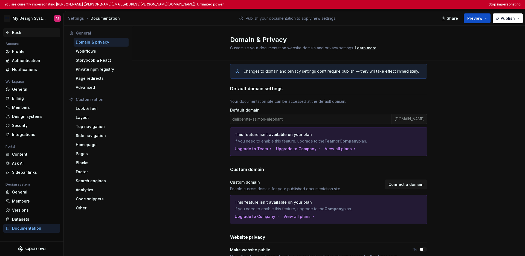
click at [21, 33] on div "Back" at bounding box center [35, 32] width 46 height 5
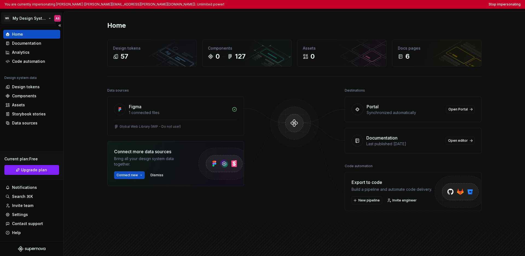
click at [29, 20] on html "You are currently impersonating Adrián Súarez (adrian.suarez@docplanner.com). U…" at bounding box center [262, 128] width 525 height 256
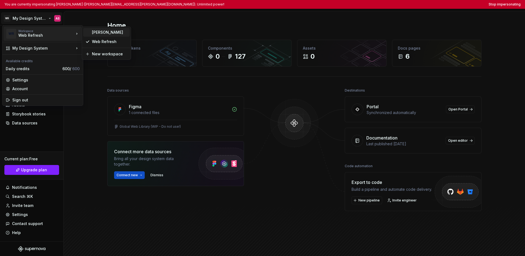
click at [97, 33] on div "[PERSON_NAME]" at bounding box center [110, 32] width 36 height 5
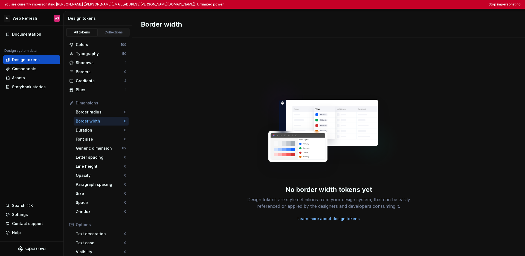
click at [411, 6] on button "Stop impersonating" at bounding box center [505, 4] width 32 height 4
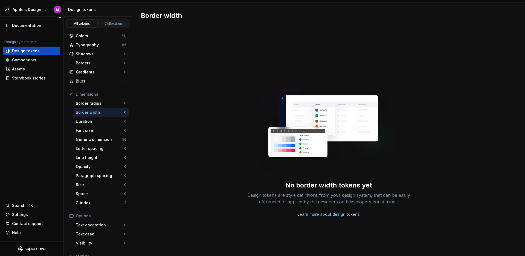
click at [36, 122] on div "Documentation Design system data Design tokens Components Assets Storybook stor…" at bounding box center [32, 129] width 64 height 225
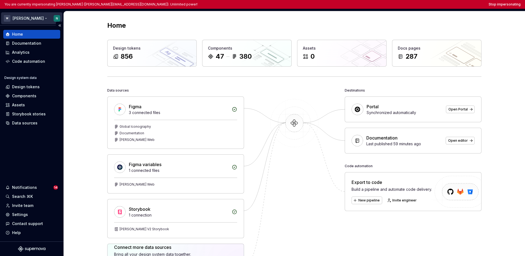
click at [30, 16] on html "You are currently impersonating [PERSON_NAME] ([PERSON_NAME][EMAIL_ADDRESS][DOM…" at bounding box center [262, 128] width 525 height 256
click at [38, 147] on html "You are currently impersonating [PERSON_NAME] ([PERSON_NAME][EMAIL_ADDRESS][DOM…" at bounding box center [262, 128] width 525 height 256
click at [25, 214] on div "Settings" at bounding box center [20, 214] width 16 height 5
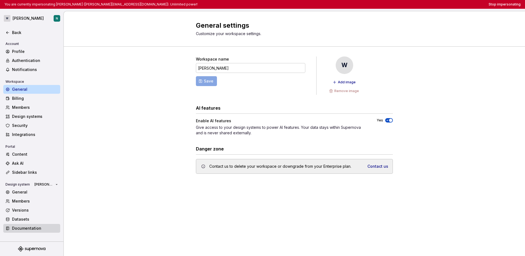
click at [33, 230] on div "Documentation" at bounding box center [35, 227] width 46 height 5
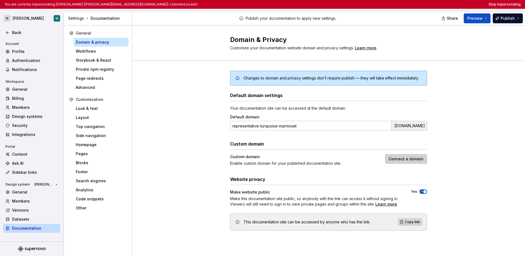
click at [396, 161] on span "Connect a domain" at bounding box center [406, 158] width 35 height 5
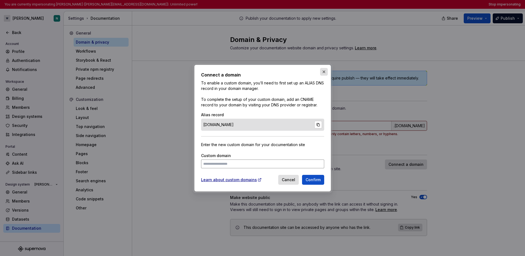
click at [321, 73] on button "button" at bounding box center [324, 72] width 8 height 8
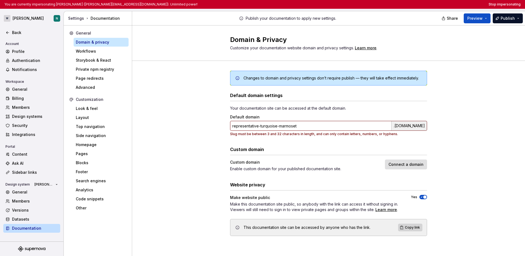
click at [411, 112] on div "Changes to domain and privacy settings don’t require publish — they will take e…" at bounding box center [328, 159] width 393 height 196
click at [14, 29] on div "Back" at bounding box center [31, 32] width 57 height 9
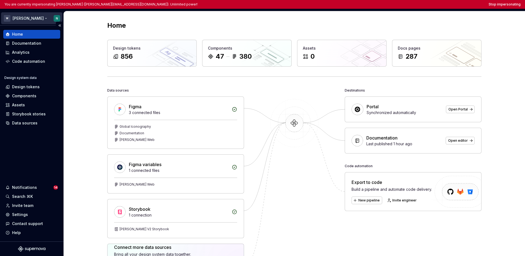
click at [24, 21] on html "You are currently impersonating [PERSON_NAME] ([PERSON_NAME][EMAIL_ADDRESS][DOM…" at bounding box center [262, 128] width 525 height 256
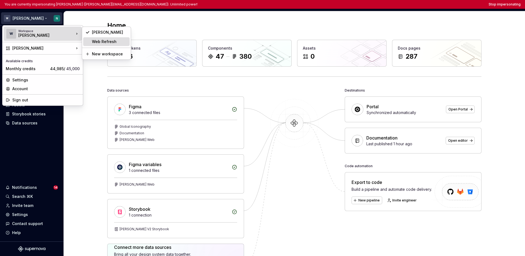
click at [87, 43] on div "Web Refresh" at bounding box center [106, 41] width 47 height 9
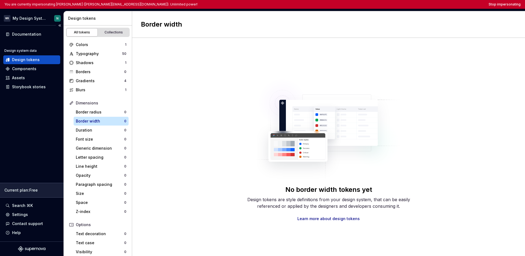
click at [27, 158] on div "Documentation Design system data Design tokens Components Assets Storybook stor…" at bounding box center [32, 133] width 64 height 216
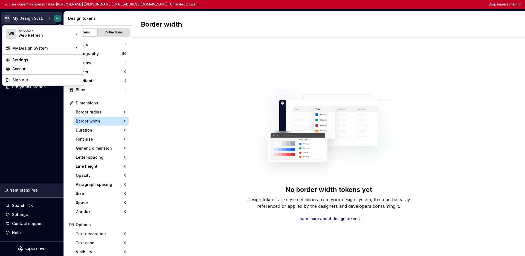
click at [34, 20] on html "You are currently impersonating [PERSON_NAME] ([PERSON_NAME][EMAIL_ADDRESS][DOM…" at bounding box center [262, 128] width 525 height 256
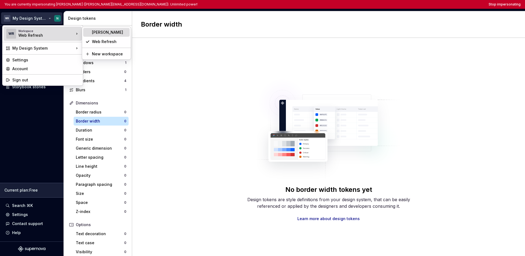
click at [99, 33] on div "[PERSON_NAME]" at bounding box center [110, 32] width 36 height 5
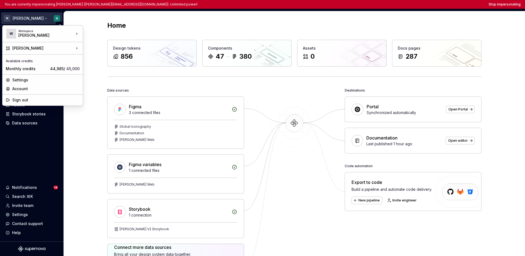
click at [25, 15] on html "You are currently impersonating [PERSON_NAME] ([PERSON_NAME][EMAIL_ADDRESS][DOM…" at bounding box center [262, 128] width 525 height 256
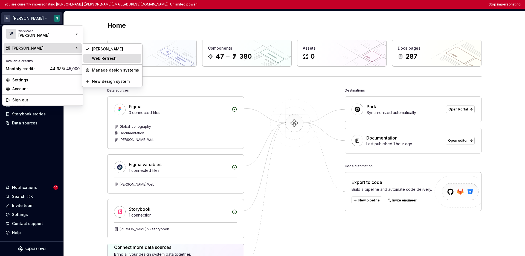
click at [88, 60] on div "Web Refresh" at bounding box center [112, 58] width 58 height 9
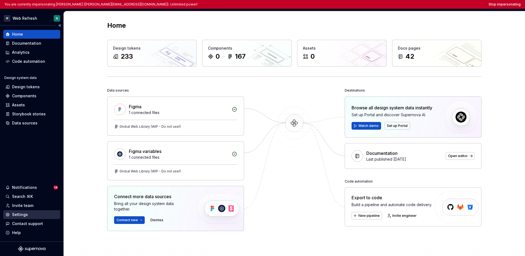
click at [18, 217] on div "Settings" at bounding box center [20, 214] width 16 height 5
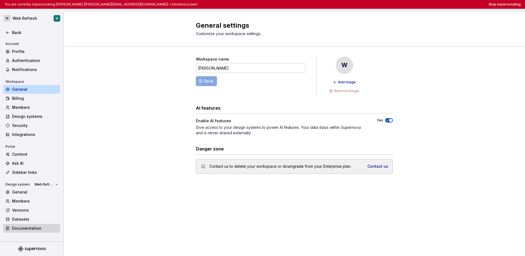
click at [30, 230] on div "Documentation" at bounding box center [35, 227] width 46 height 5
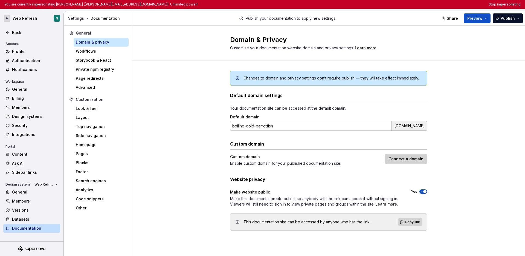
click at [411, 159] on span "Connect a domain" at bounding box center [406, 158] width 35 height 5
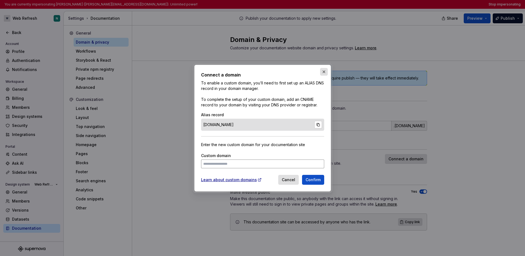
click at [323, 71] on button "button" at bounding box center [324, 72] width 8 height 8
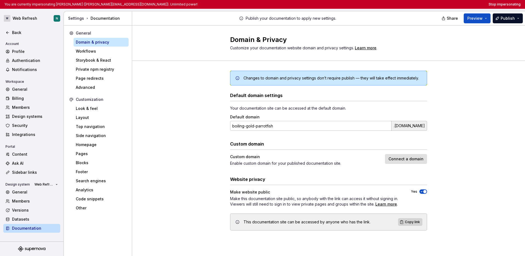
click at [197, 64] on div "Changes to domain and privacy settings don’t require publish — they will take e…" at bounding box center [328, 156] width 393 height 190
click at [411, 159] on span "Connect a domain" at bounding box center [406, 158] width 35 height 5
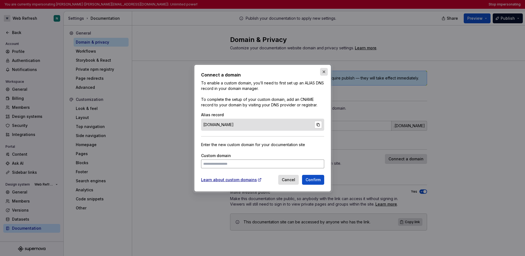
click at [322, 72] on button "button" at bounding box center [324, 72] width 8 height 8
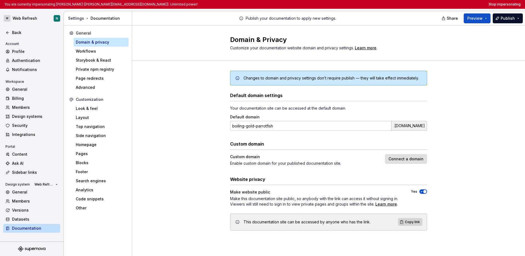
click at [411, 107] on div "Changes to domain and privacy settings don’t require publish — they will take e…" at bounding box center [328, 156] width 393 height 190
click at [411, 5] on button "Stop impersonating" at bounding box center [505, 4] width 32 height 4
